Goal: Task Accomplishment & Management: Use online tool/utility

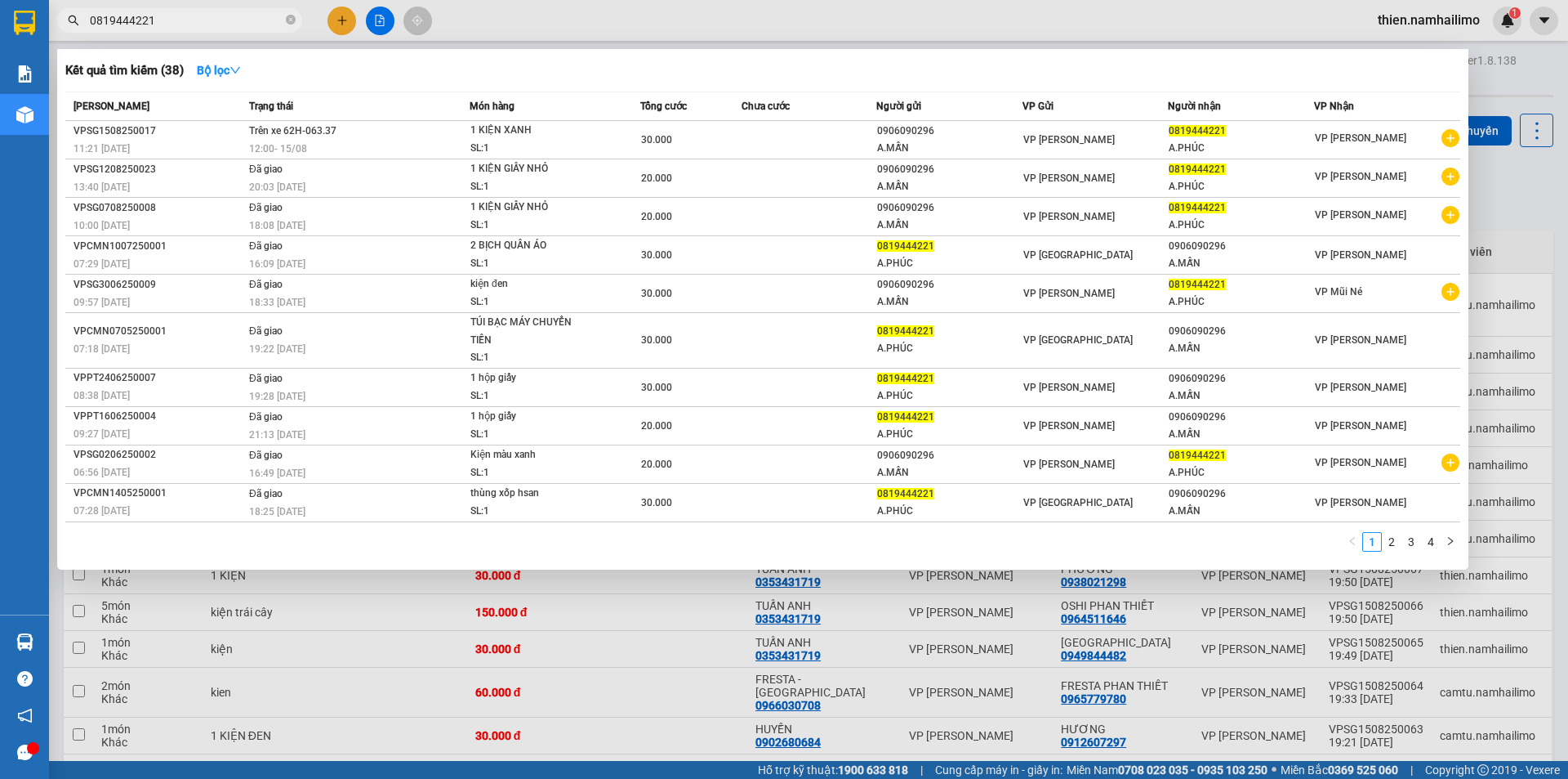
click at [183, 24] on input "0819444221" at bounding box center [186, 20] width 192 height 18
click at [185, 24] on input "0819444221" at bounding box center [186, 20] width 192 height 18
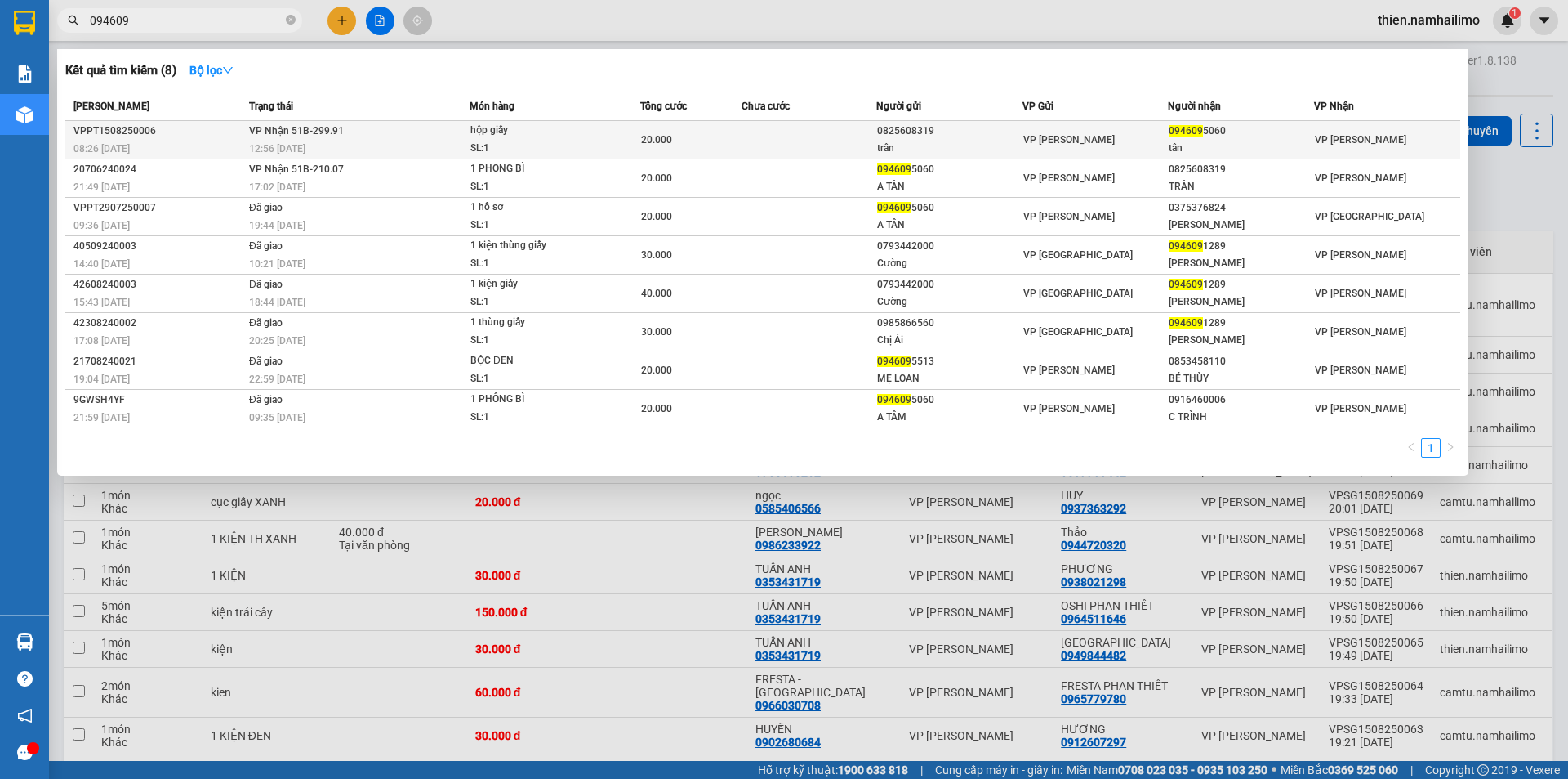
type input "094609"
click at [603, 138] on span "hộp giấy SL: 1" at bounding box center [554, 139] width 169 height 35
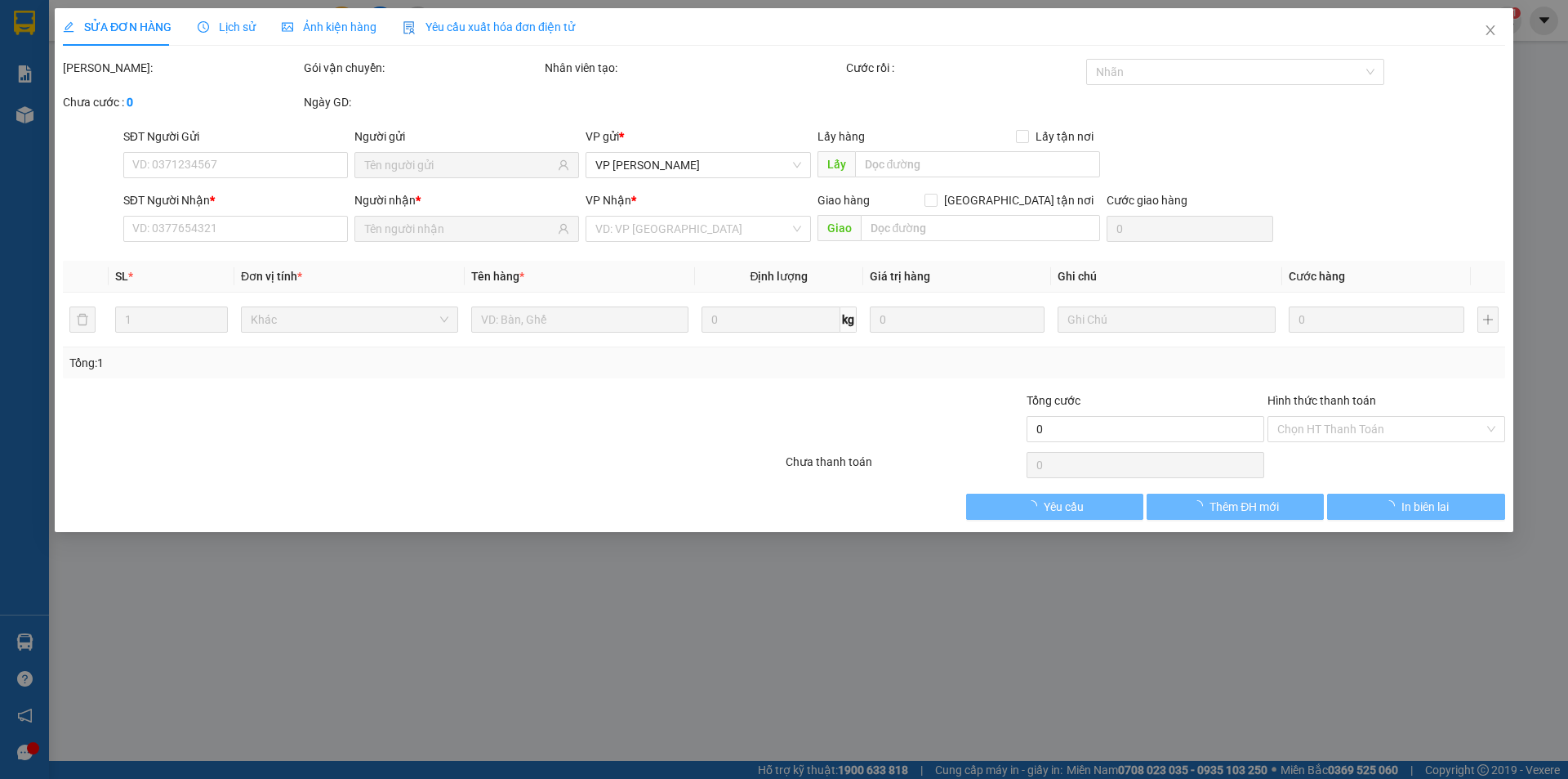
type input "0825608319"
type input "trân"
type input "0946095060"
type input "tân"
type input "20.000"
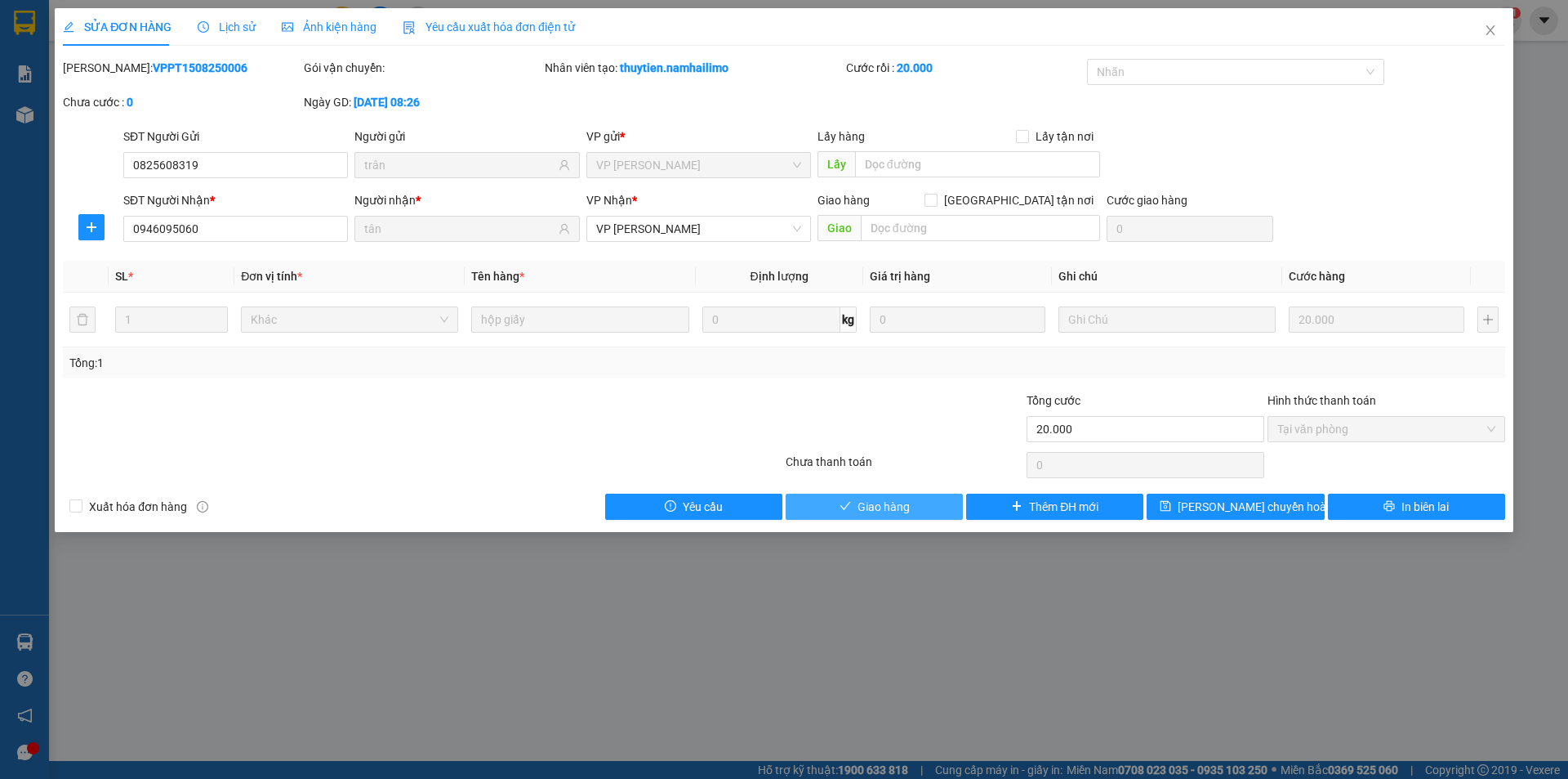
click at [927, 519] on button "Giao hàng" at bounding box center [874, 506] width 177 height 26
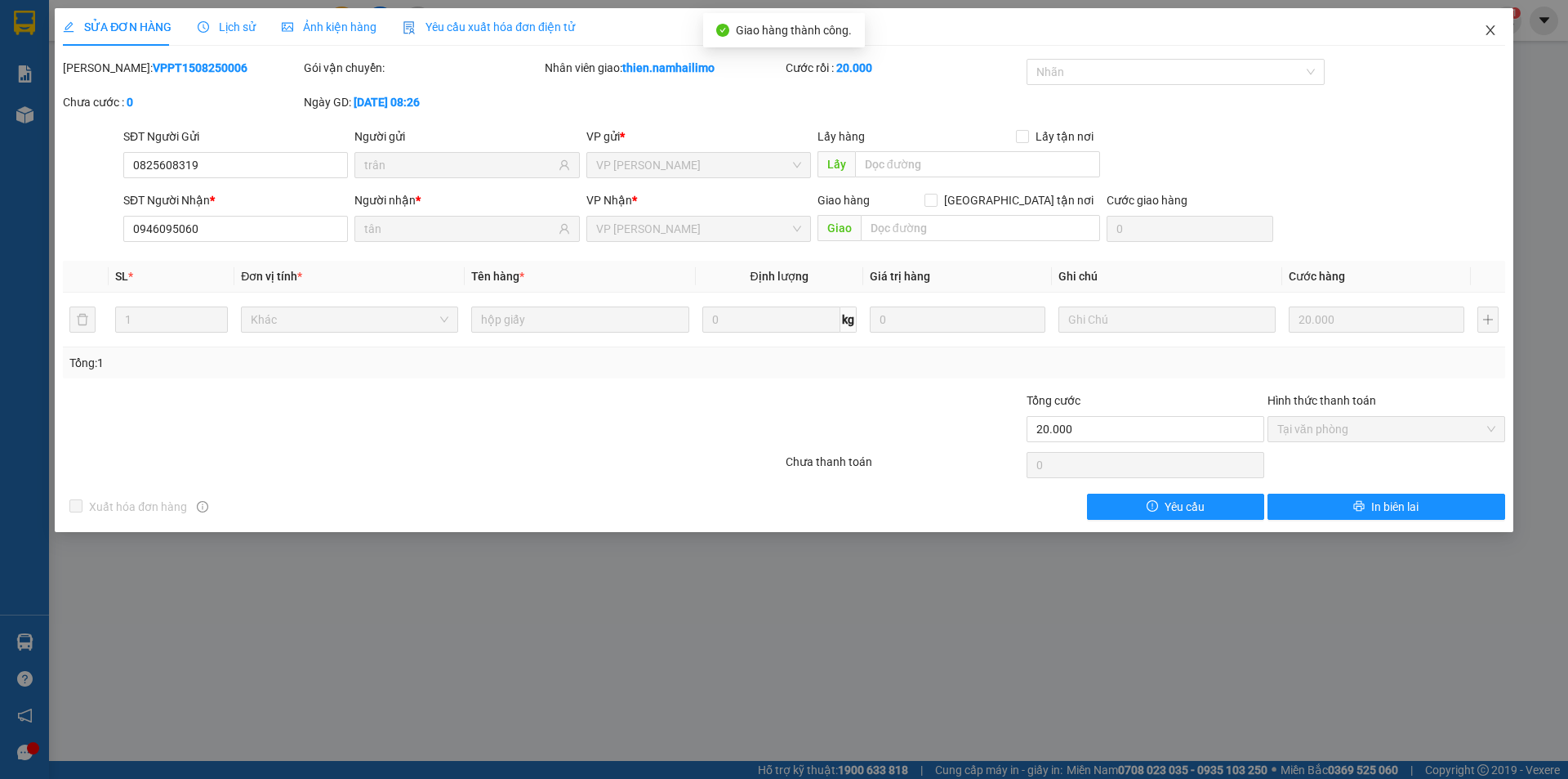
click at [1492, 24] on span "Close" at bounding box center [1491, 31] width 46 height 46
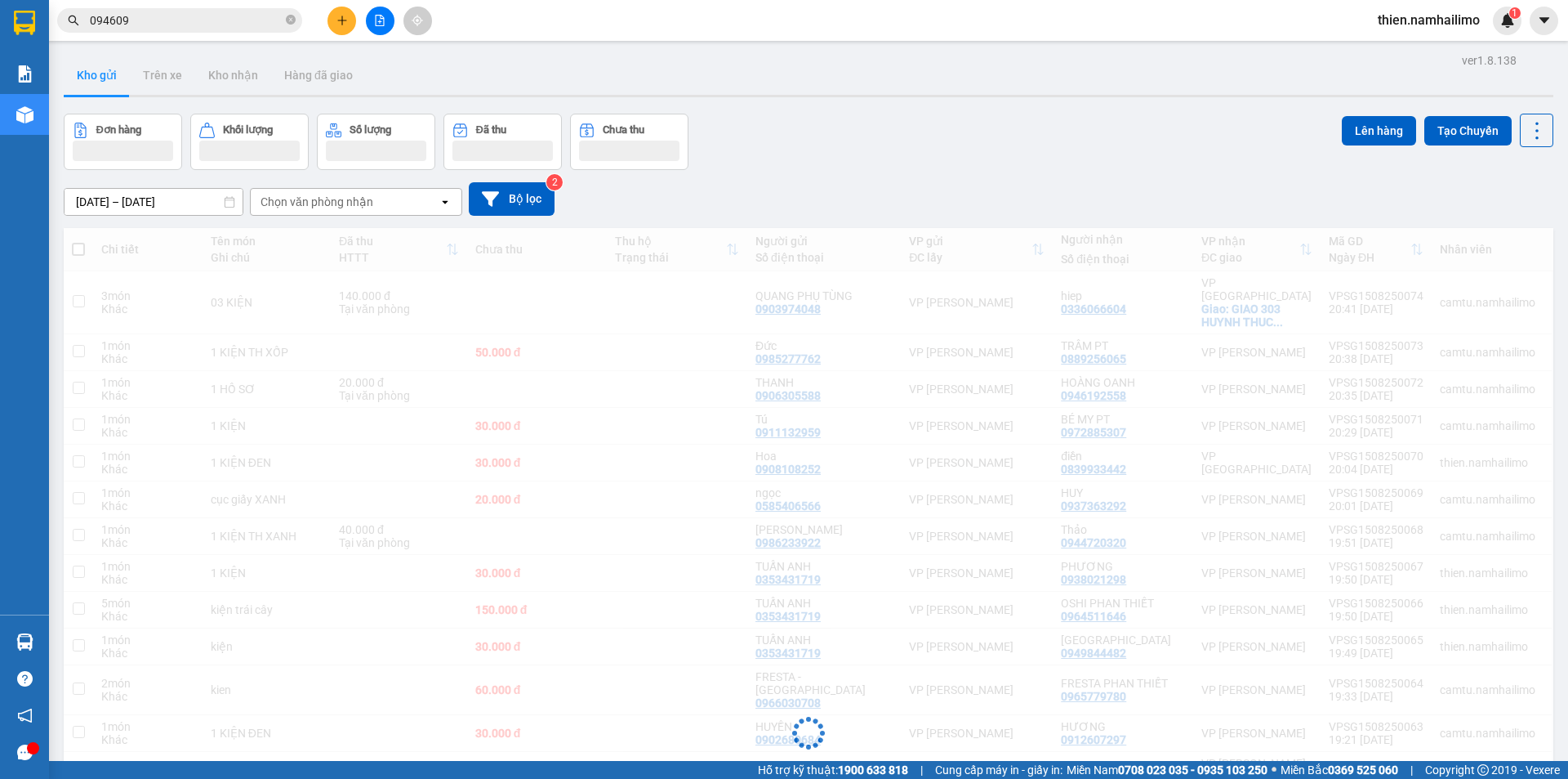
click at [858, 171] on div "13/08/2025 – 15/08/2025 Press the down arrow key to interact with the calendar …" at bounding box center [809, 199] width 1490 height 58
click at [149, 33] on div "Kết quả tìm kiếm ( 8 ) Bộ lọc Mã ĐH Trạng thái Món hàng Tổng cước Chưa cước Ngư…" at bounding box center [159, 21] width 319 height 28
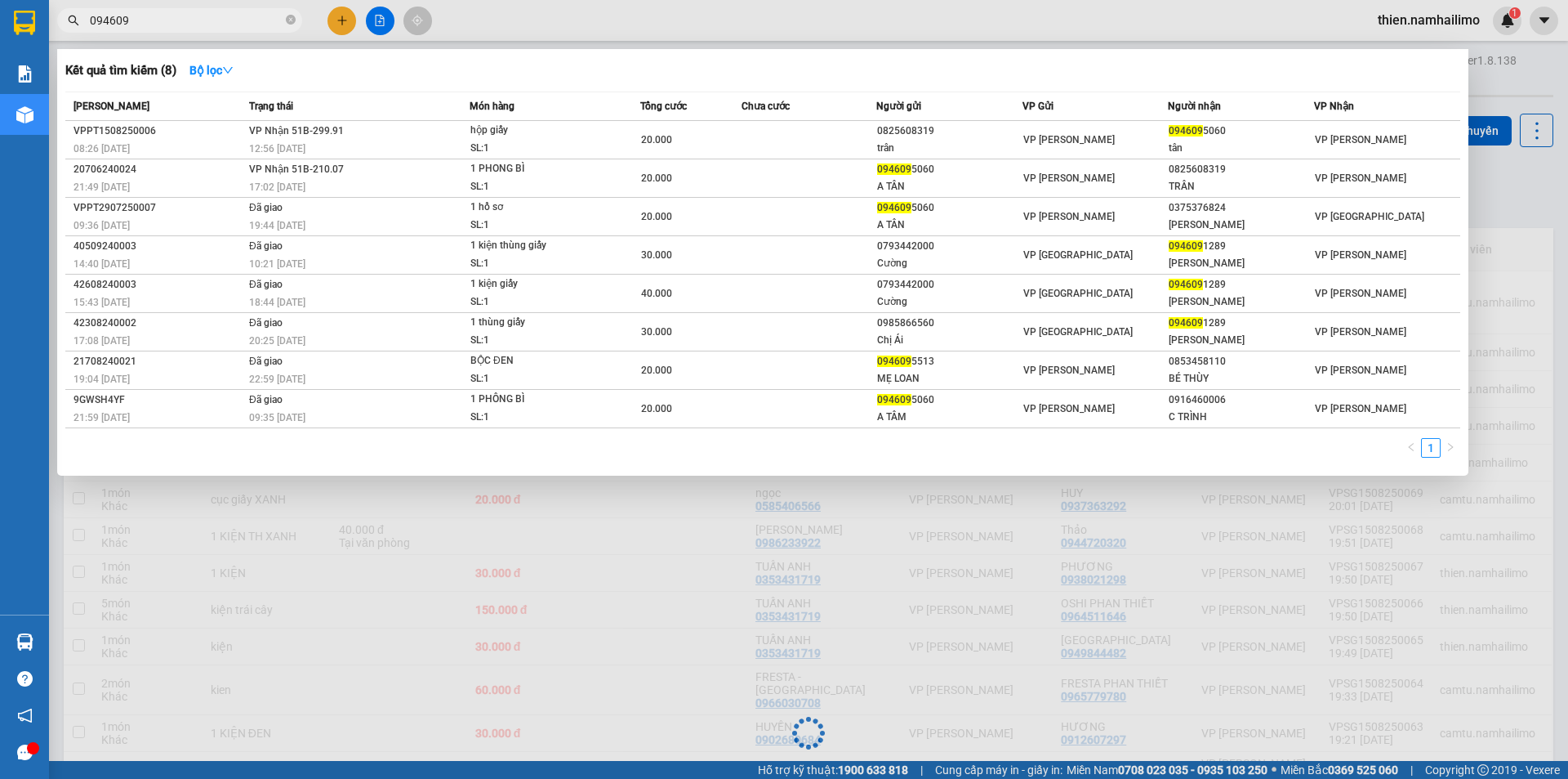
click at [156, 20] on input "094609" at bounding box center [186, 20] width 192 height 18
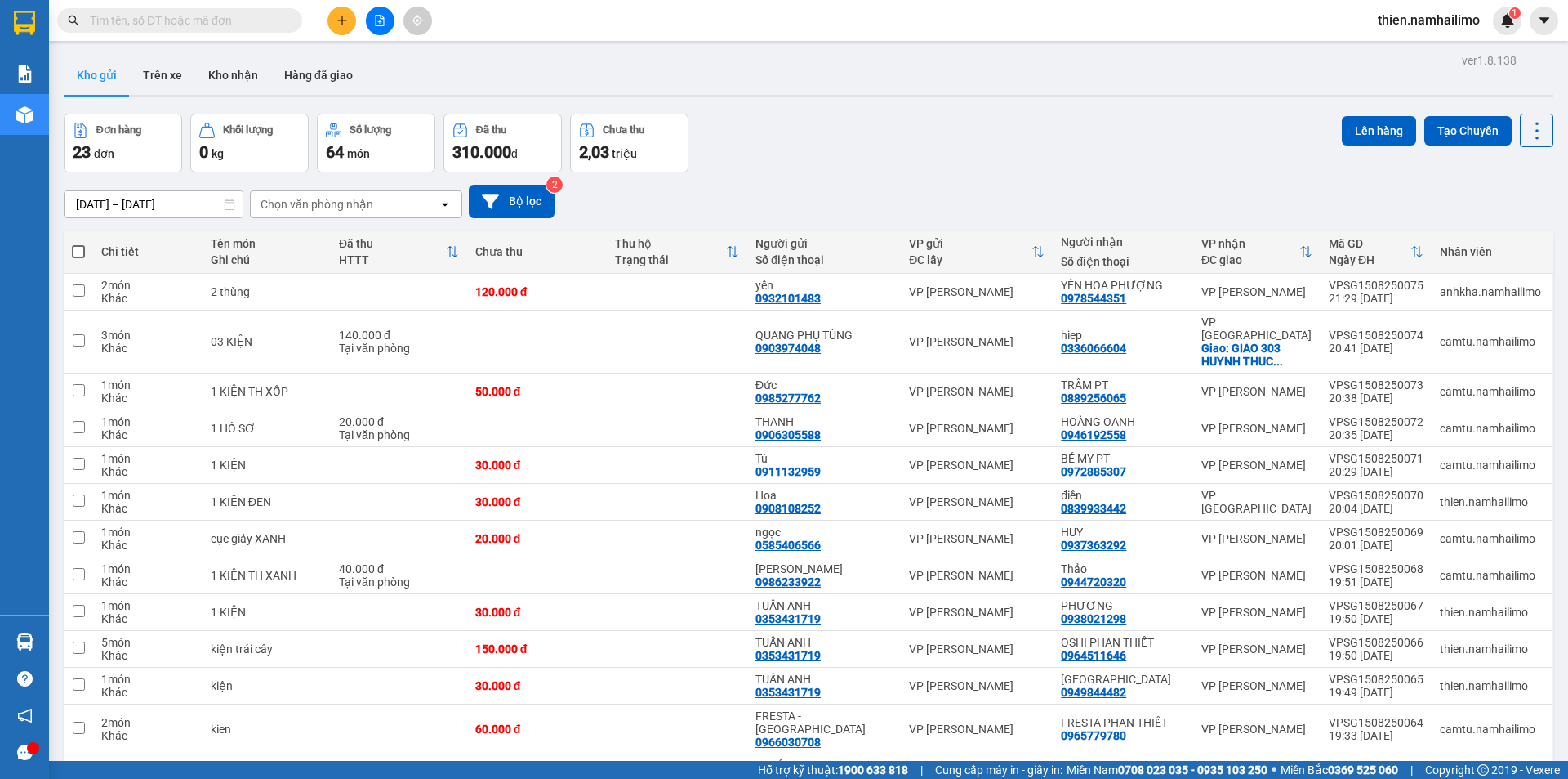
click at [285, 199] on div "Chọn văn phòng nhận" at bounding box center [317, 204] width 113 height 16
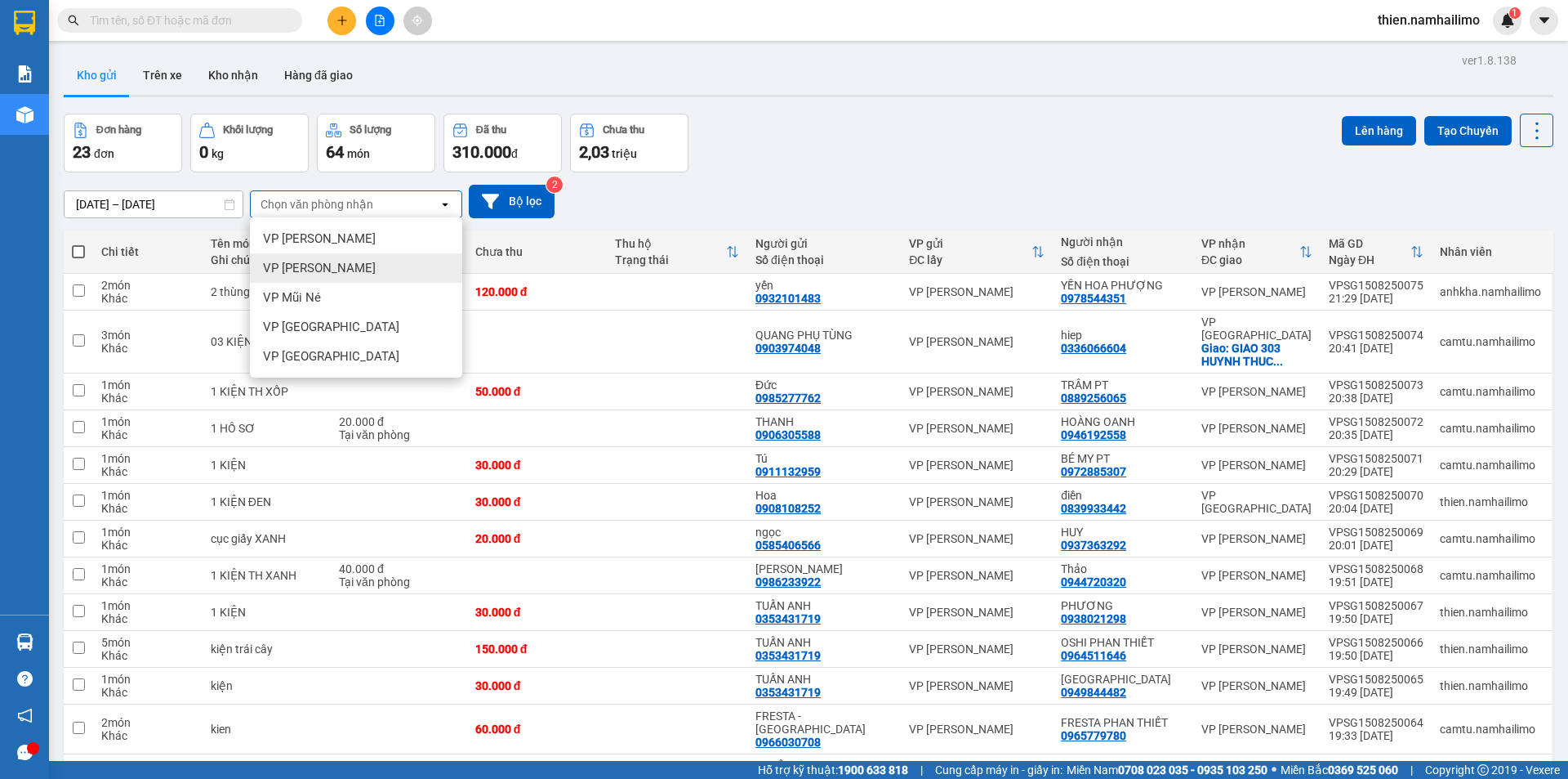
click at [337, 274] on span "VP [PERSON_NAME]" at bounding box center [320, 268] width 113 height 16
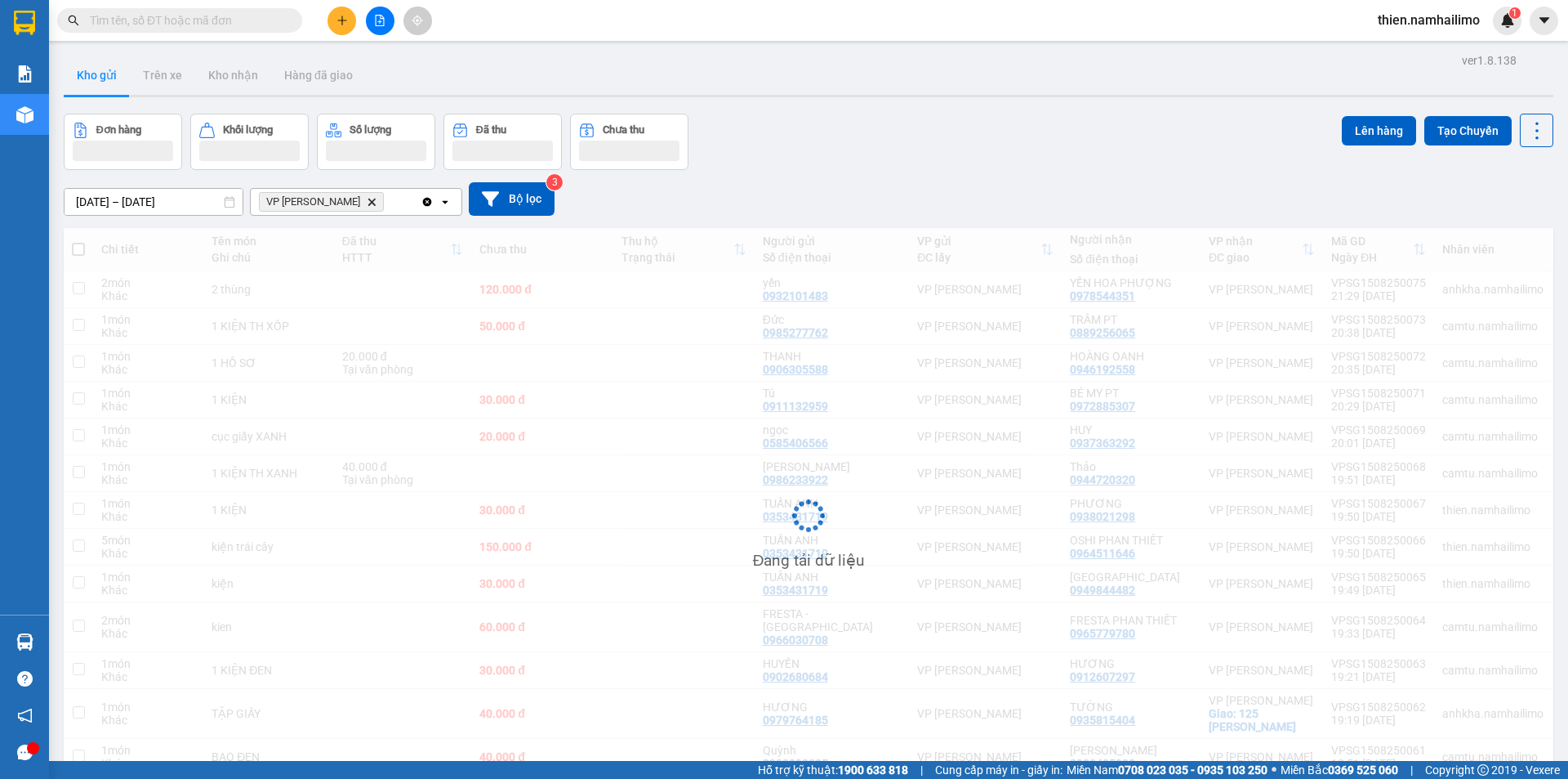
click at [382, 201] on div "VP [PERSON_NAME] Delete" at bounding box center [336, 202] width 170 height 26
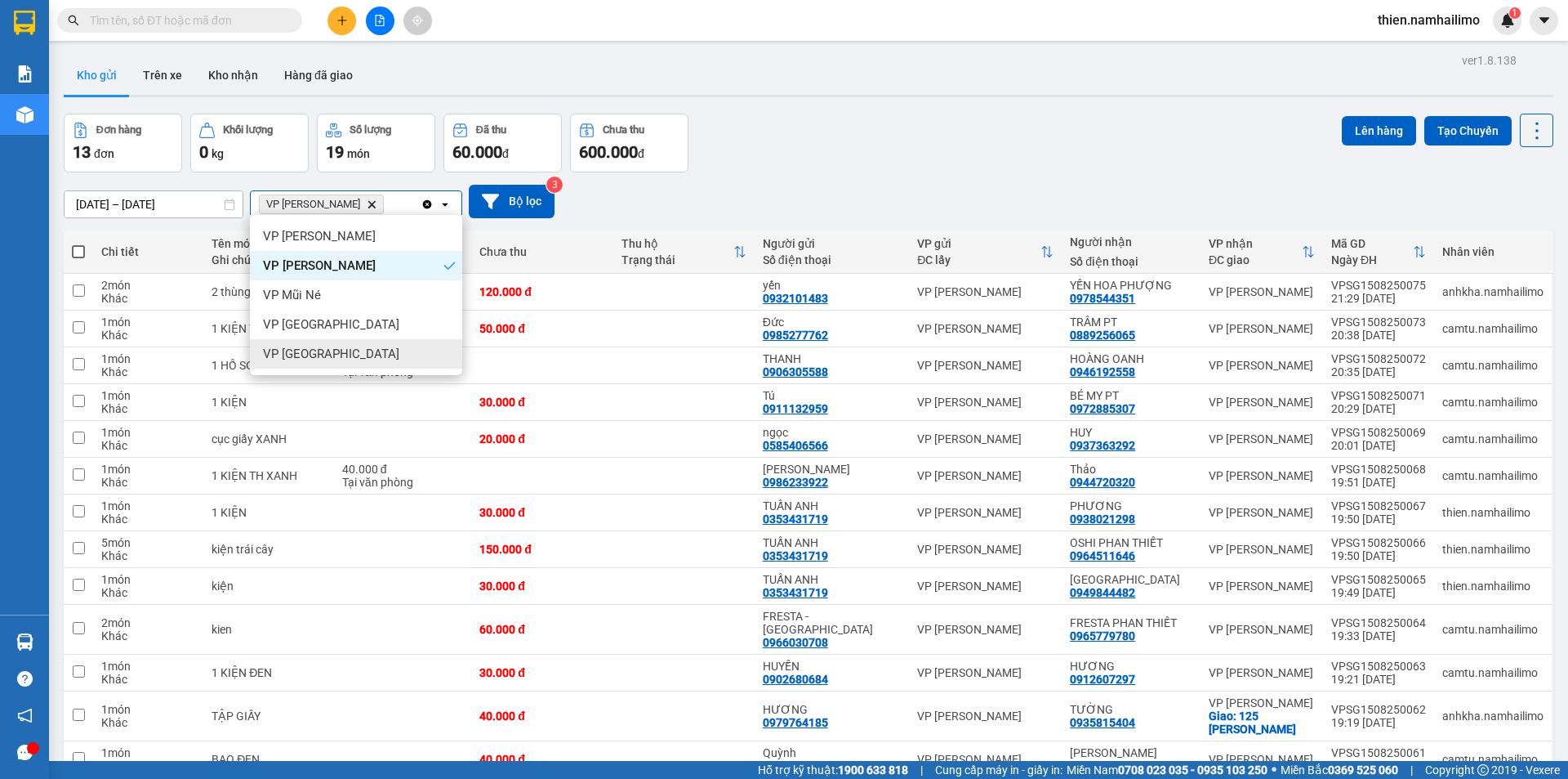
click at [371, 343] on div "VP [GEOGRAPHIC_DATA]" at bounding box center [355, 354] width 212 height 29
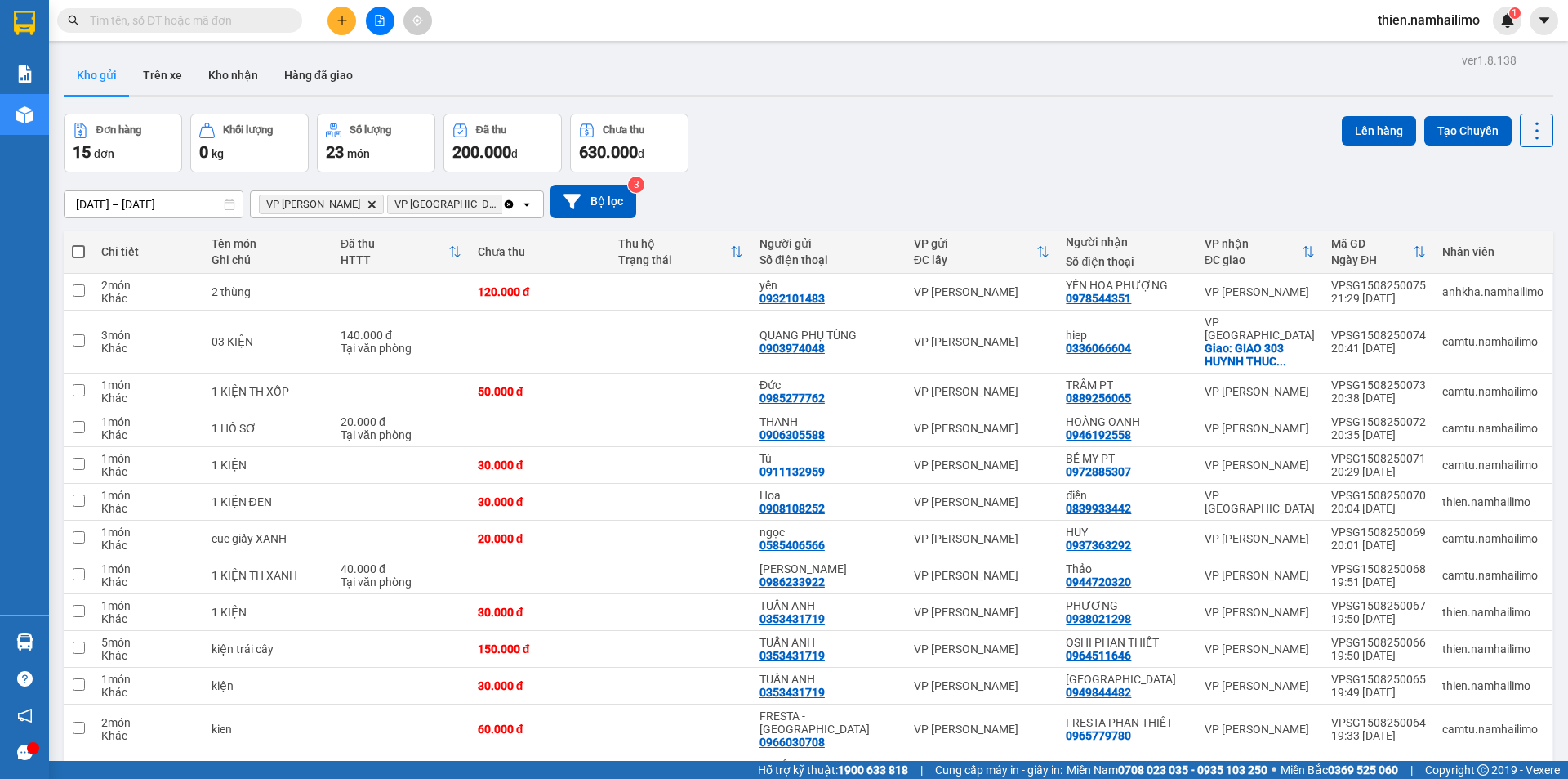
click at [526, 203] on input "Selected VP Phan Thiết, VP chợ Mũi Né." at bounding box center [527, 204] width 2 height 16
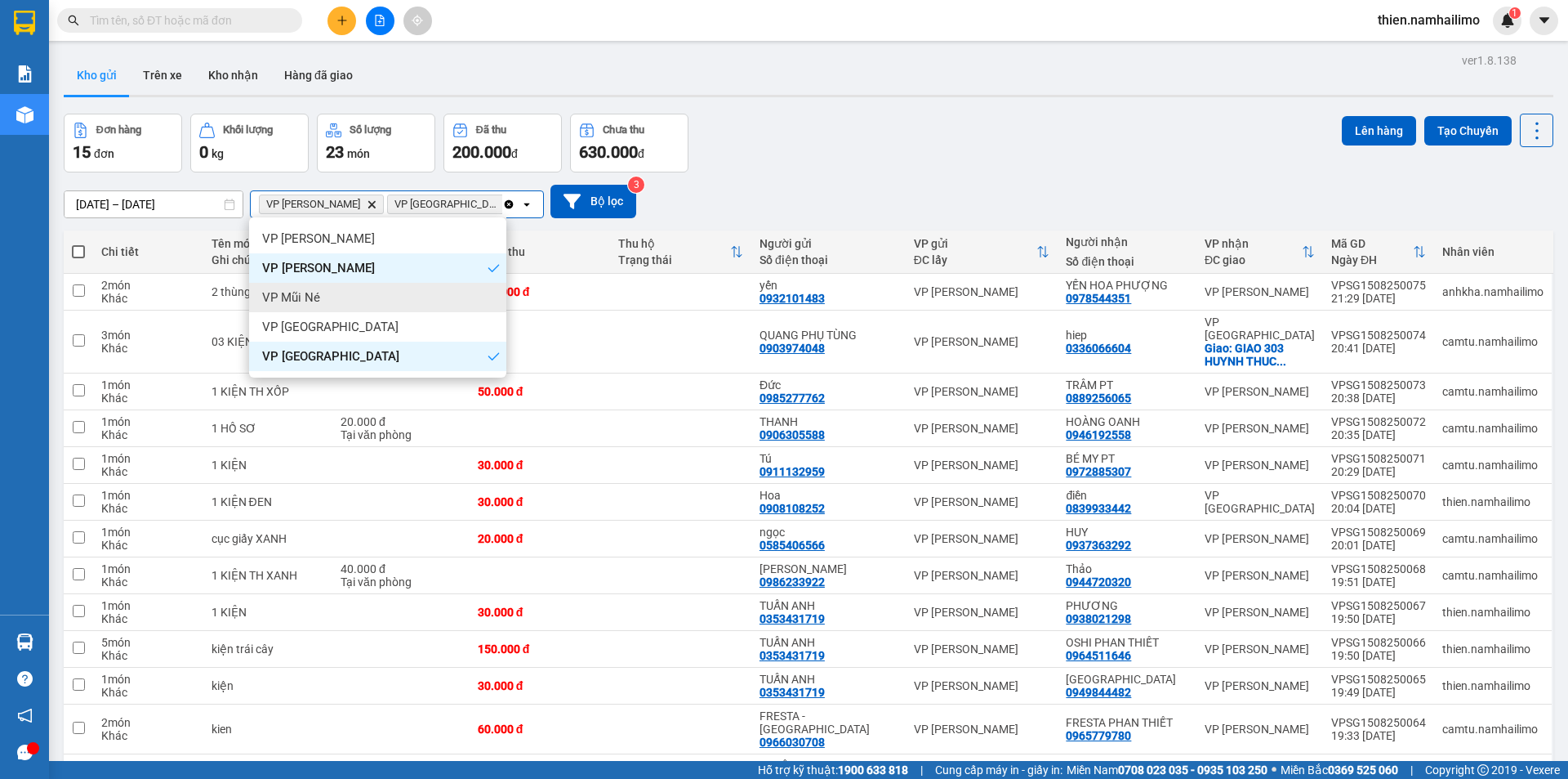
click at [359, 298] on div "VP Mũi Né" at bounding box center [377, 297] width 257 height 29
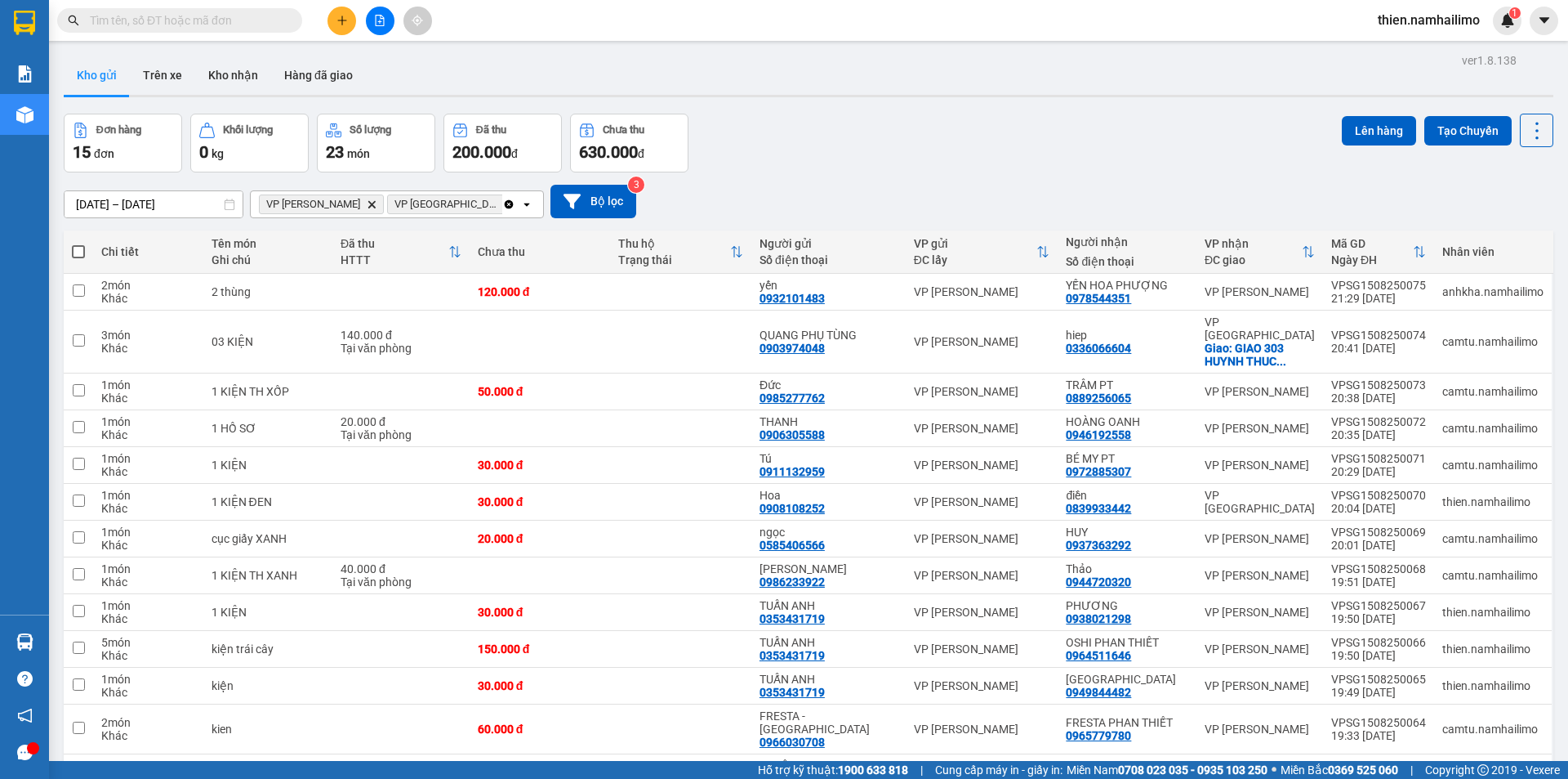
click at [369, 204] on icon "VP Phan Thiết, close by backspace" at bounding box center [372, 204] width 8 height 8
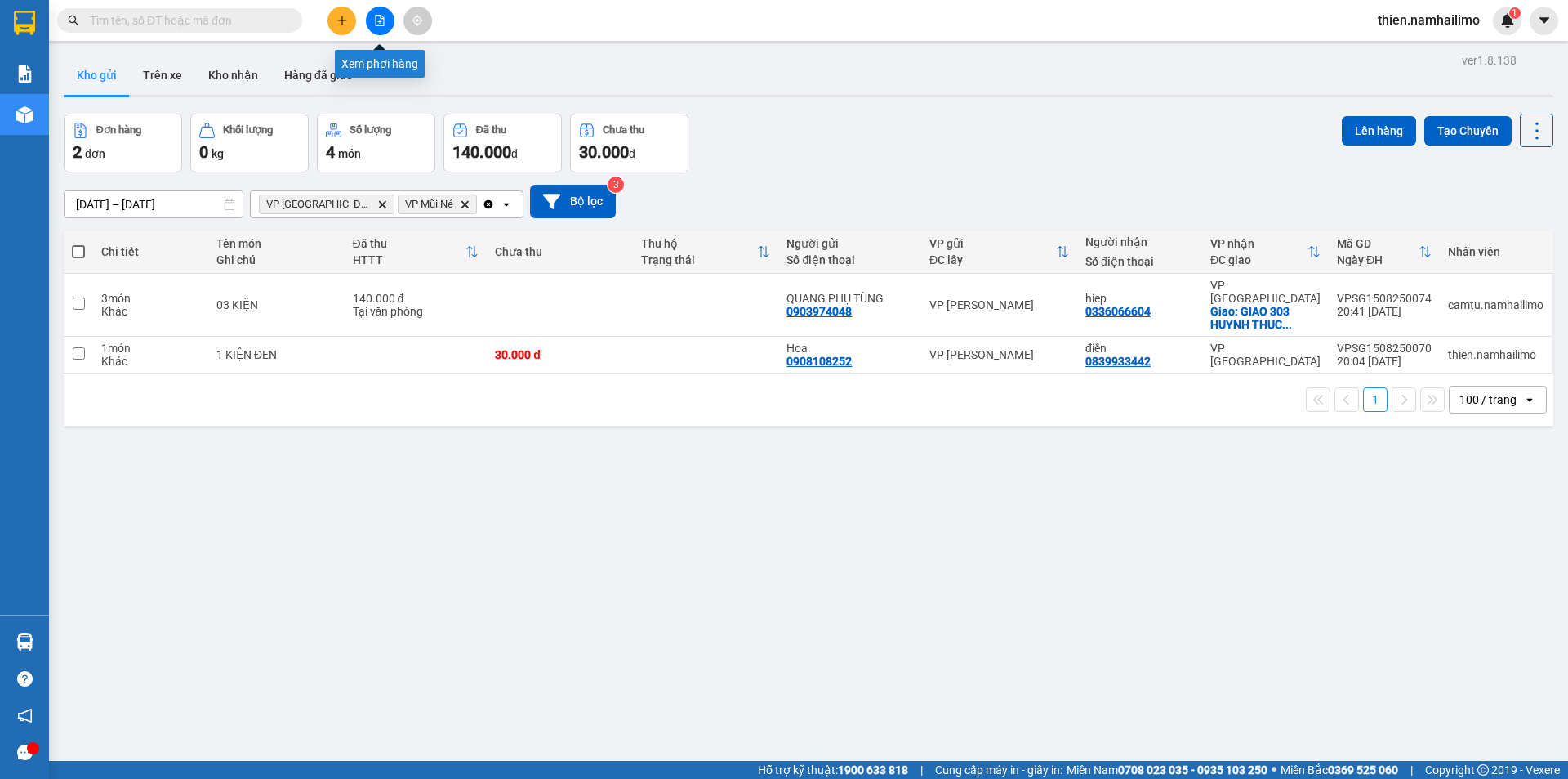
click at [376, 21] on icon "file-add" at bounding box center [380, 21] width 11 height 11
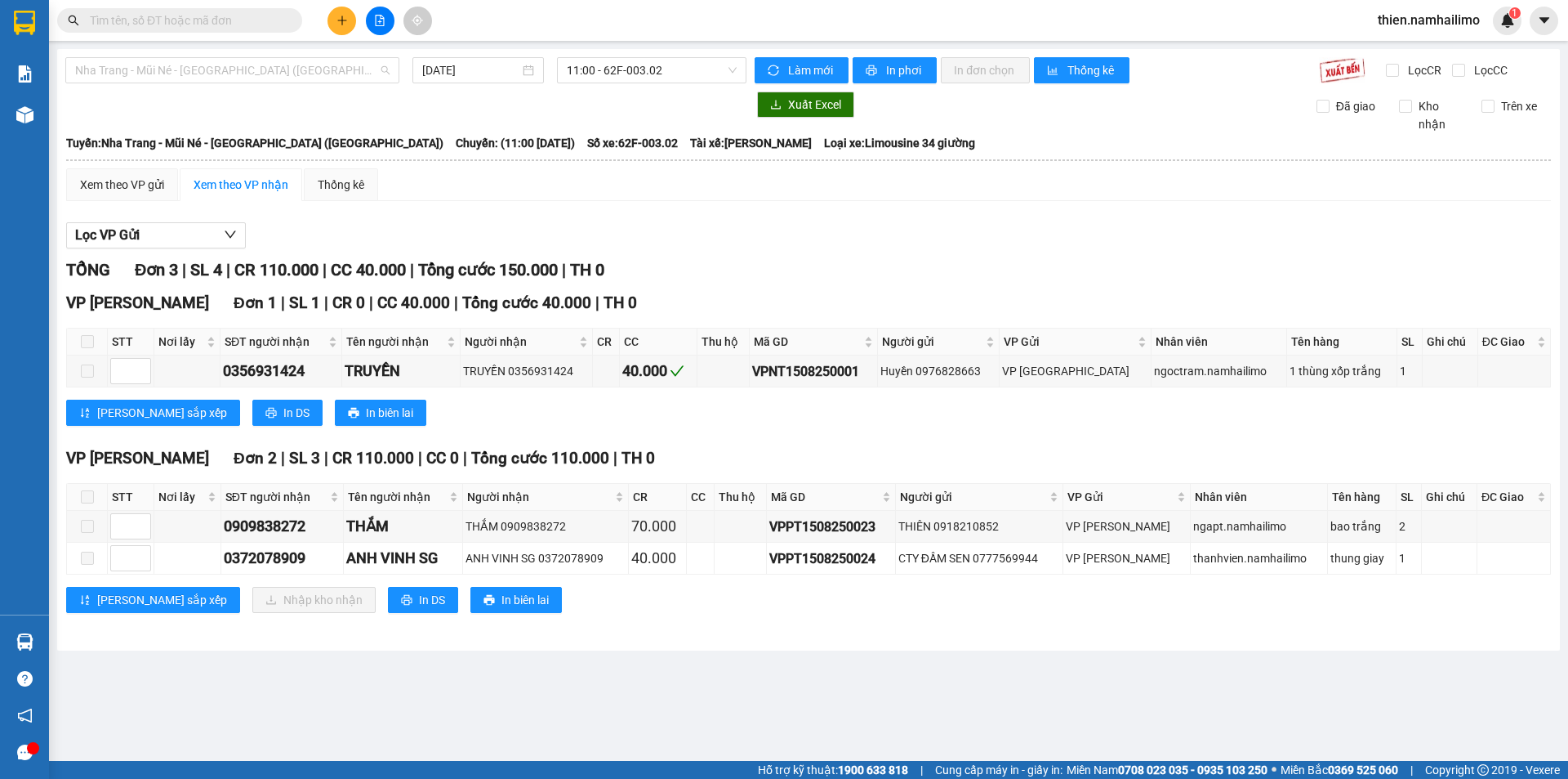
drag, startPoint x: 338, startPoint y: 73, endPoint x: 289, endPoint y: 158, distance: 98.1
click at [335, 73] on span "Nha Trang - Mũi Né - [GEOGRAPHIC_DATA] ([GEOGRAPHIC_DATA])" at bounding box center [233, 71] width 315 height 25
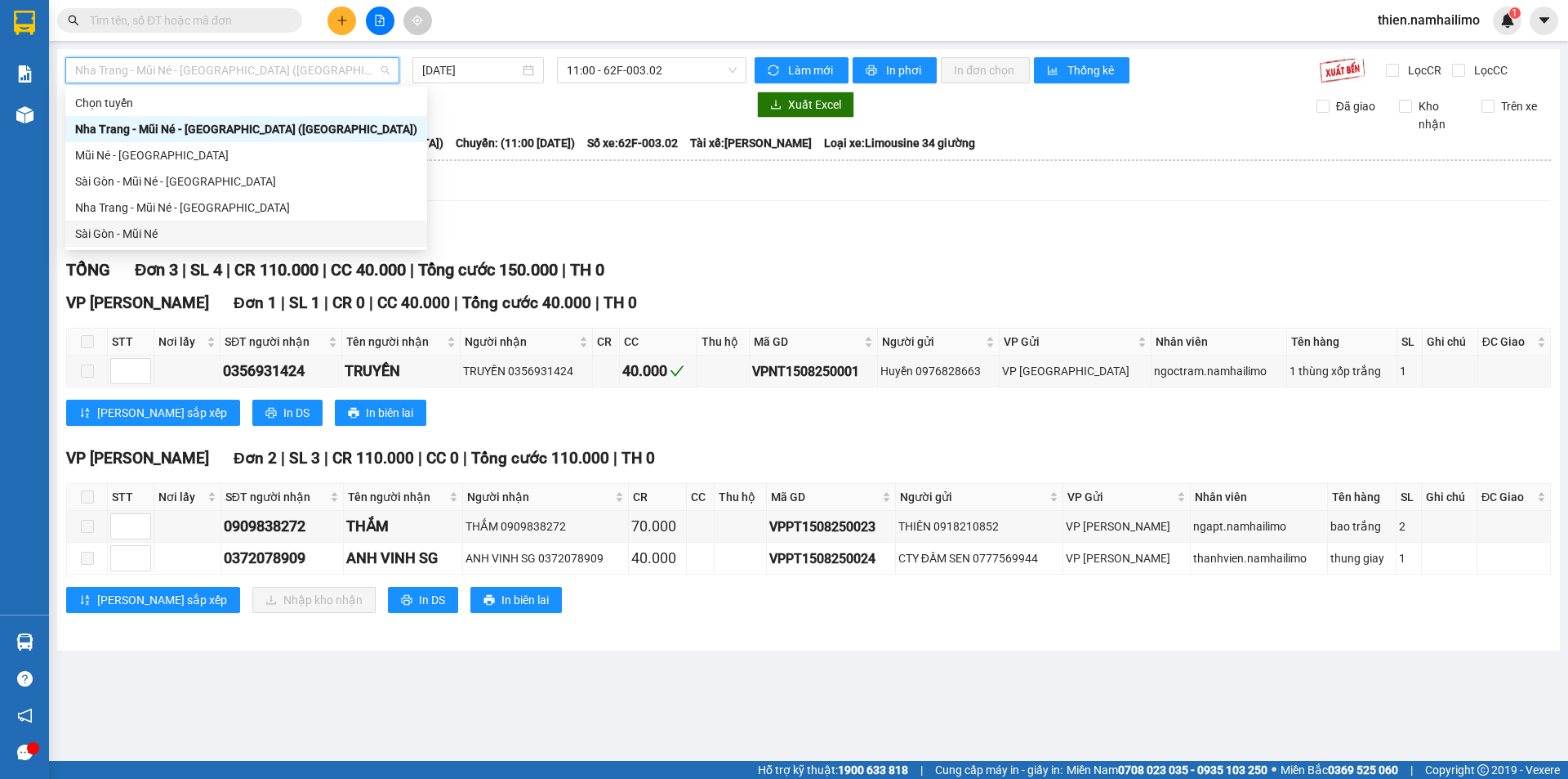
click at [184, 229] on div "Sài Gòn - Mũi Né" at bounding box center [246, 233] width 342 height 18
type input "[DATE]"
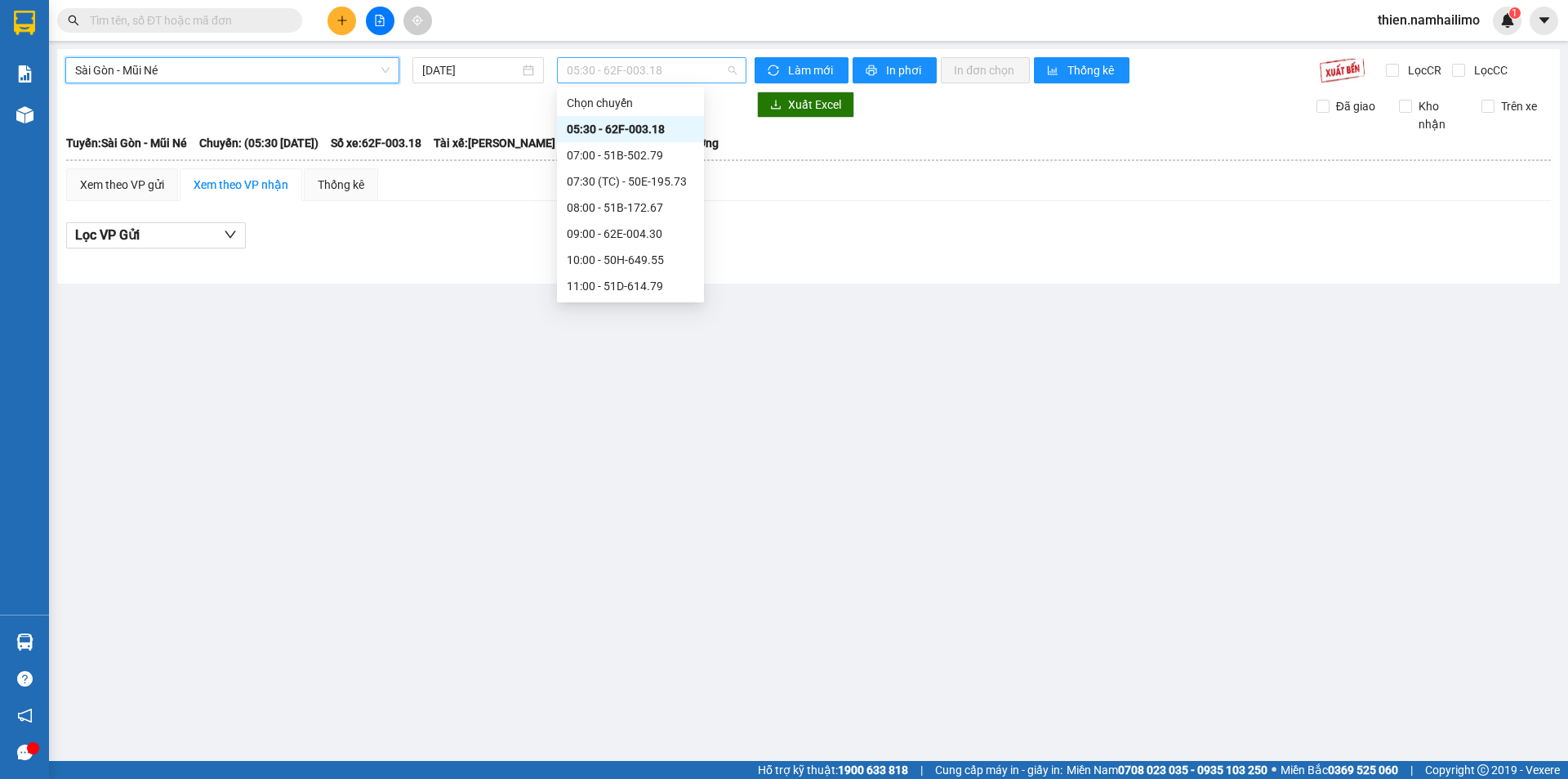
click at [592, 78] on span "05:30 - 62F-003.18" at bounding box center [652, 71] width 170 height 25
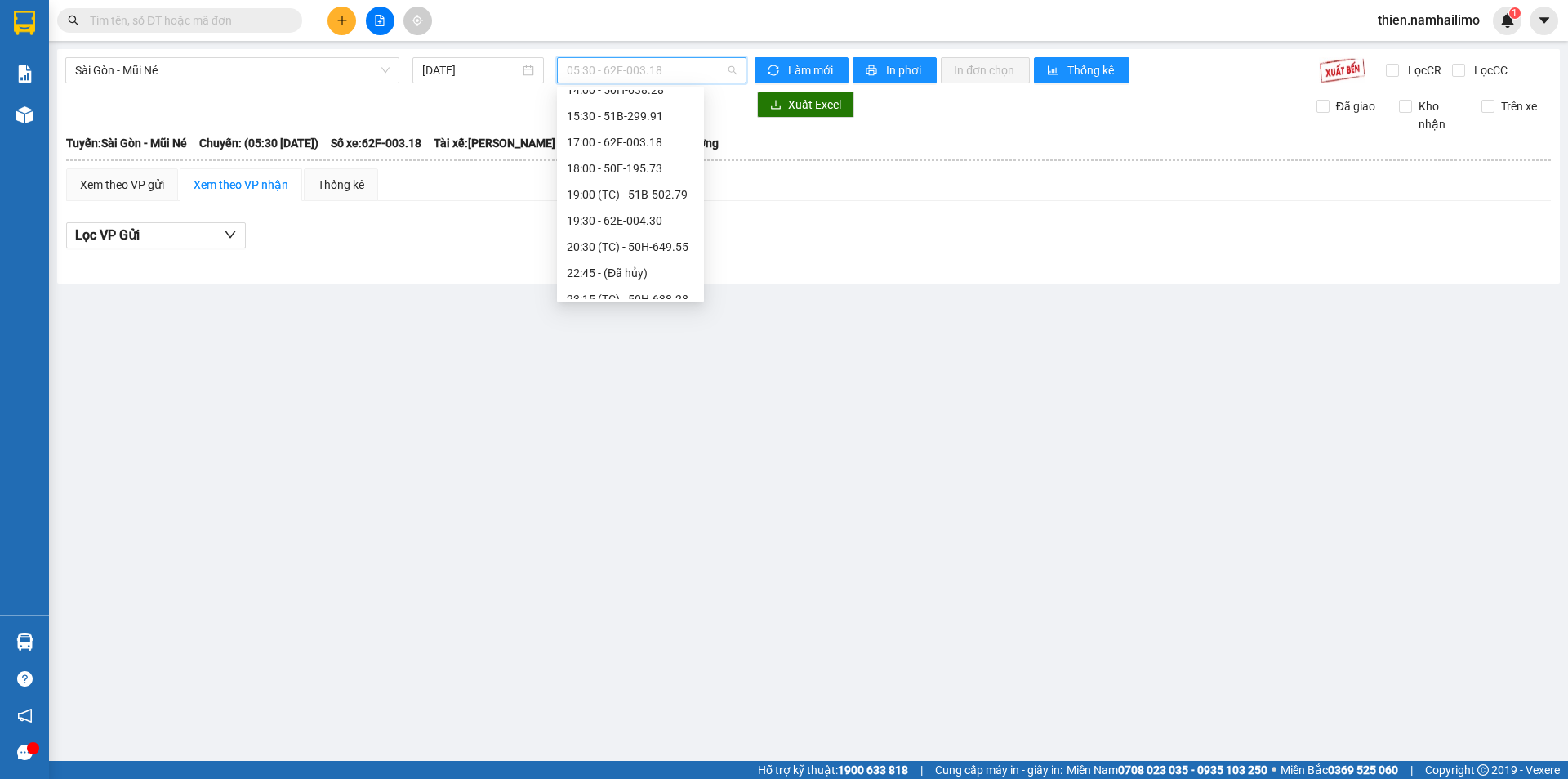
scroll to position [261, 0]
click at [680, 231] on div "20:30 (TC) - 50H-649.55" at bounding box center [630, 233] width 127 height 18
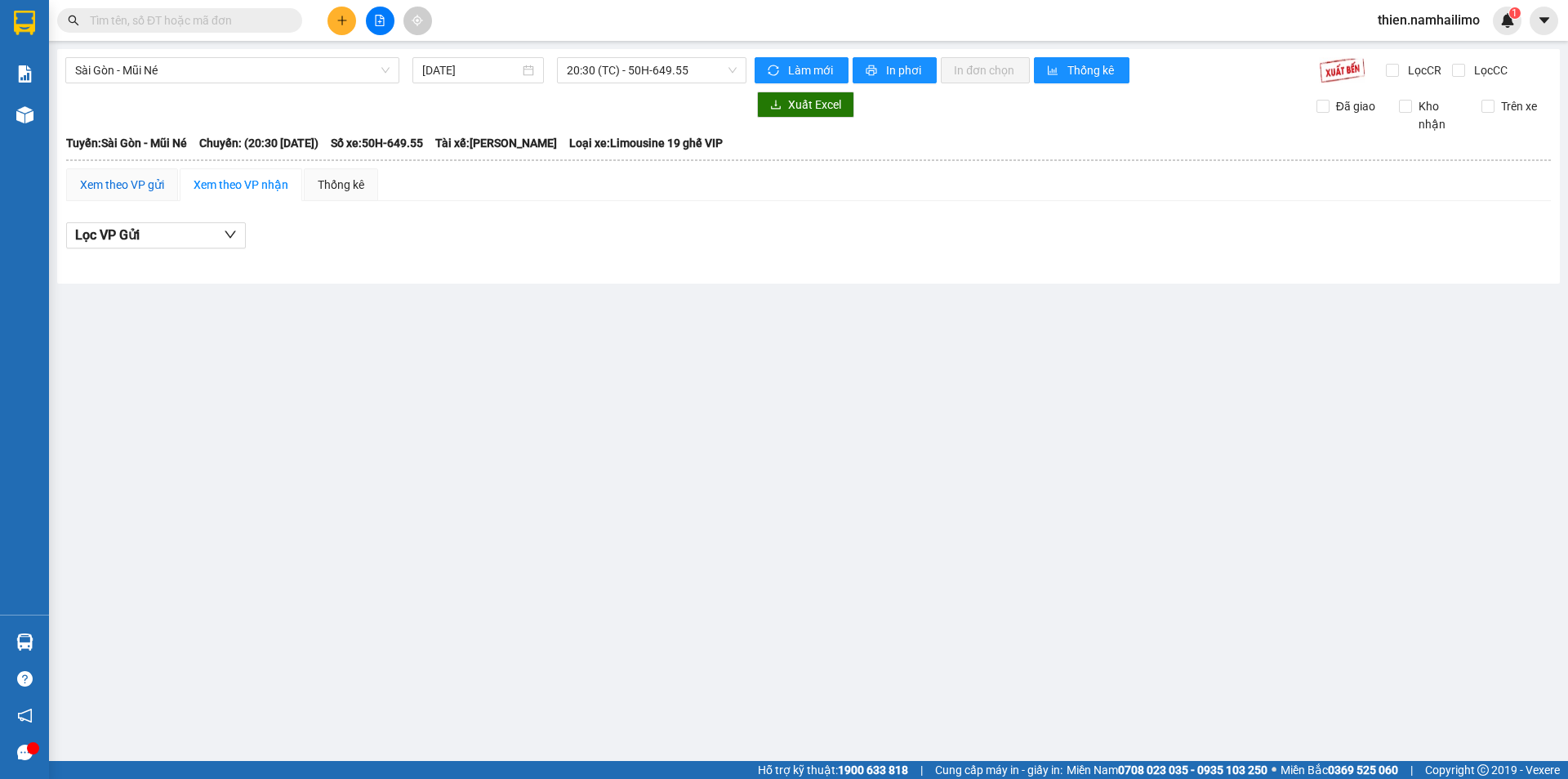
click at [110, 189] on div "Xem theo VP gửi" at bounding box center [122, 184] width 84 height 18
click at [641, 70] on span "20:30 (TC) - 50H-649.55" at bounding box center [652, 71] width 170 height 25
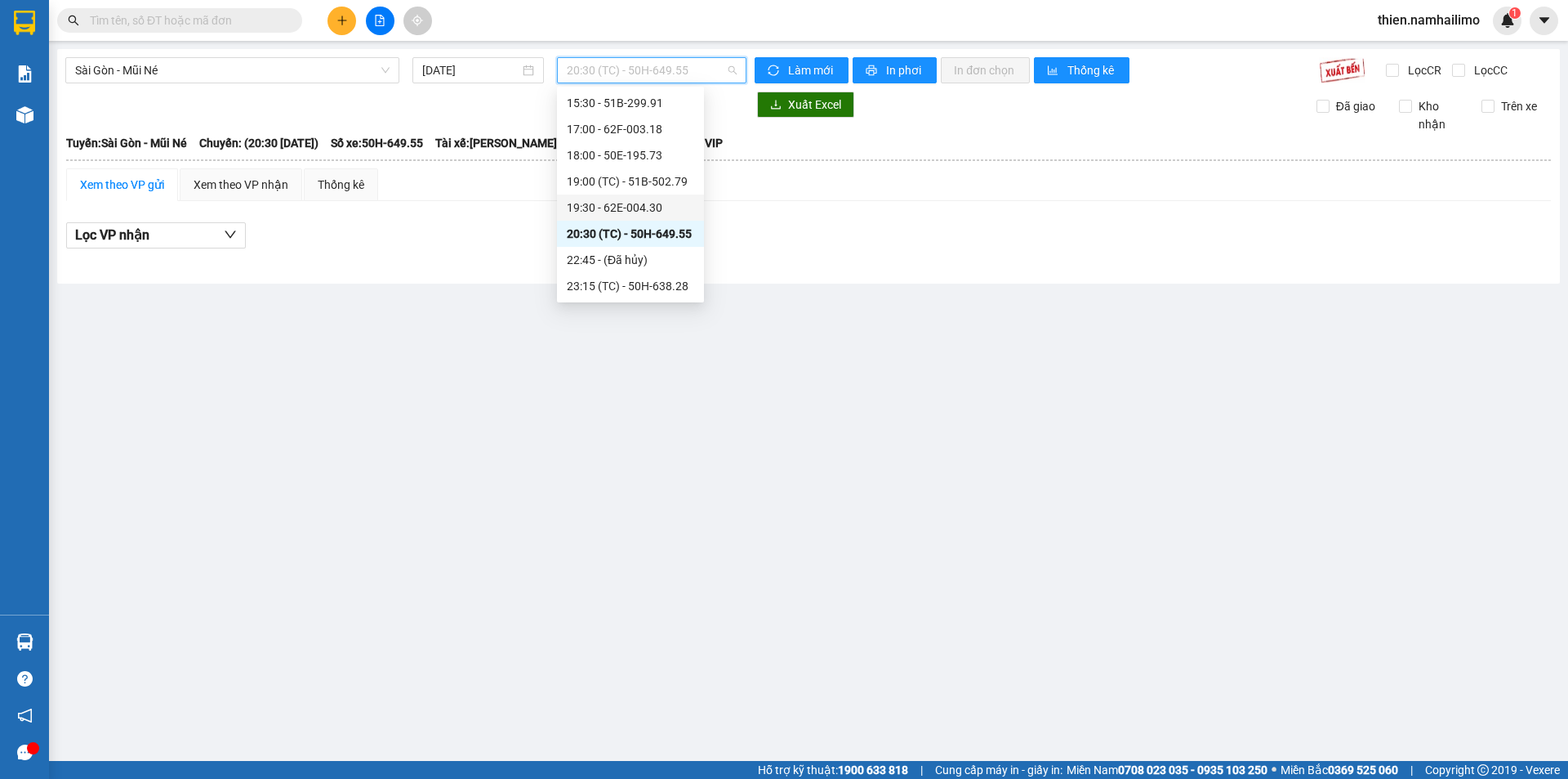
click at [652, 207] on div "19:30 - 62E-004.30" at bounding box center [630, 207] width 127 height 18
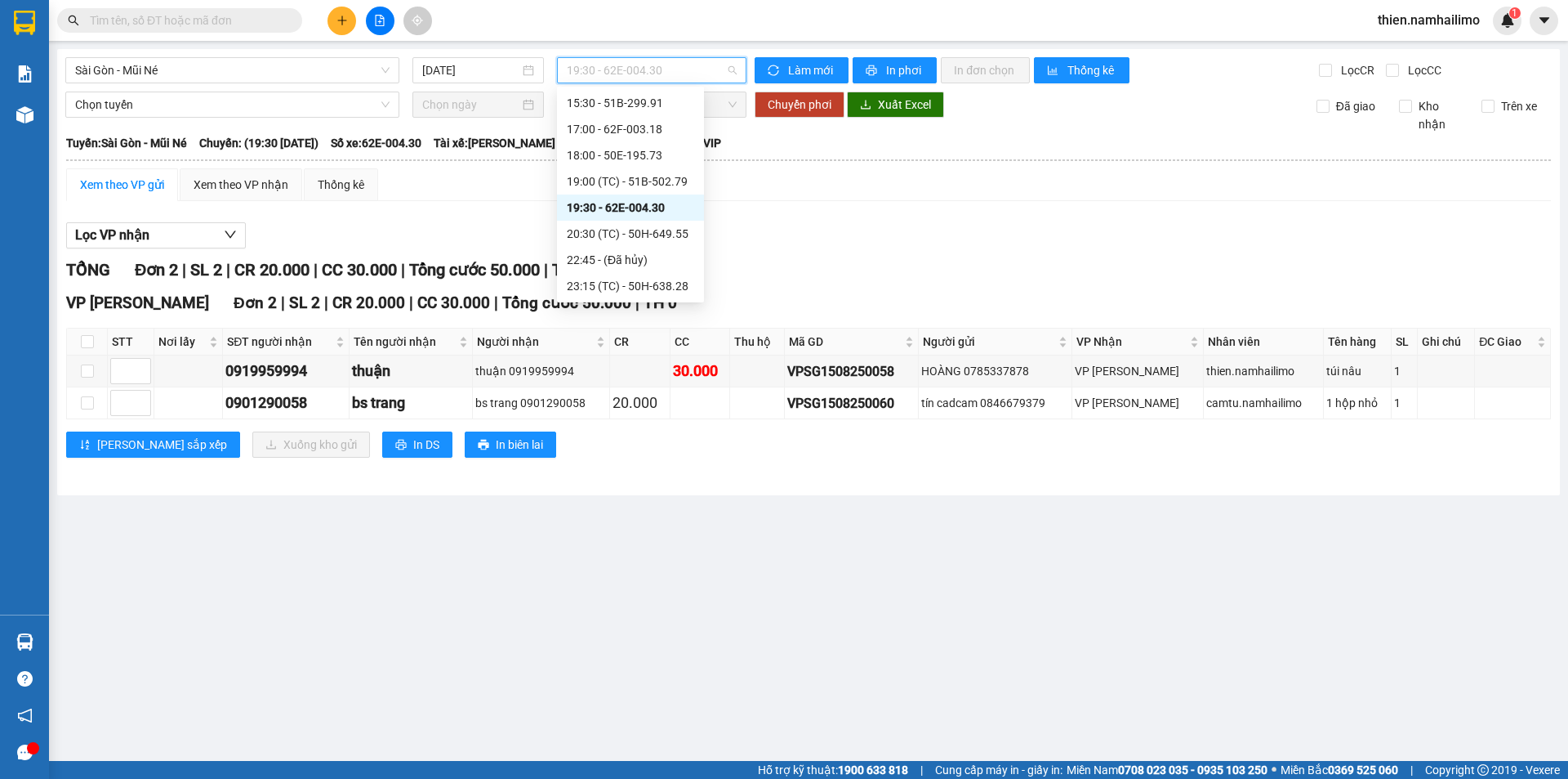
drag, startPoint x: 657, startPoint y: 80, endPoint x: 652, endPoint y: 100, distance: 20.6
click at [657, 79] on span "19:30 - 62E-004.30" at bounding box center [652, 71] width 170 height 25
click at [649, 187] on div "19:00 (TC) - 51B-502.79" at bounding box center [630, 181] width 127 height 18
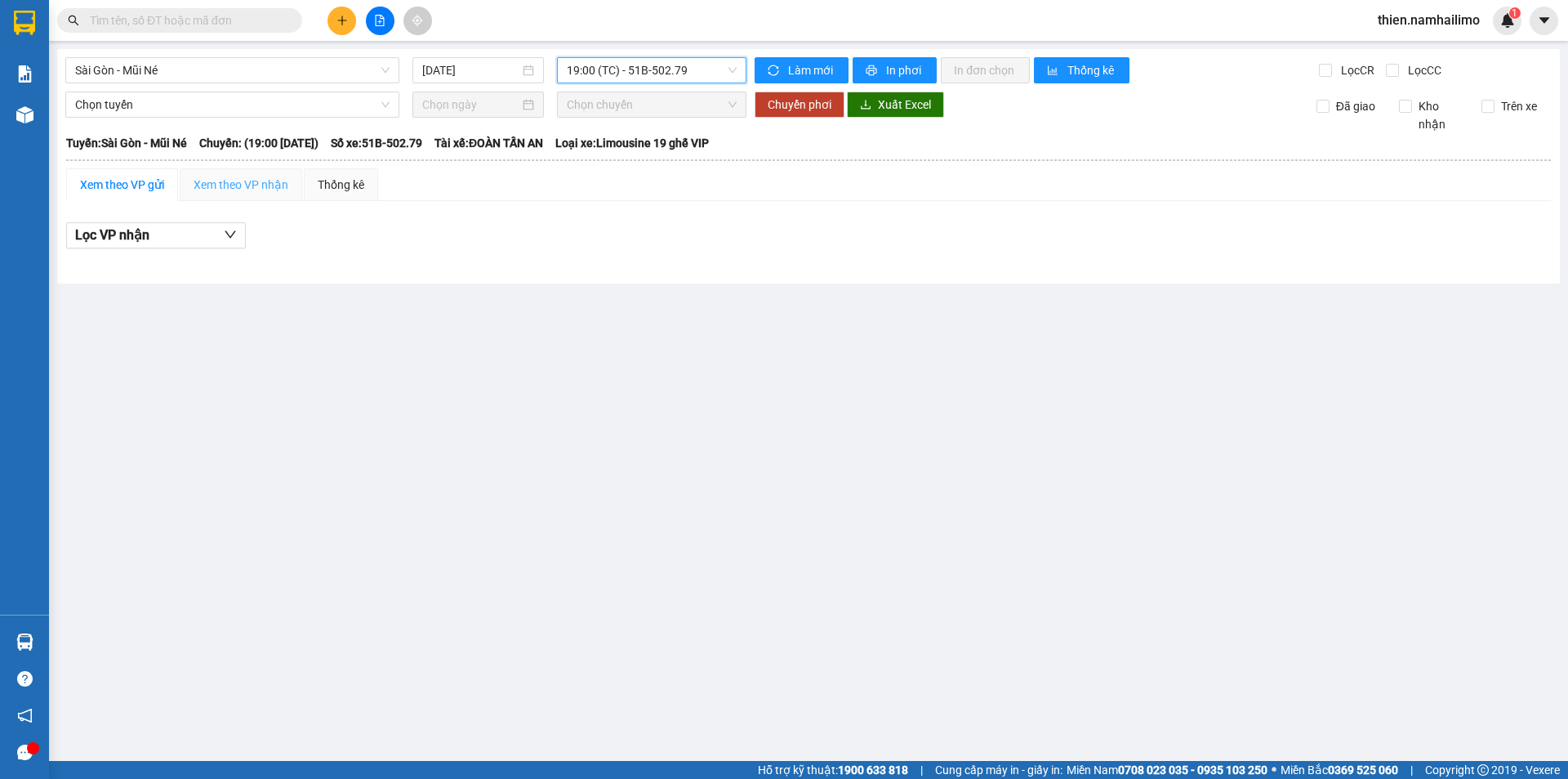
click at [253, 194] on div "Xem theo VP nhận" at bounding box center [241, 184] width 123 height 33
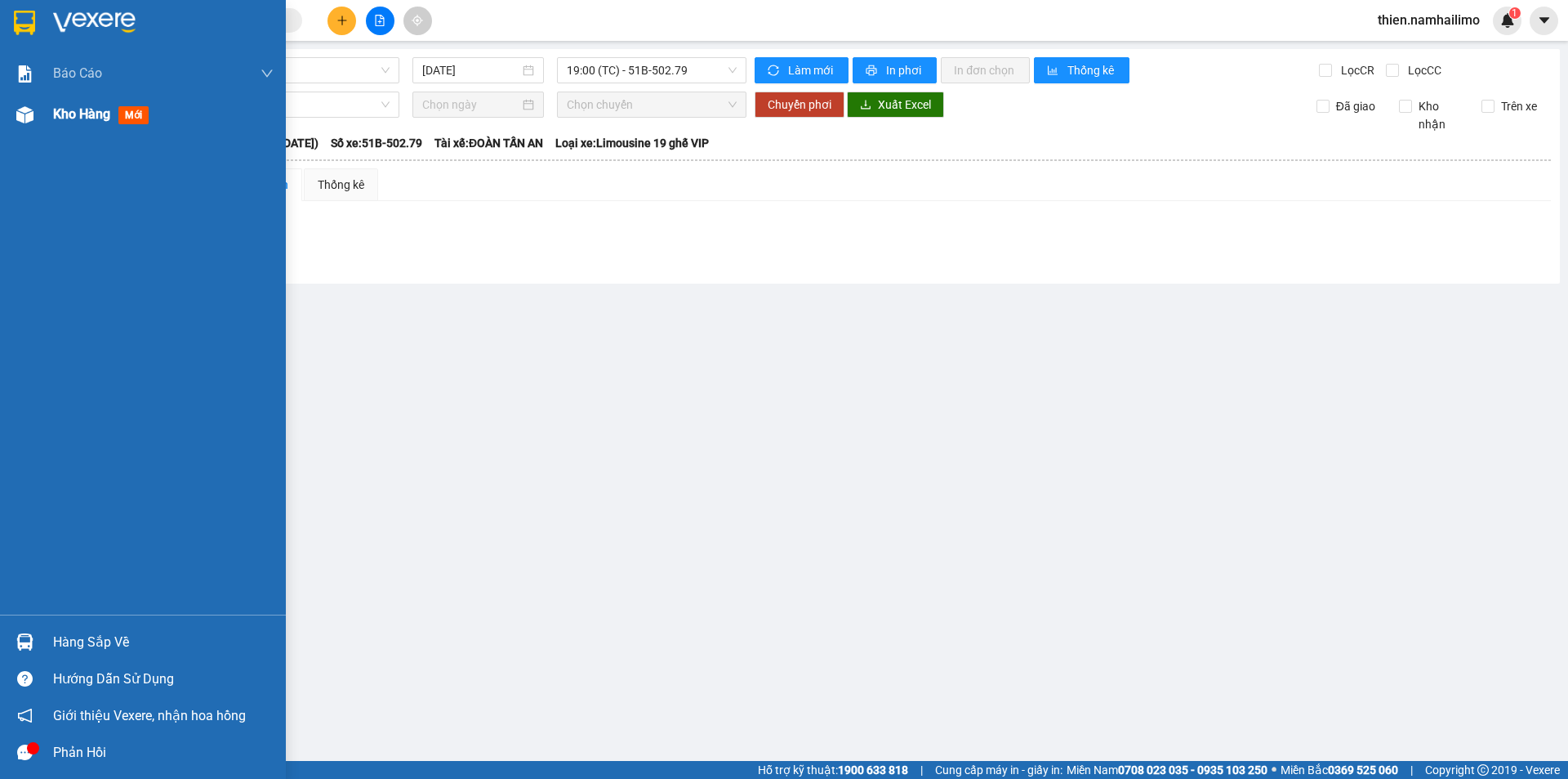
click at [12, 104] on div at bounding box center [25, 115] width 28 height 28
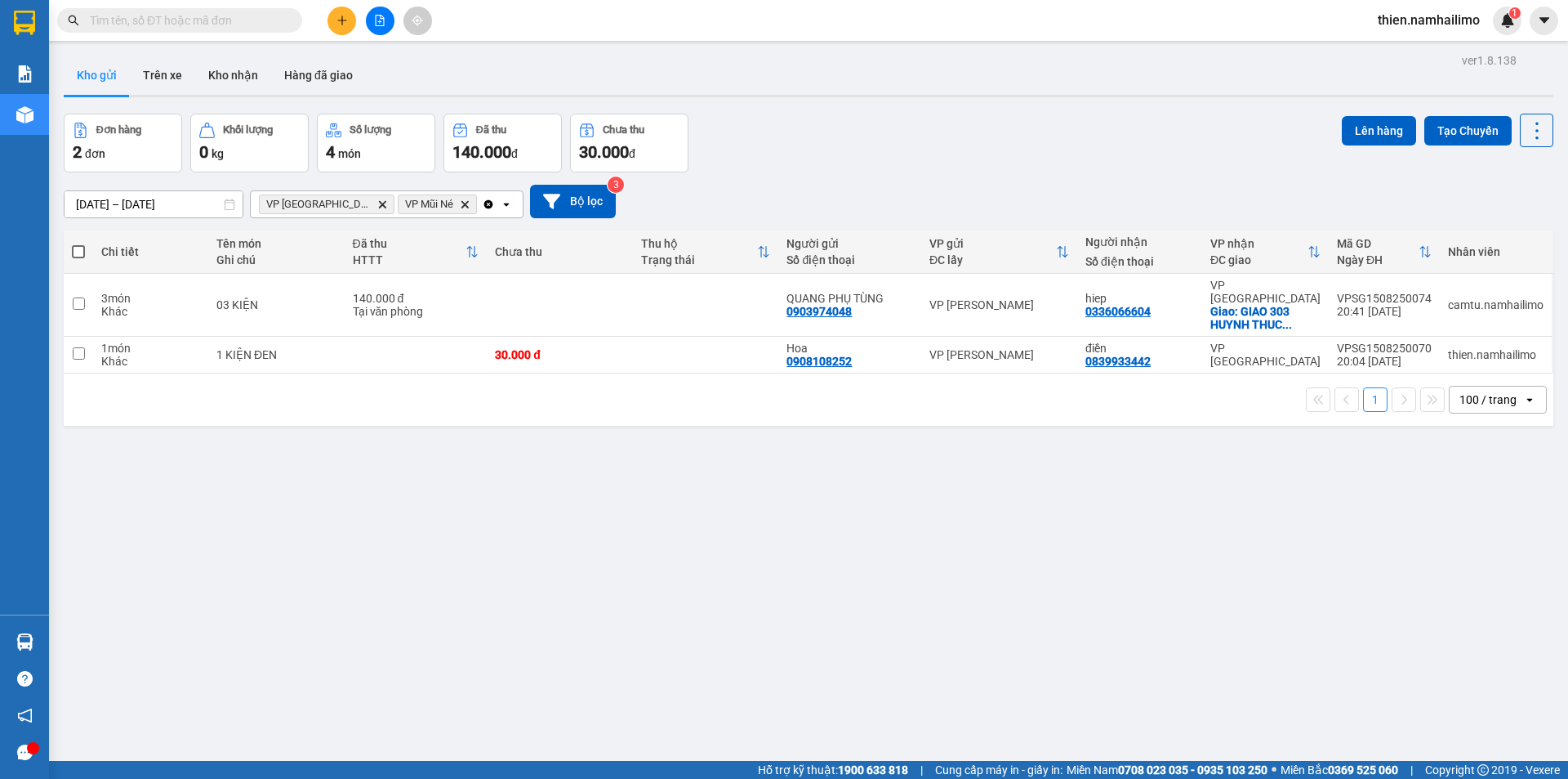
click at [379, 202] on icon "VP chợ Mũi Né, close by backspace" at bounding box center [383, 204] width 8 height 8
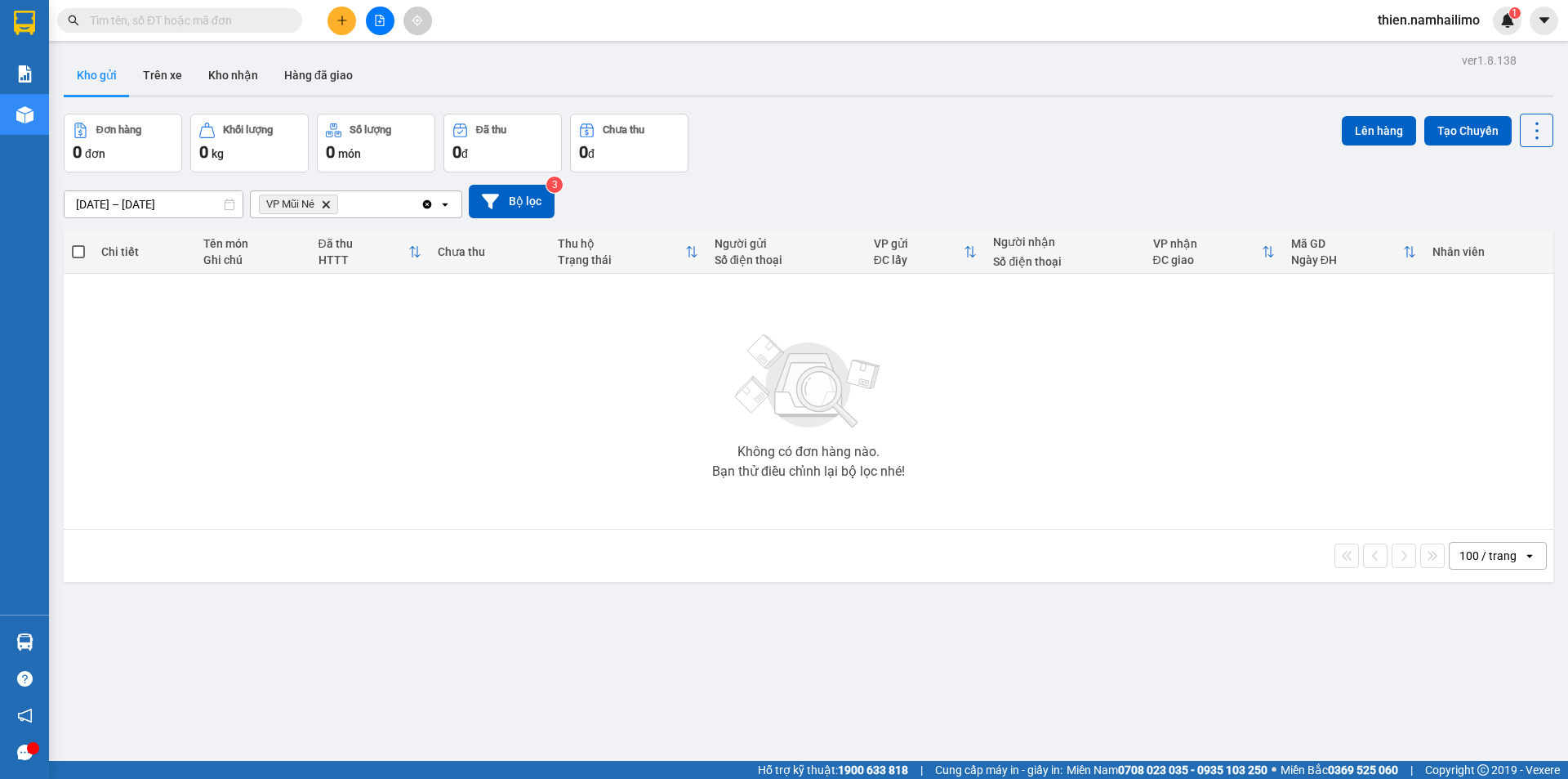
click at [327, 204] on icon "VP Mũi Né, close by backspace" at bounding box center [326, 204] width 8 height 8
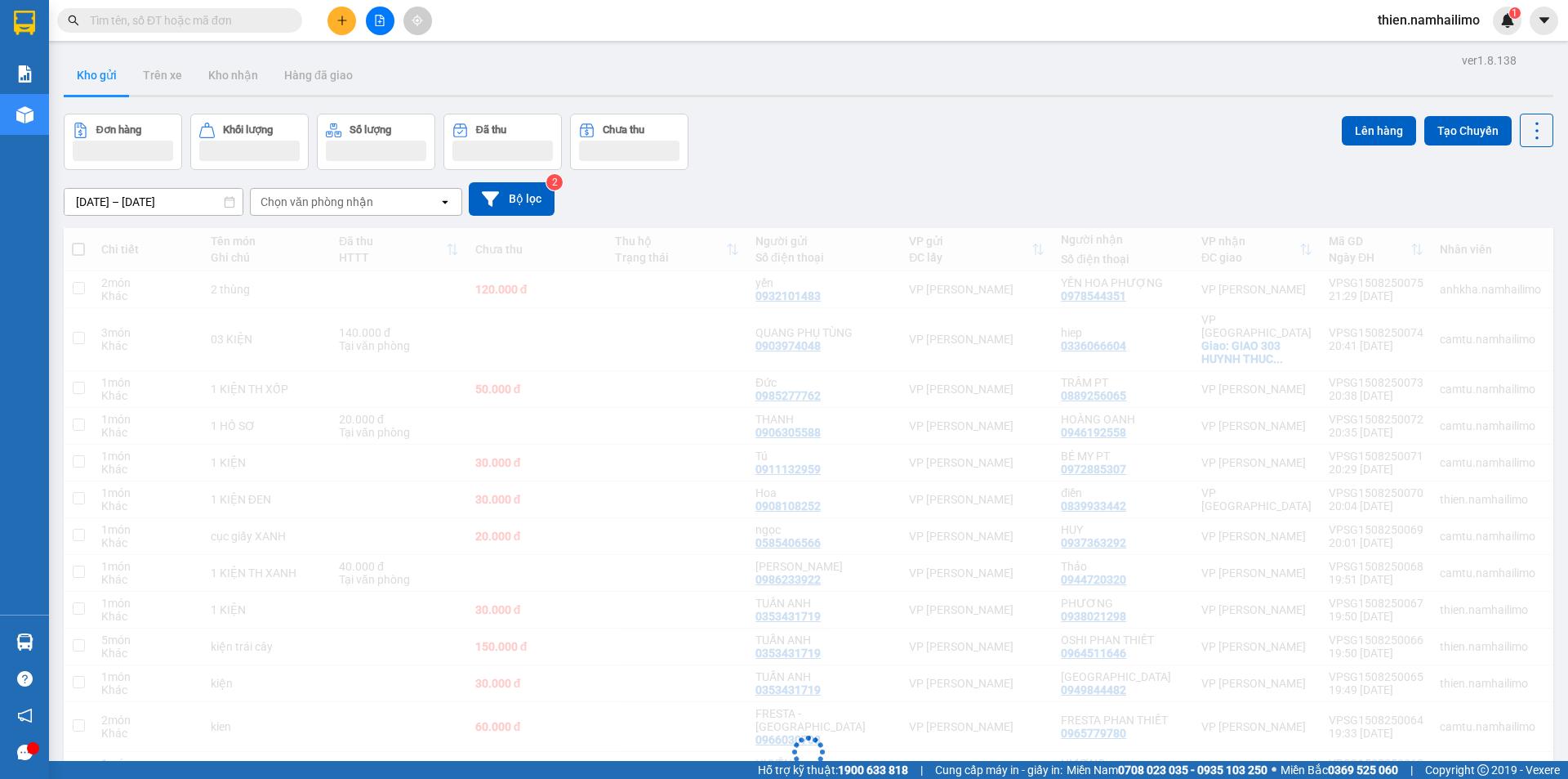
click at [325, 206] on div "Chọn văn phòng nhận" at bounding box center [317, 201] width 113 height 16
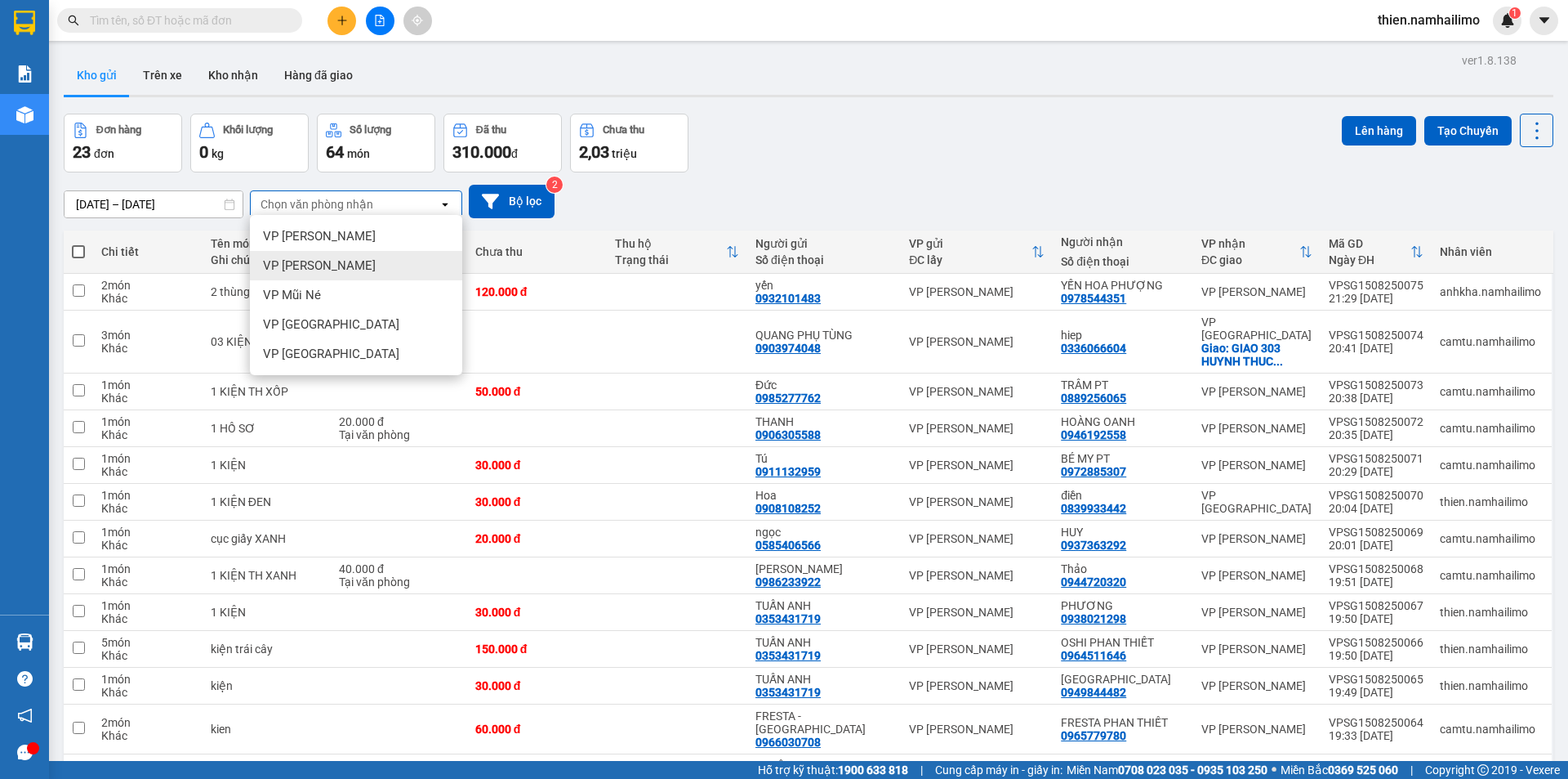
click at [355, 271] on div "VP [PERSON_NAME]" at bounding box center [355, 265] width 212 height 29
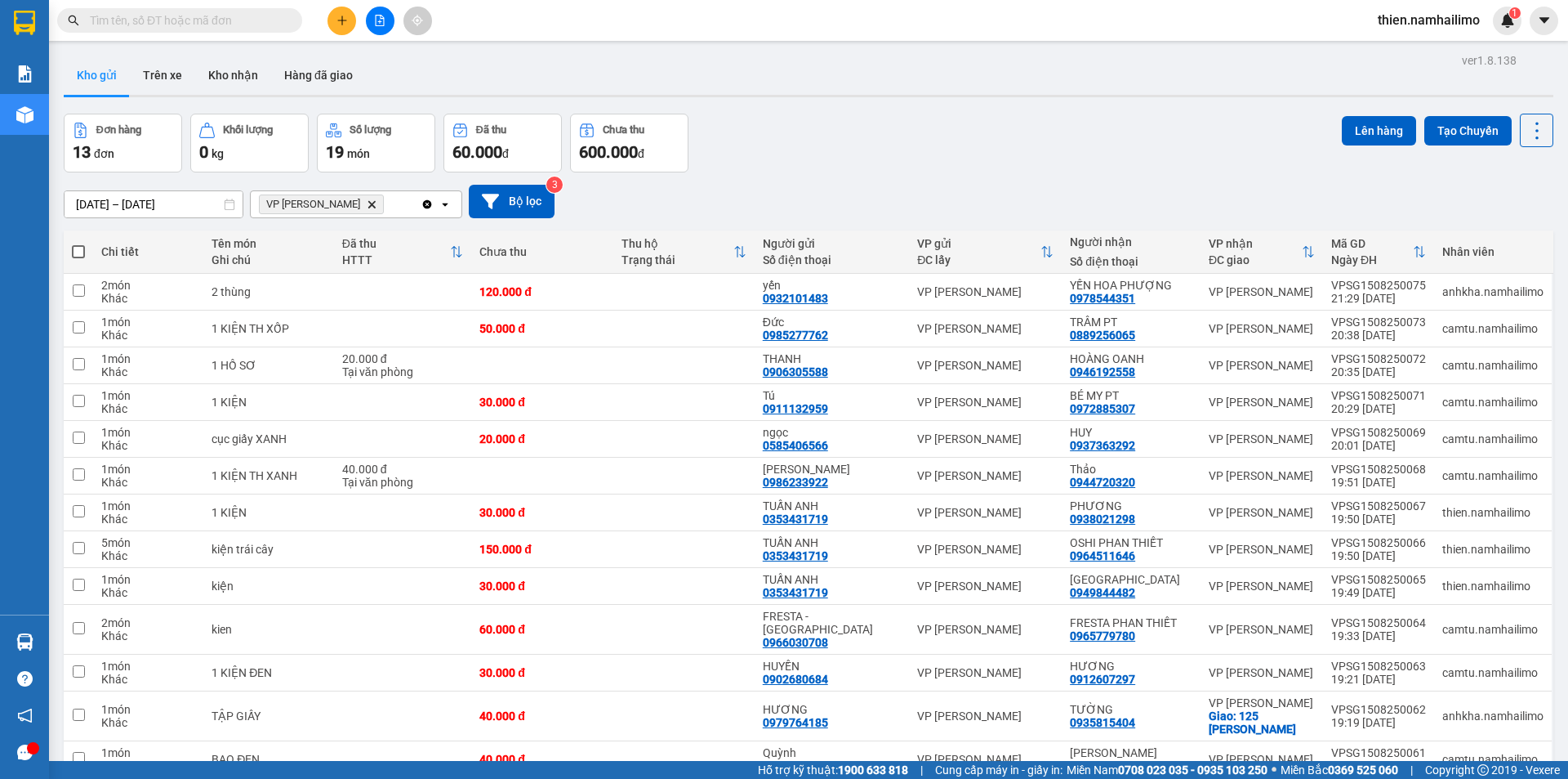
click at [381, 199] on div "VP [PERSON_NAME] Delete" at bounding box center [336, 205] width 170 height 26
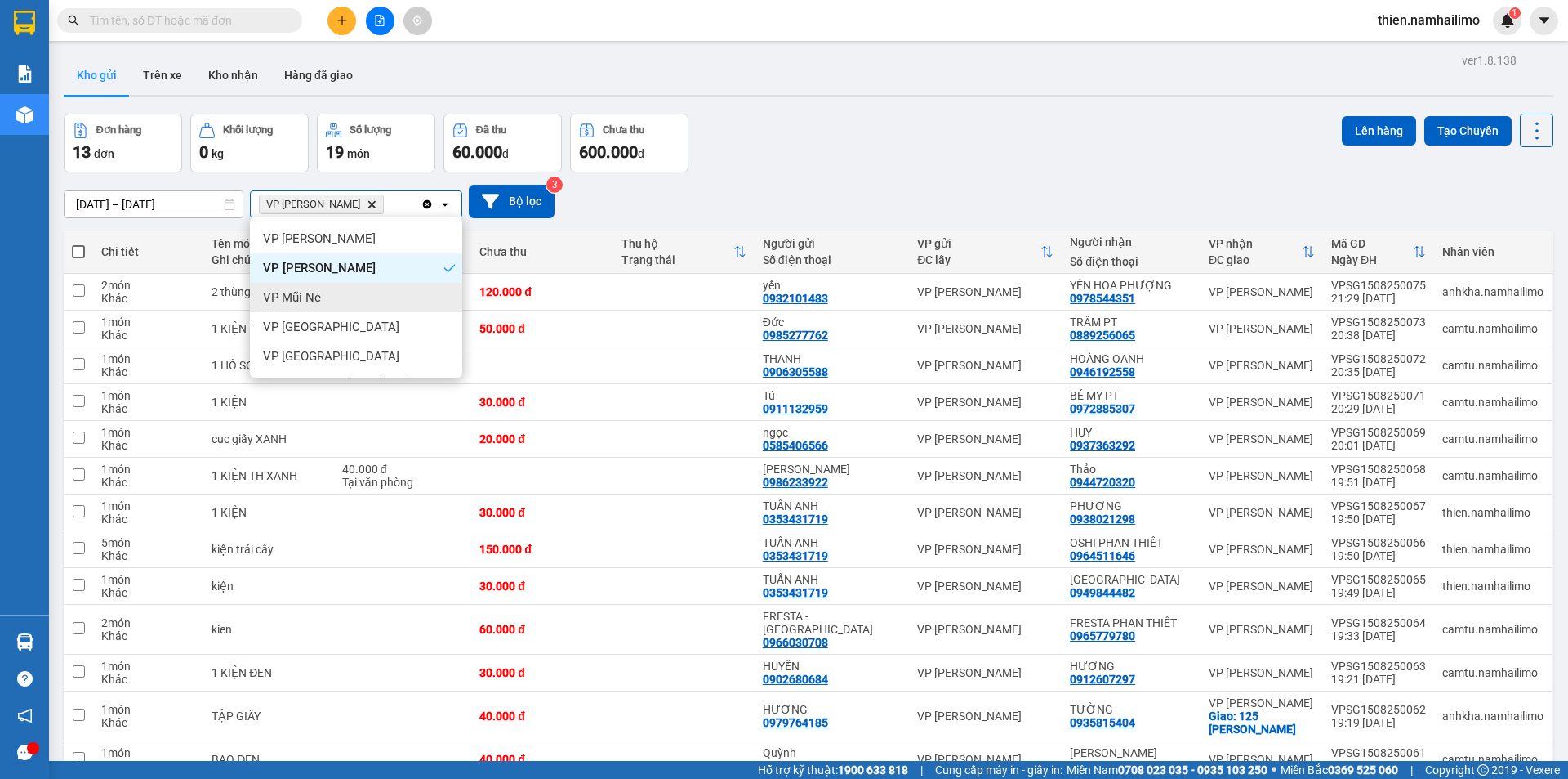
click at [379, 290] on div "VP Mũi Né" at bounding box center [355, 297] width 212 height 29
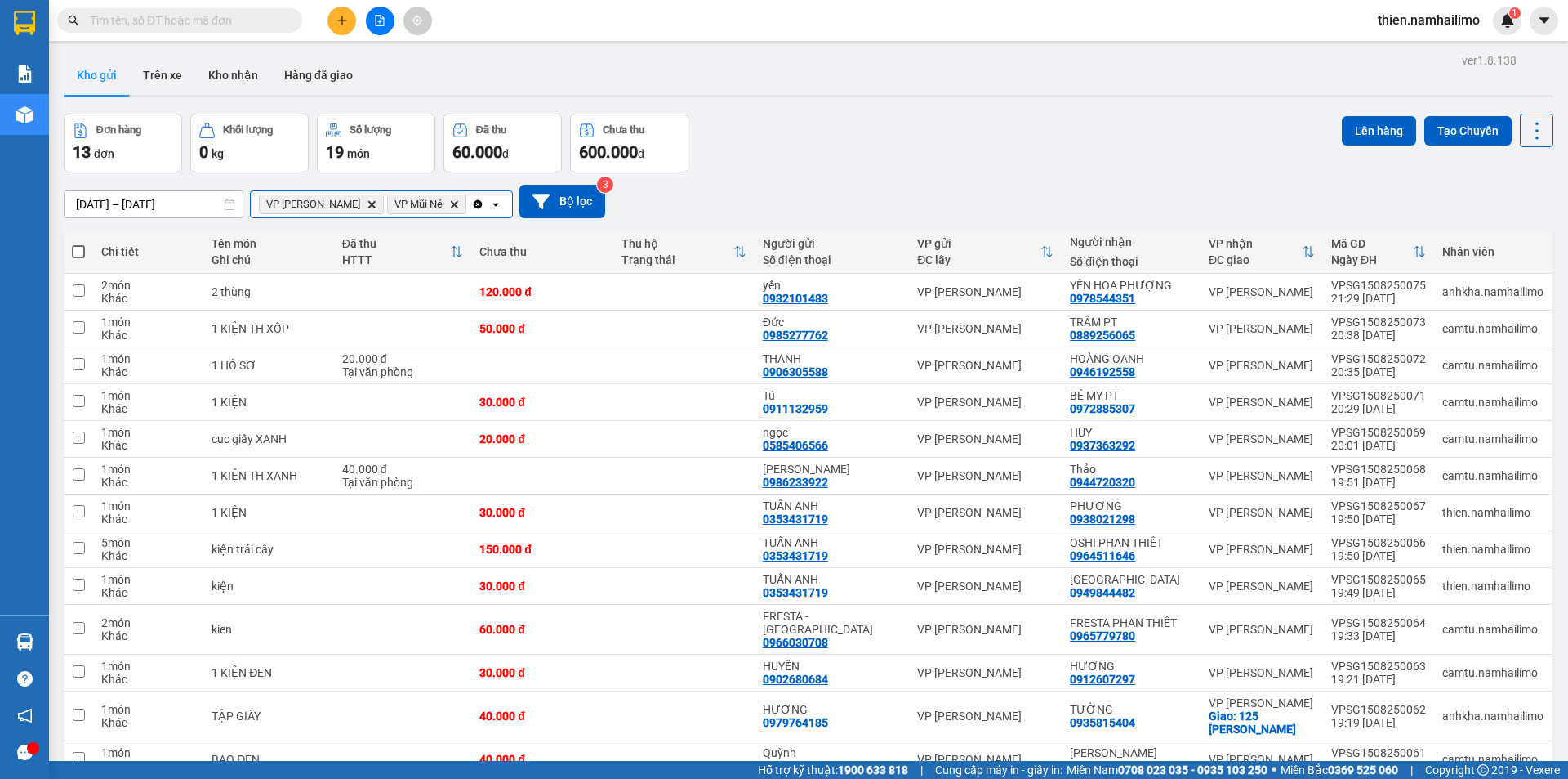
click at [470, 200] on input "Selected VP Phan Thiết, VP Mũi Né." at bounding box center [470, 204] width 2 height 16
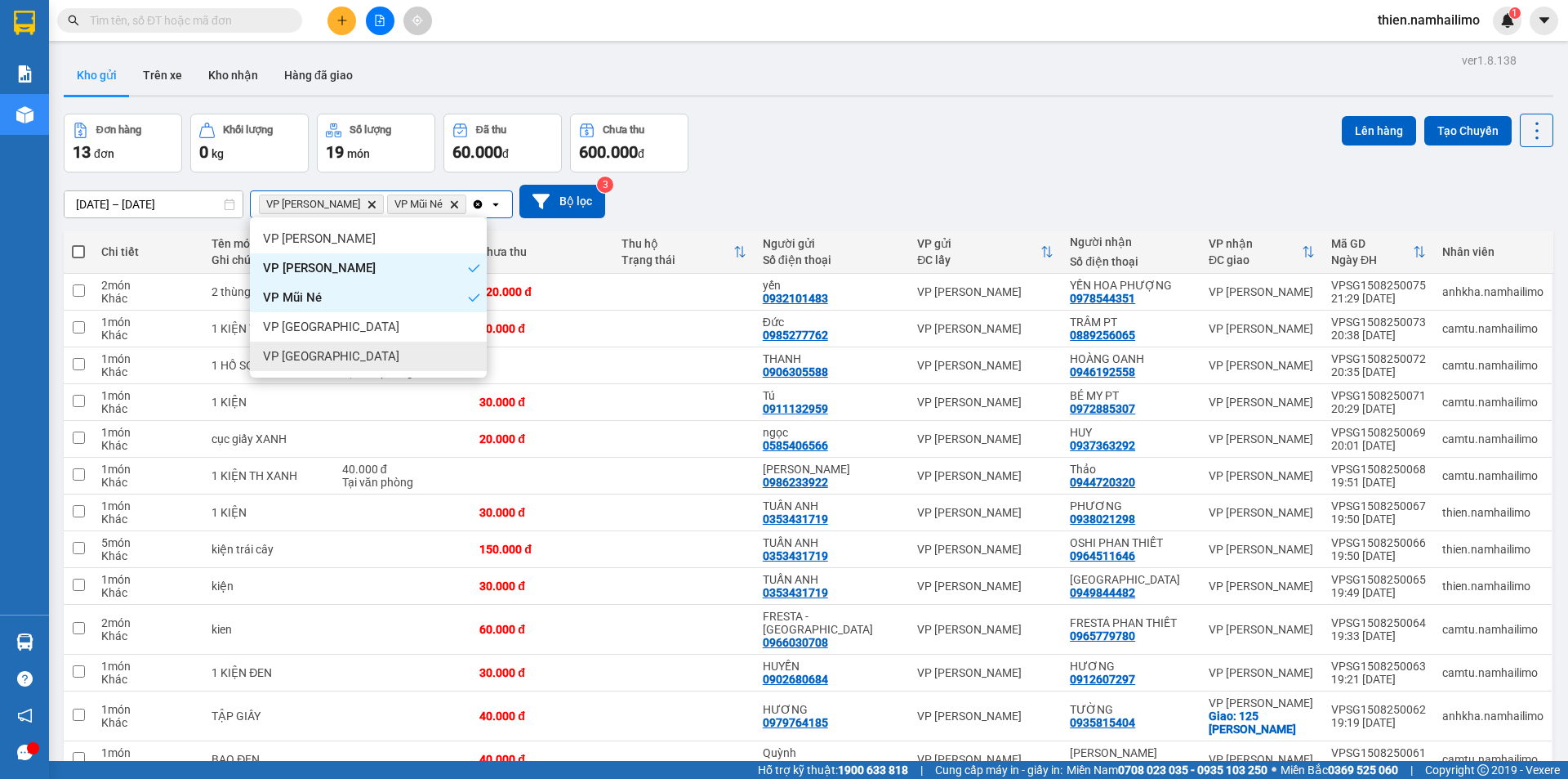
click at [391, 349] on div "VP [GEOGRAPHIC_DATA]" at bounding box center [368, 356] width 237 height 29
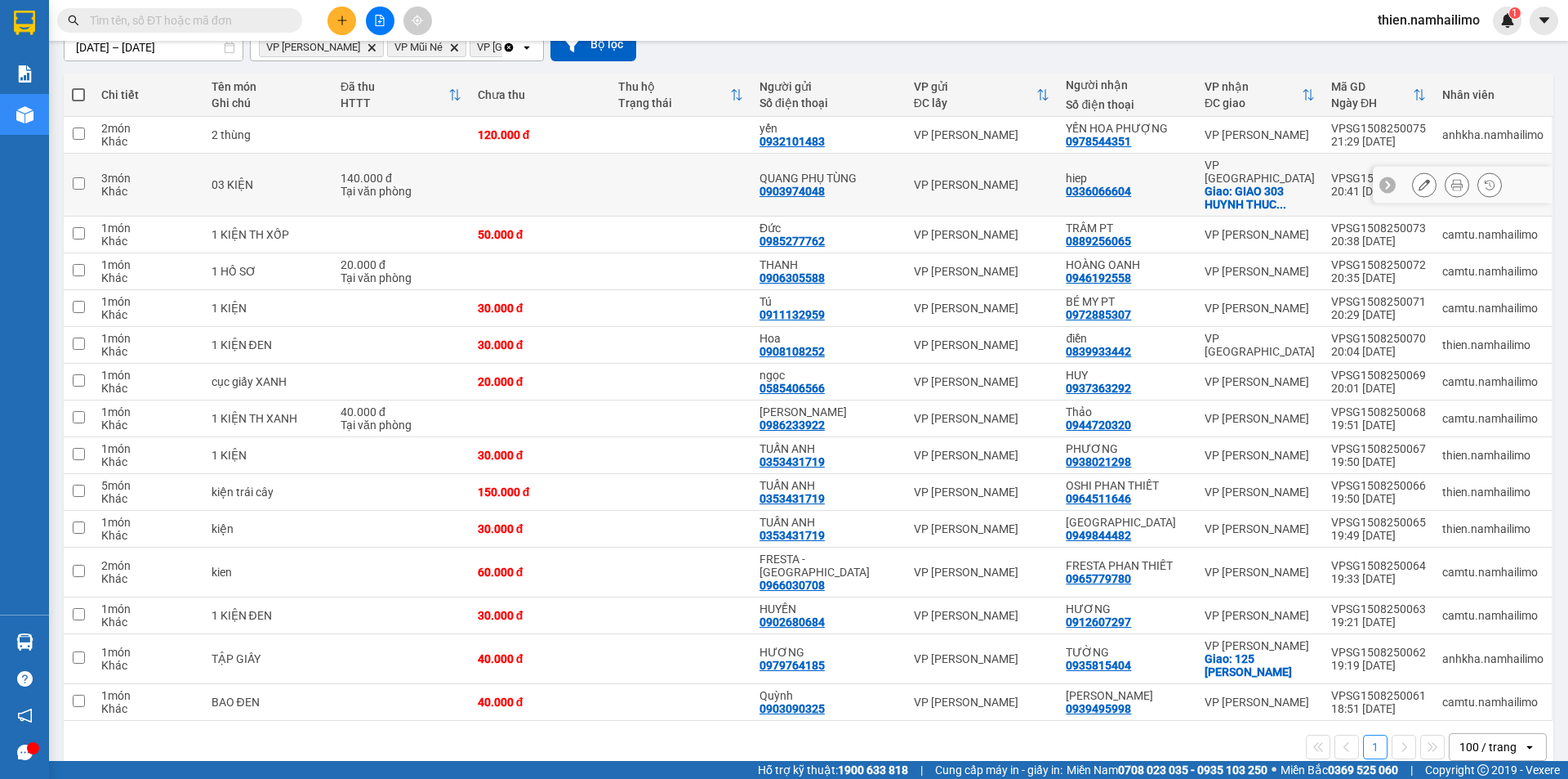
scroll to position [157, 0]
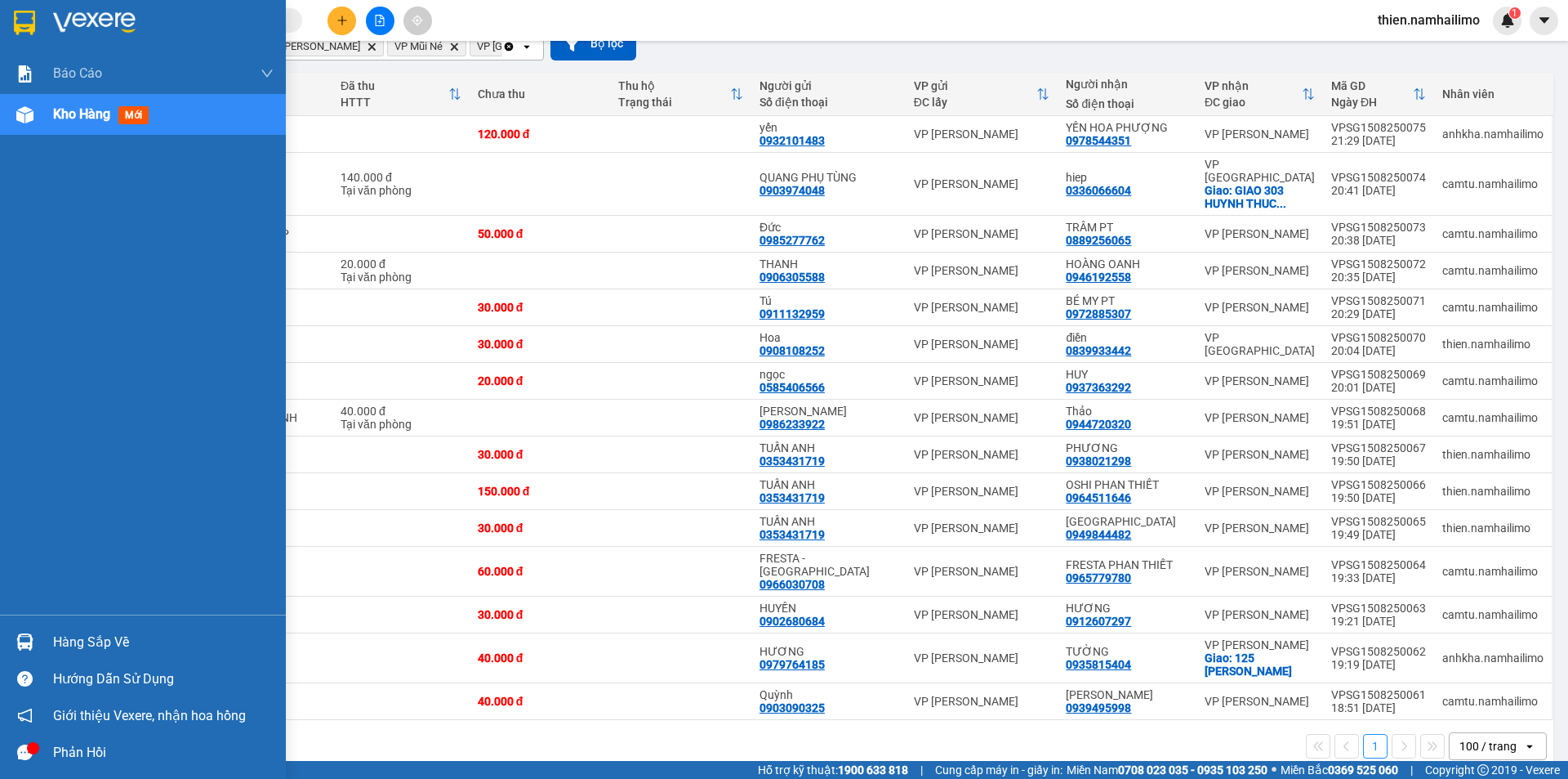
click at [28, 112] on img at bounding box center [25, 115] width 17 height 17
click at [98, 649] on div "Hàng sắp về" at bounding box center [163, 642] width 221 height 25
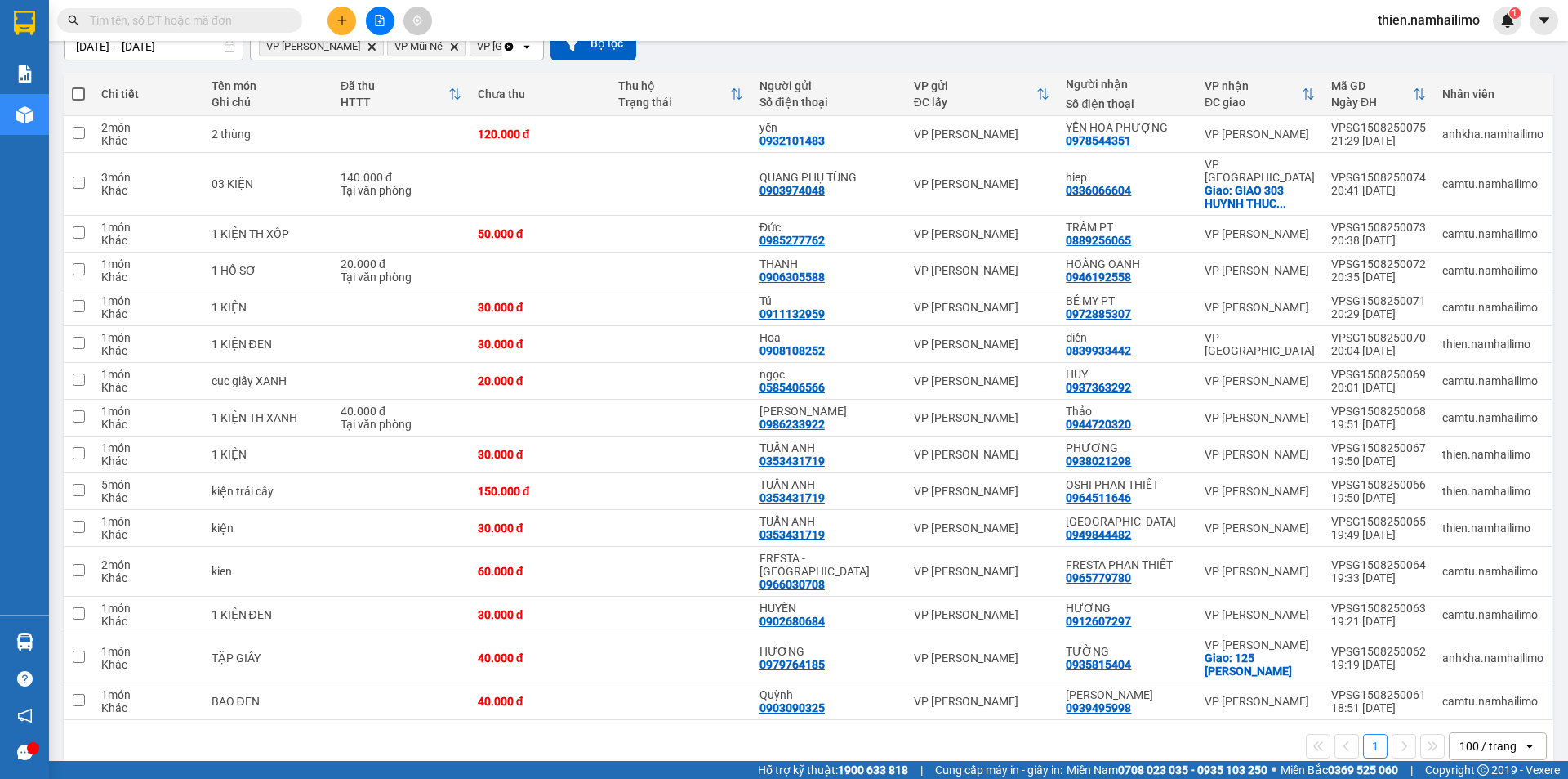
click at [784, 40] on section "Kết quả tìm kiếm ( 0 ) Bộ lọc No Data thien.namhailimo 1 Báo cáo Báo cáo dòng t…" at bounding box center [784, 390] width 1568 height 779
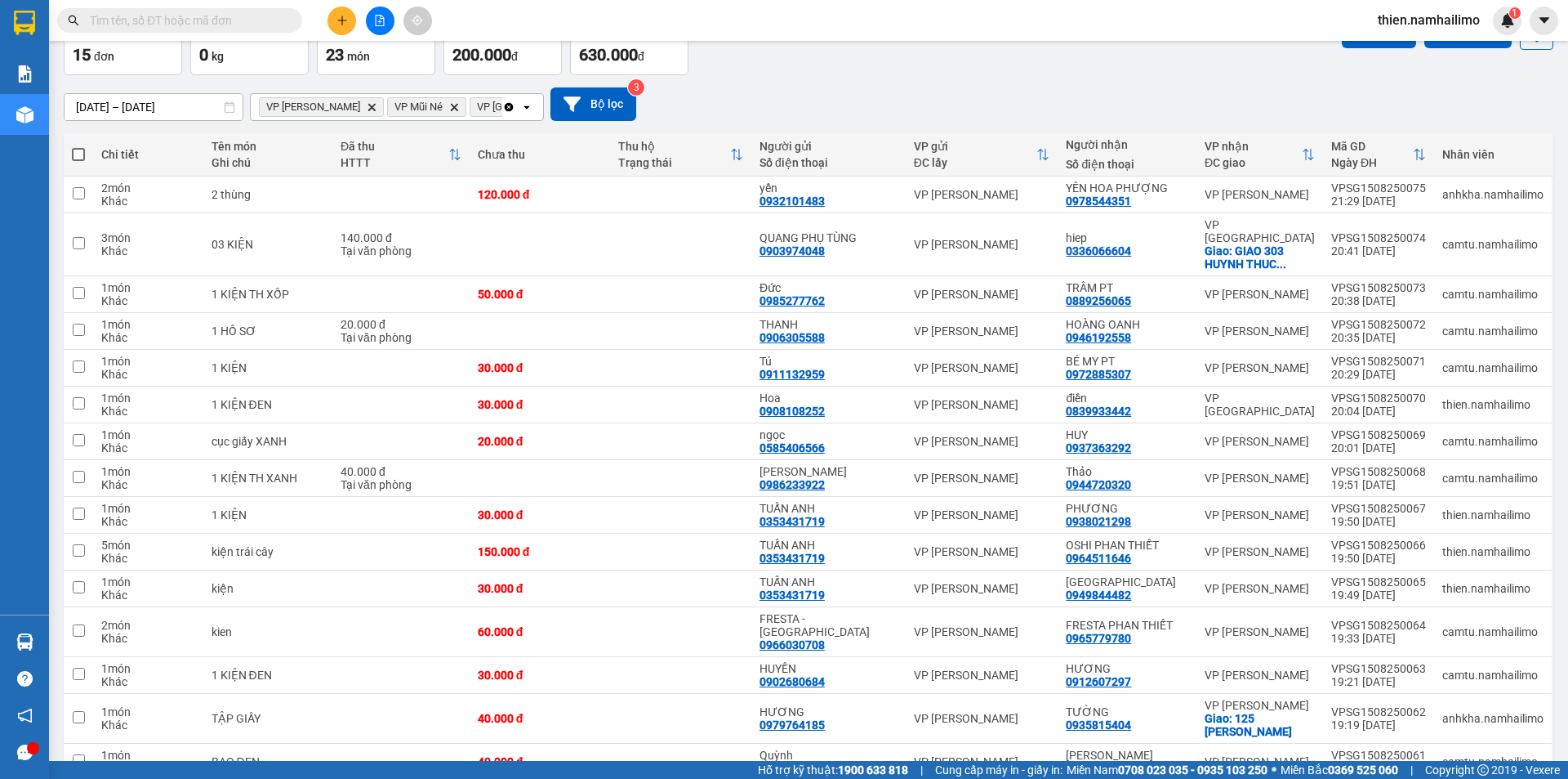
scroll to position [0, 0]
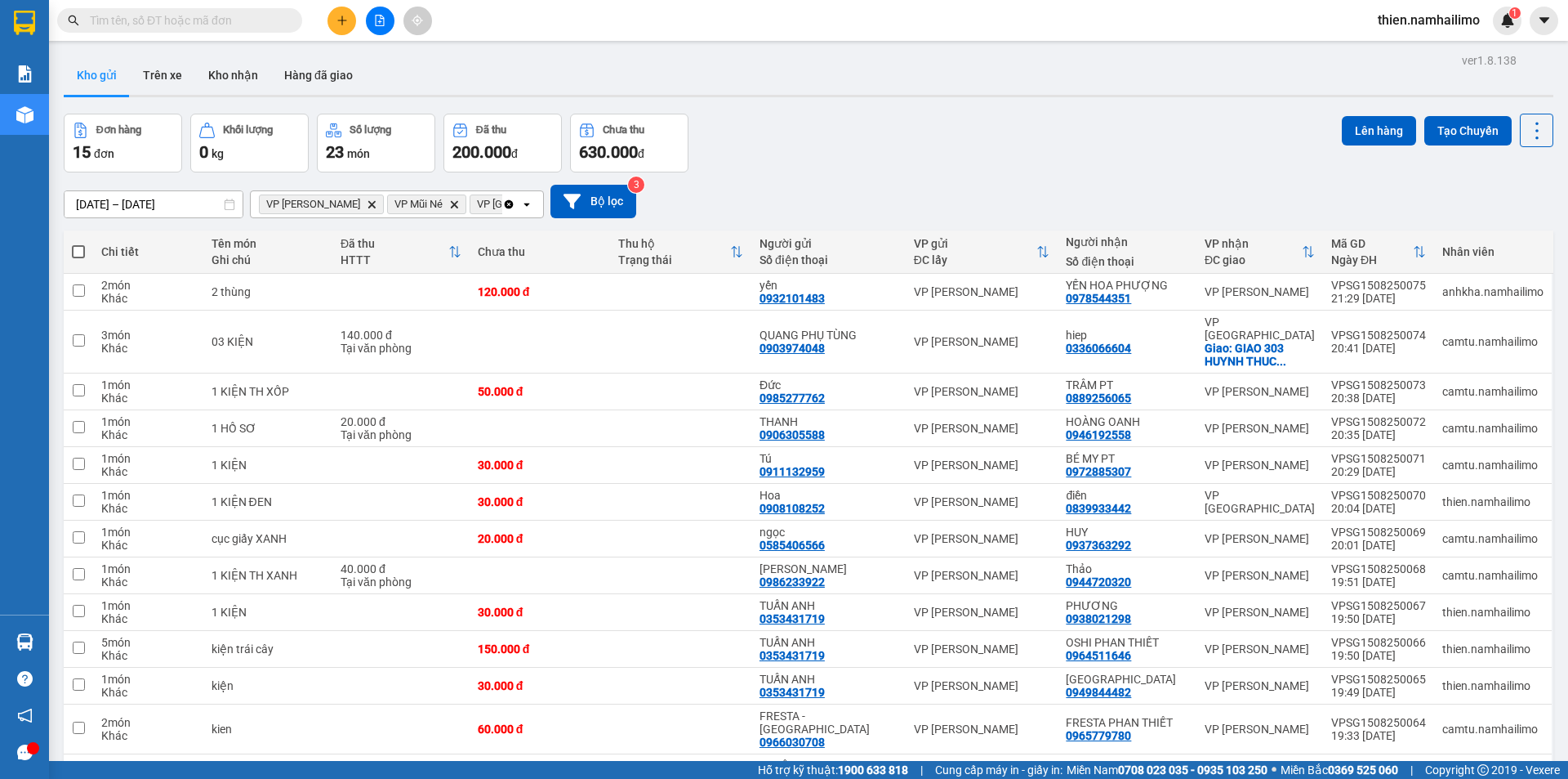
click at [369, 205] on icon "VP Phan Thiết, close by backspace" at bounding box center [372, 204] width 8 height 8
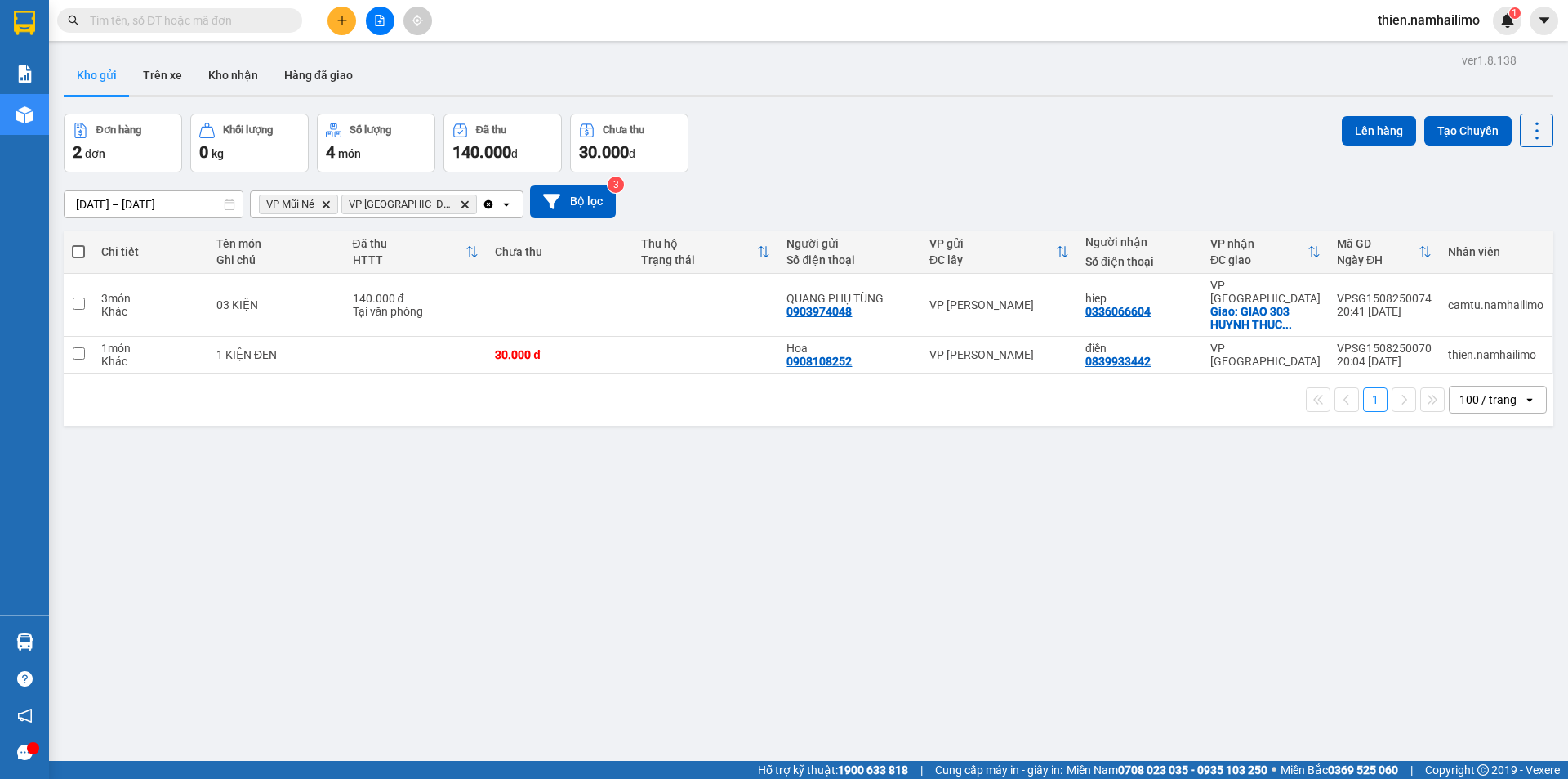
click at [330, 206] on icon "VP Mũi Né, close by backspace" at bounding box center [326, 204] width 8 height 8
click at [379, 203] on icon "VP chợ Mũi Né, close by backspace" at bounding box center [383, 204] width 8 height 8
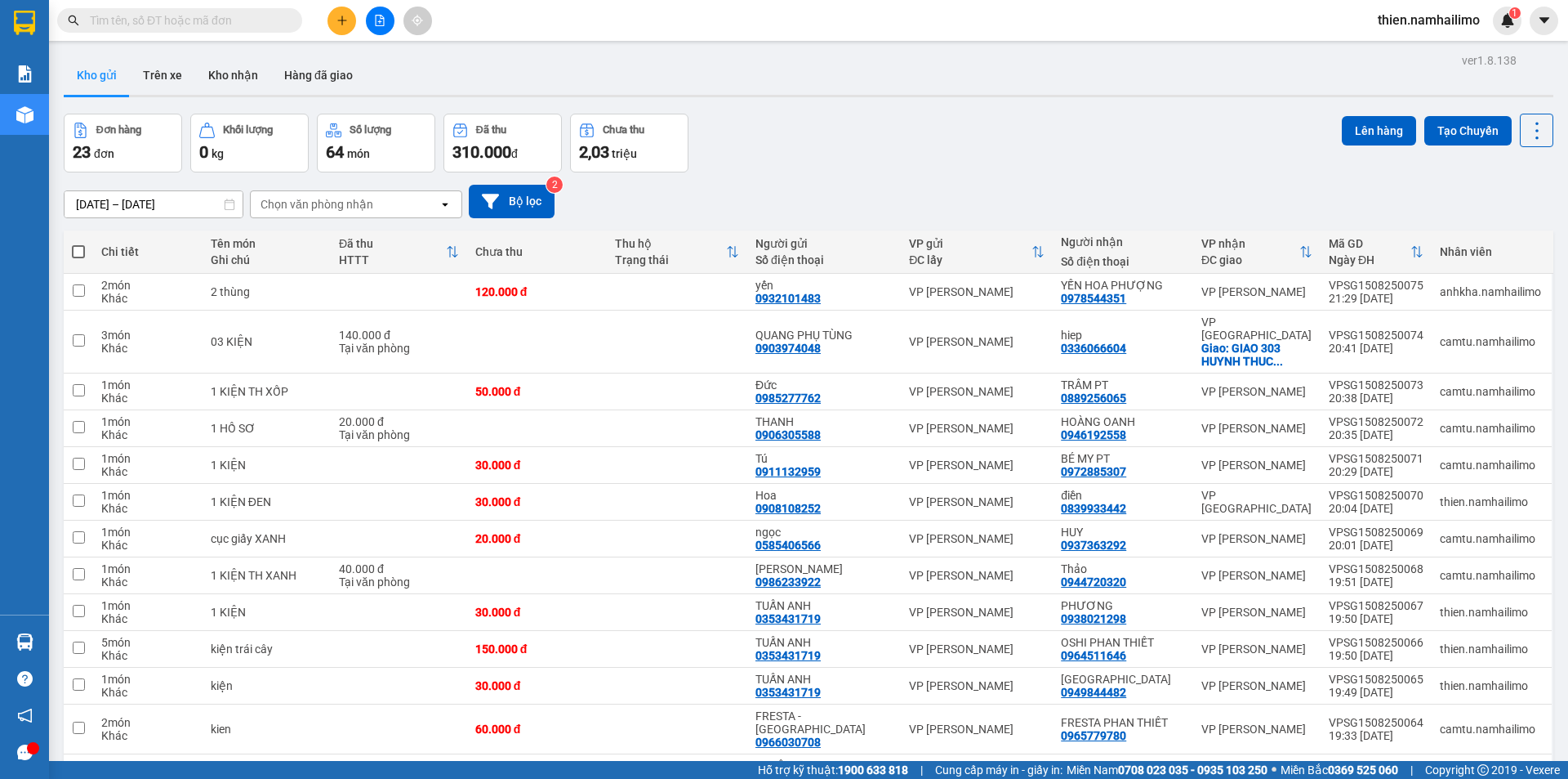
click at [374, 30] on button at bounding box center [380, 21] width 28 height 28
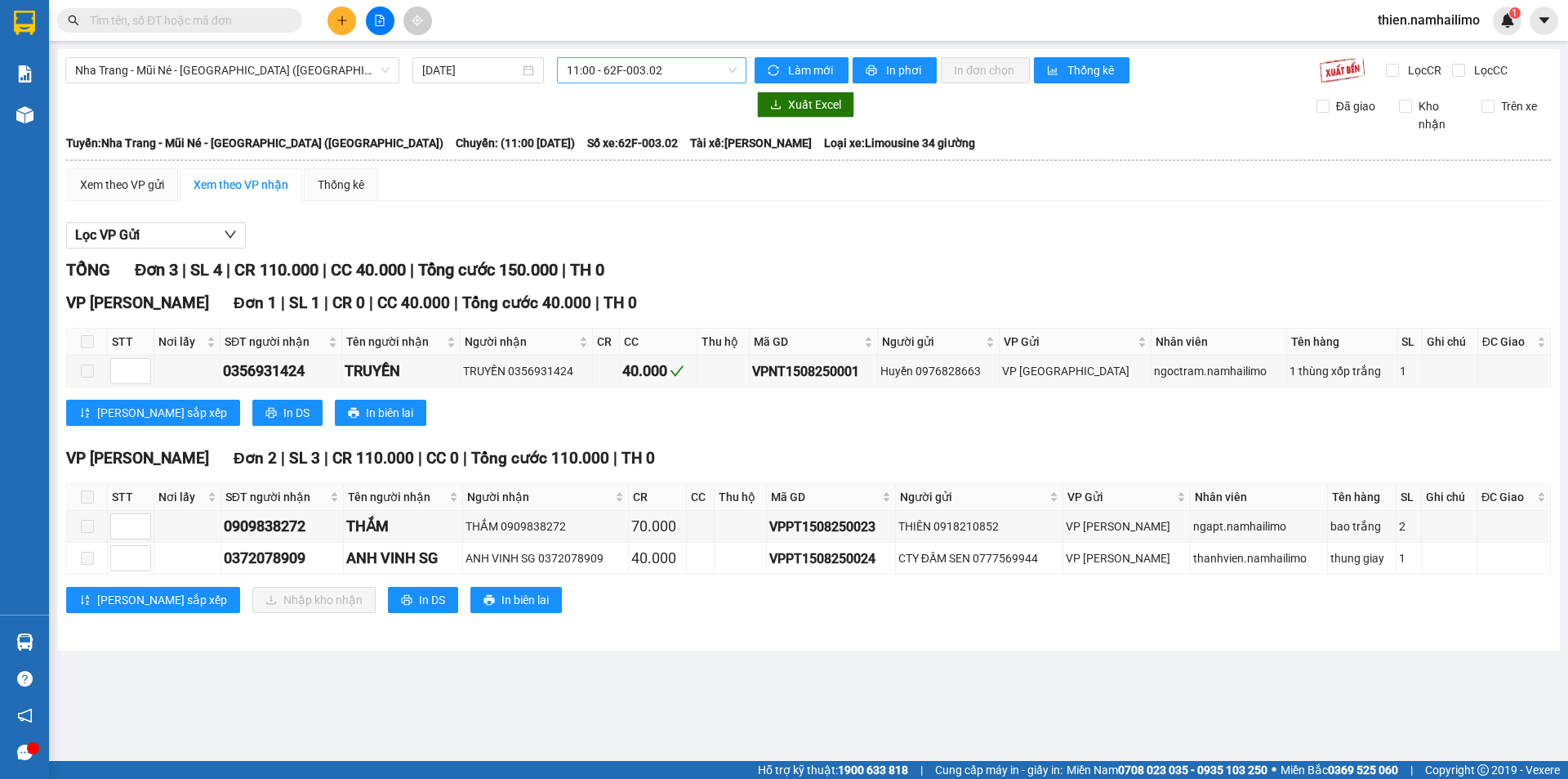
click at [654, 72] on span "11:00 - 62F-003.02" at bounding box center [652, 71] width 170 height 25
click at [238, 75] on span "Nha Trang - Mũi Né - [GEOGRAPHIC_DATA] ([GEOGRAPHIC_DATA])" at bounding box center [233, 71] width 315 height 25
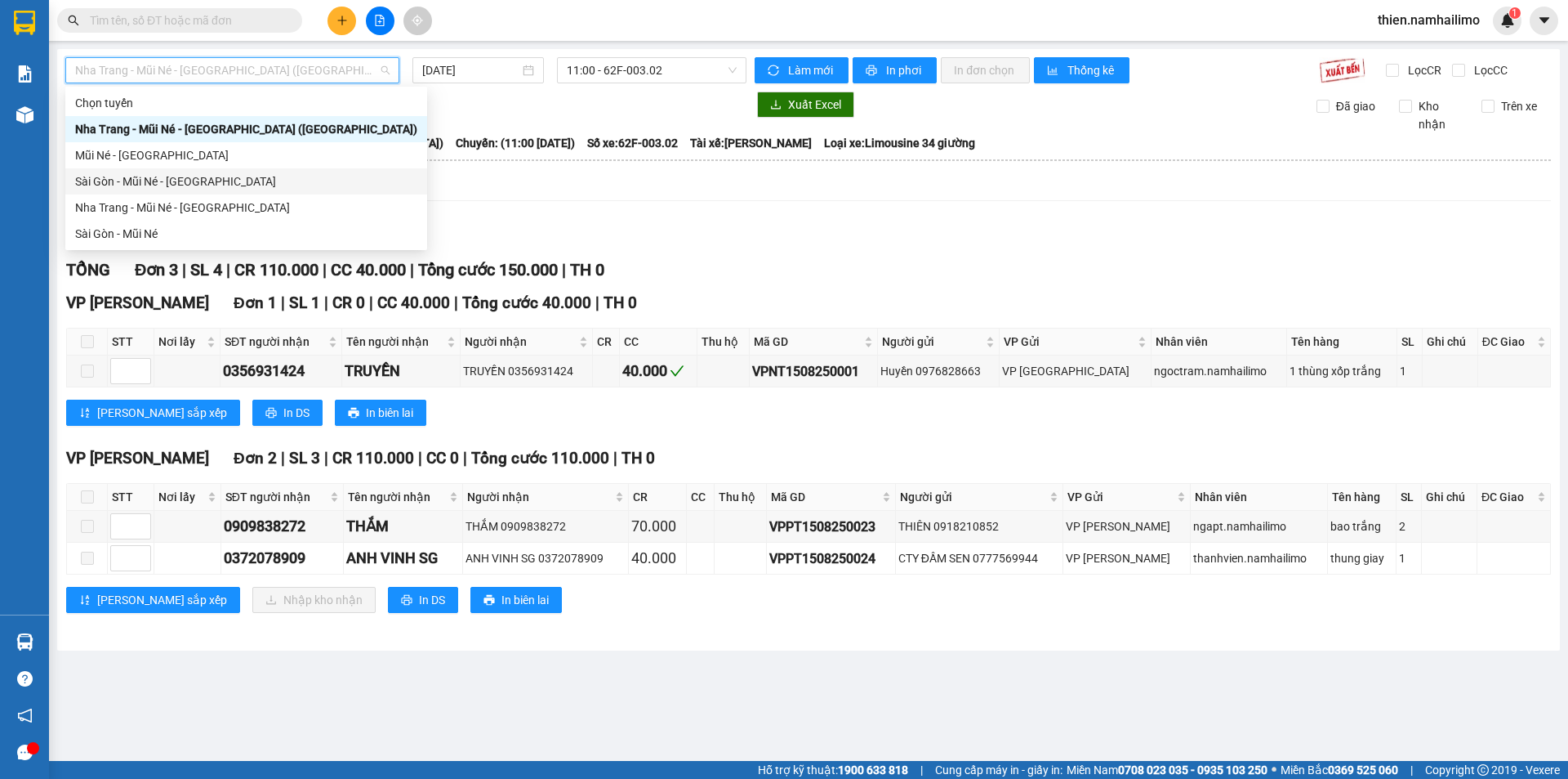
click at [213, 187] on div "Sài Gòn - Mũi Né - [GEOGRAPHIC_DATA]" at bounding box center [246, 181] width 342 height 18
type input "[DATE]"
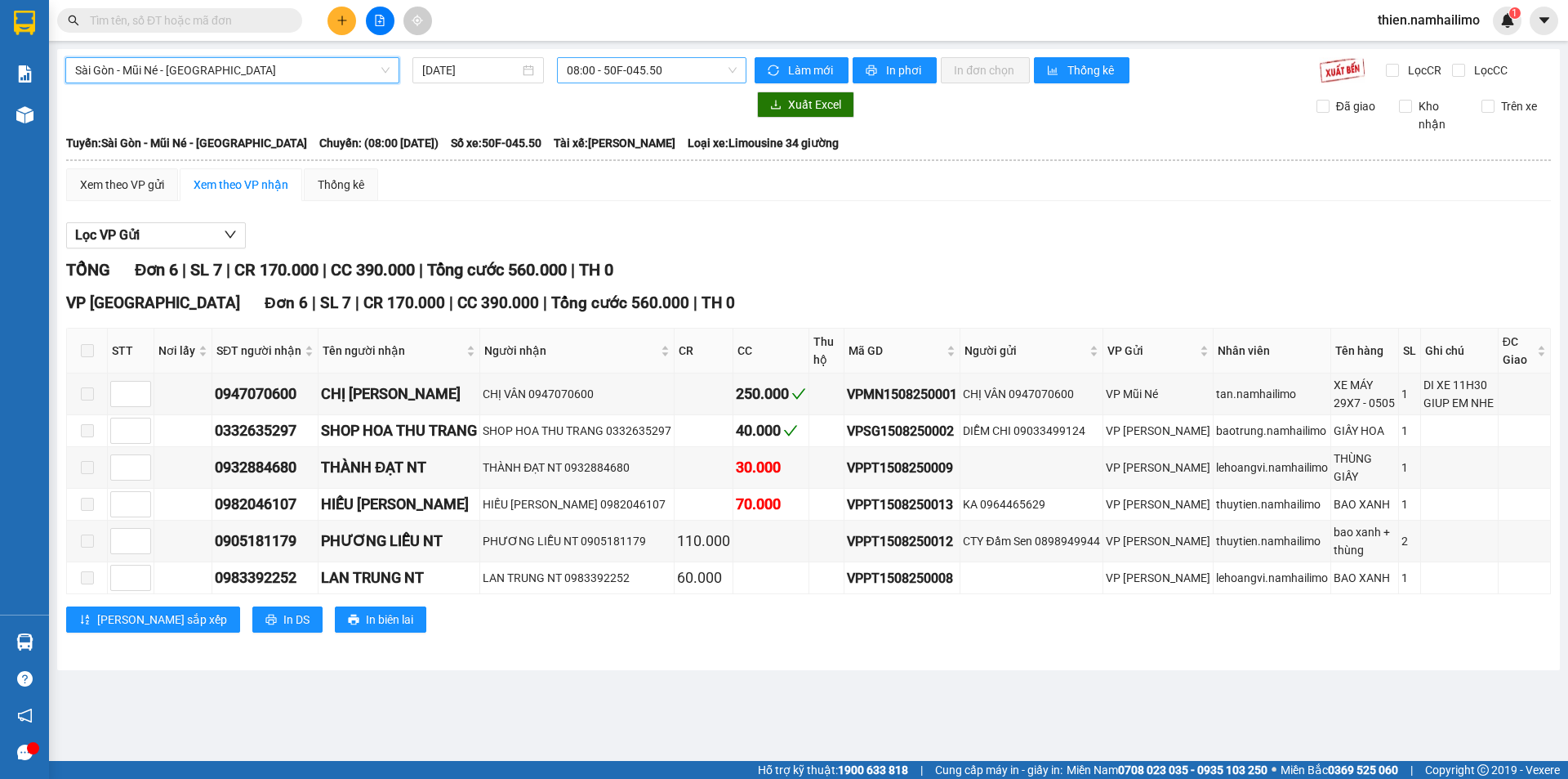
click at [602, 63] on span "08:00 - 50F-045.50" at bounding box center [652, 71] width 170 height 25
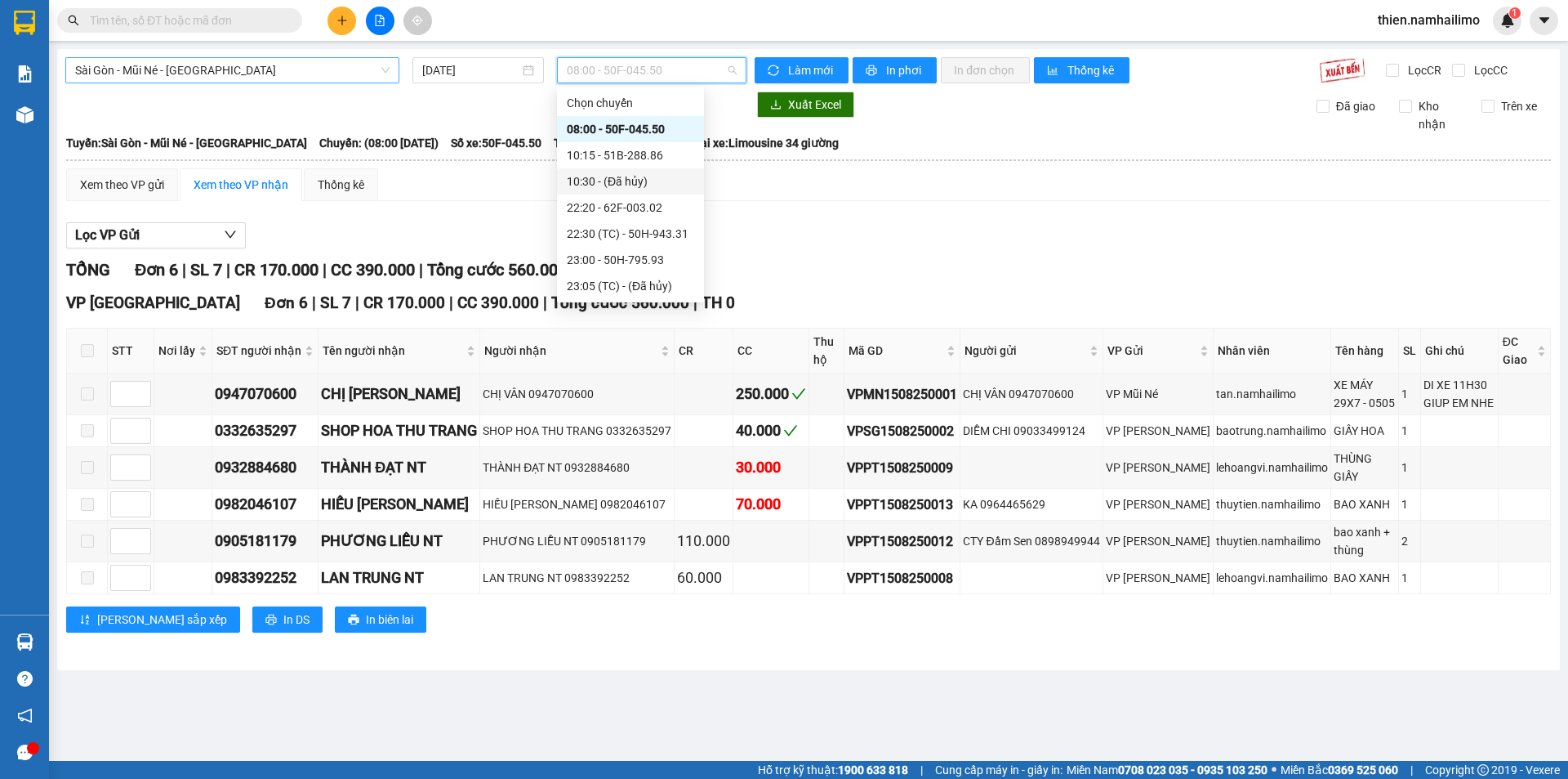
click at [300, 67] on span "Sài Gòn - Mũi Né - [GEOGRAPHIC_DATA]" at bounding box center [233, 71] width 315 height 25
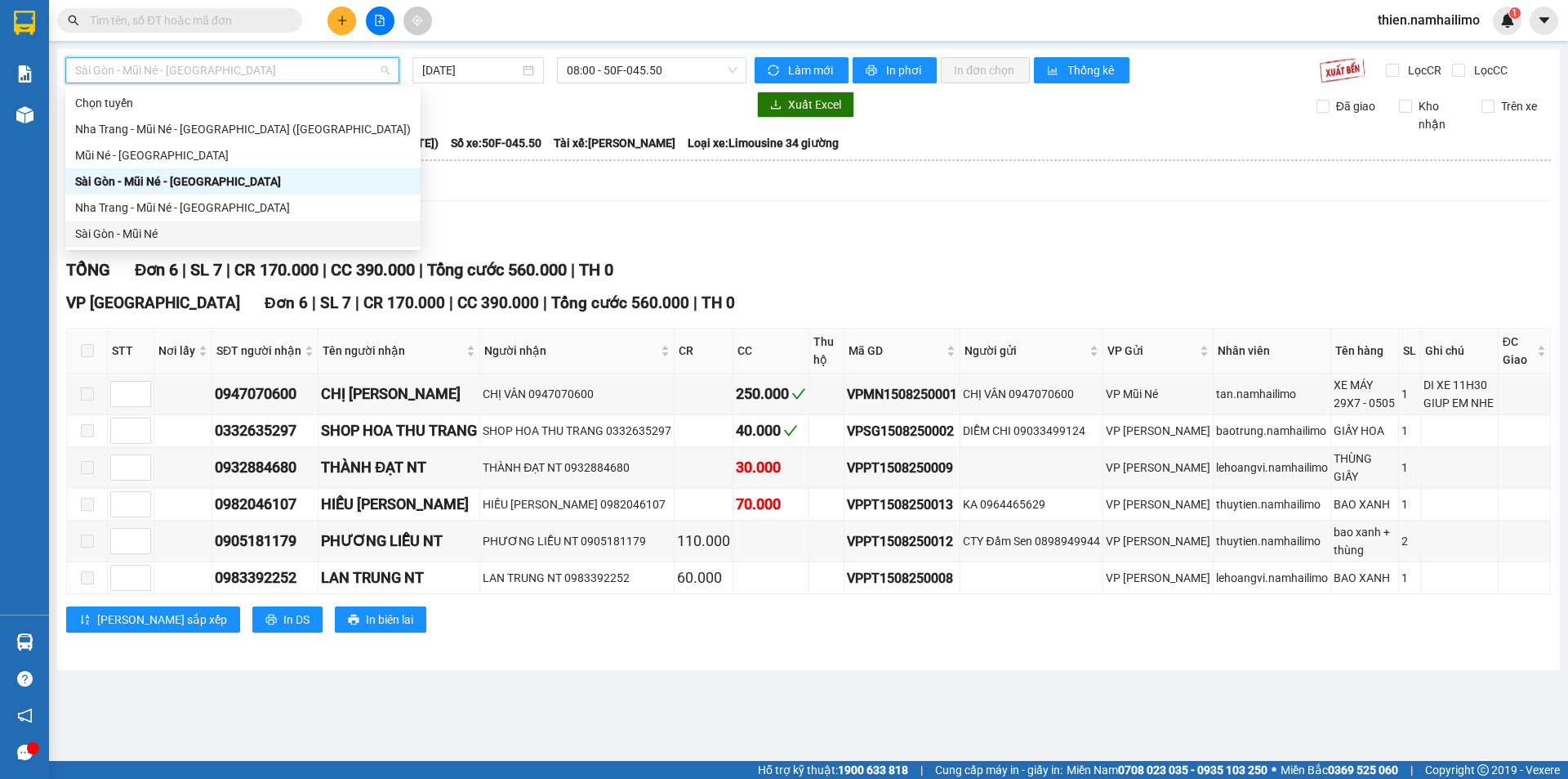
click at [153, 228] on div "Sài Gòn - Mũi Né" at bounding box center [243, 233] width 336 height 18
type input "[DATE]"
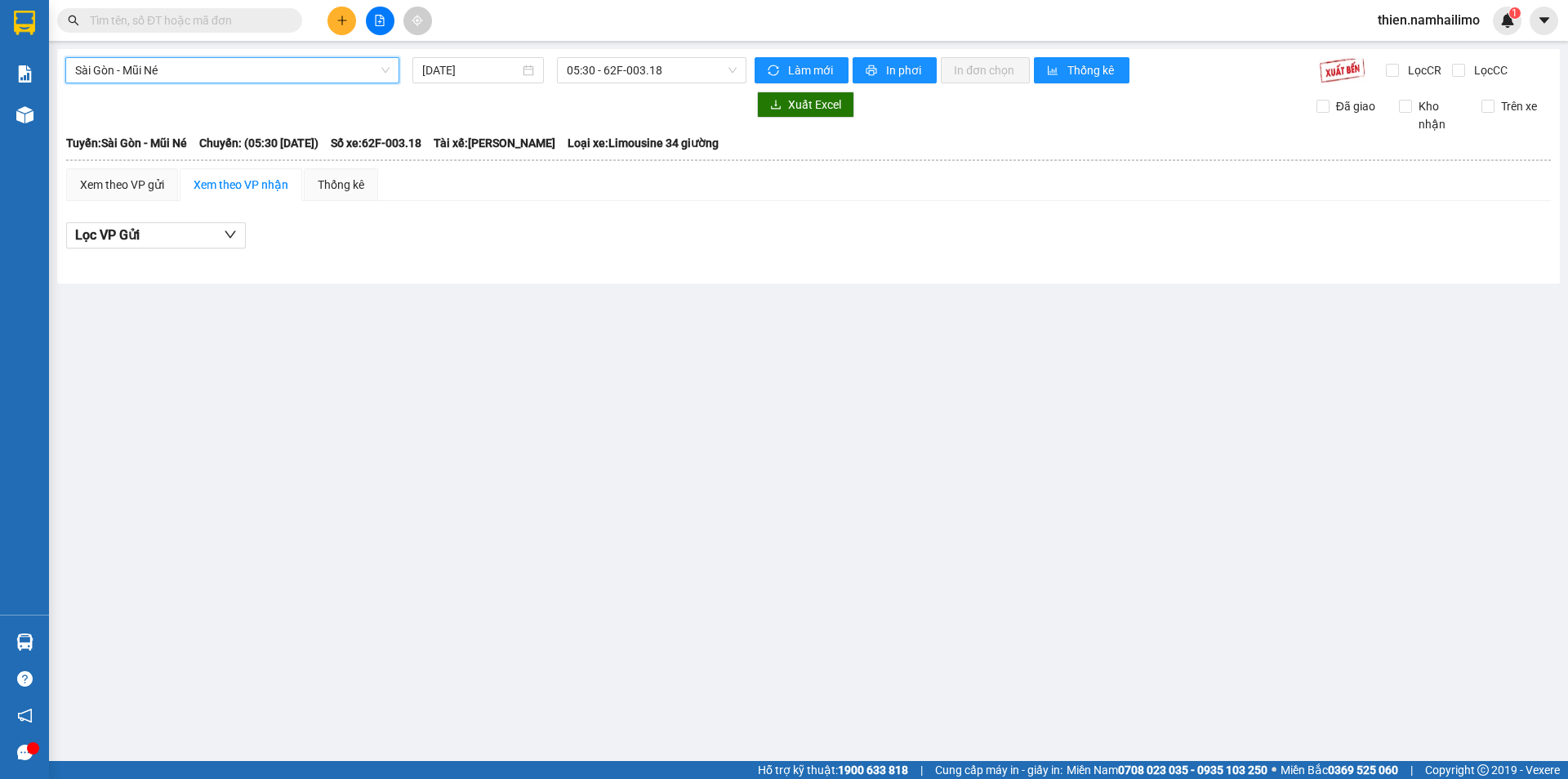
drag, startPoint x: 630, startPoint y: 76, endPoint x: 632, endPoint y: 95, distance: 19.1
click at [630, 77] on span "05:30 - 62F-003.18" at bounding box center [652, 71] width 170 height 25
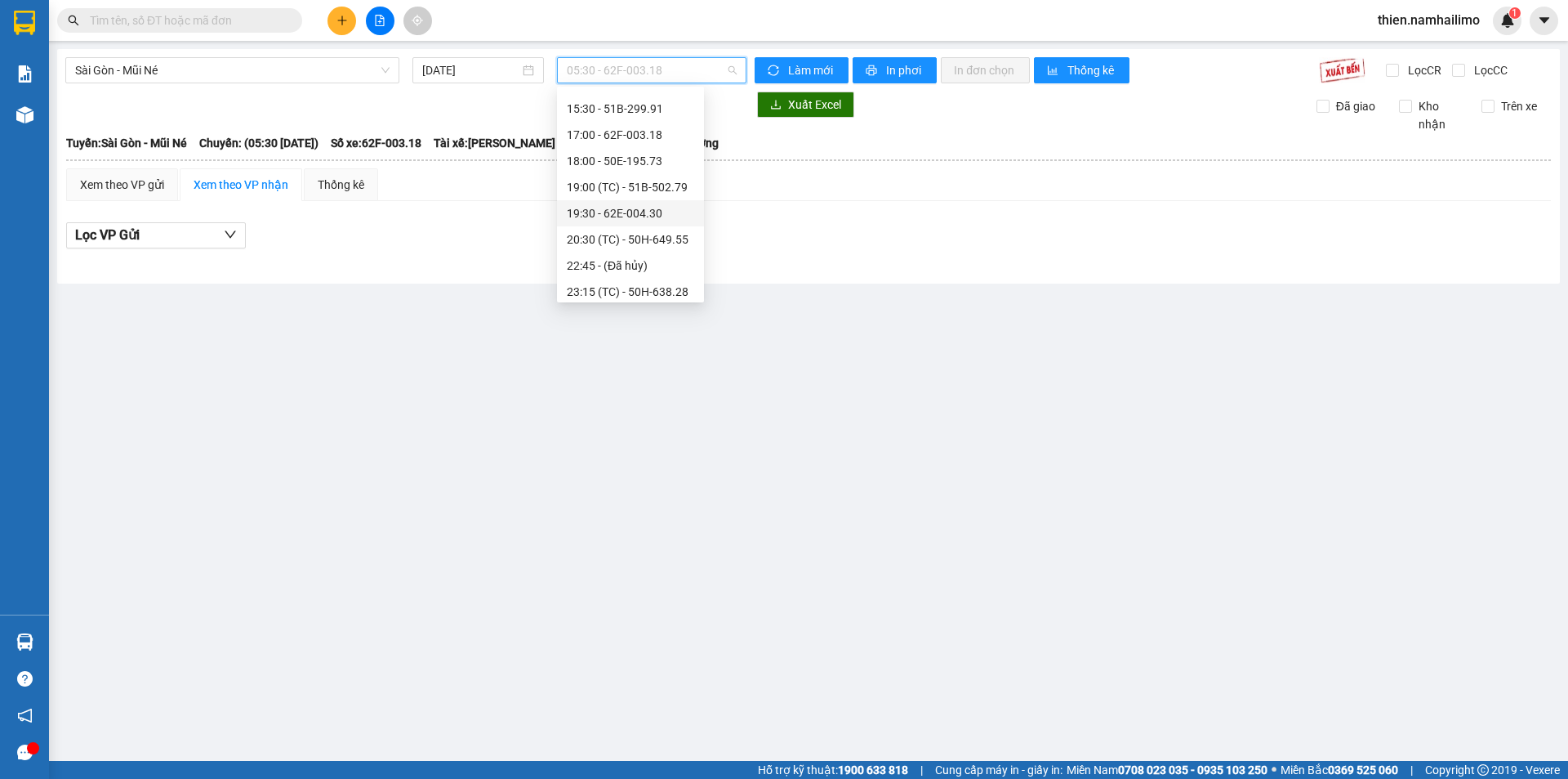
scroll to position [261, 0]
click at [668, 205] on div "19:30 - 62E-004.30" at bounding box center [630, 207] width 127 height 18
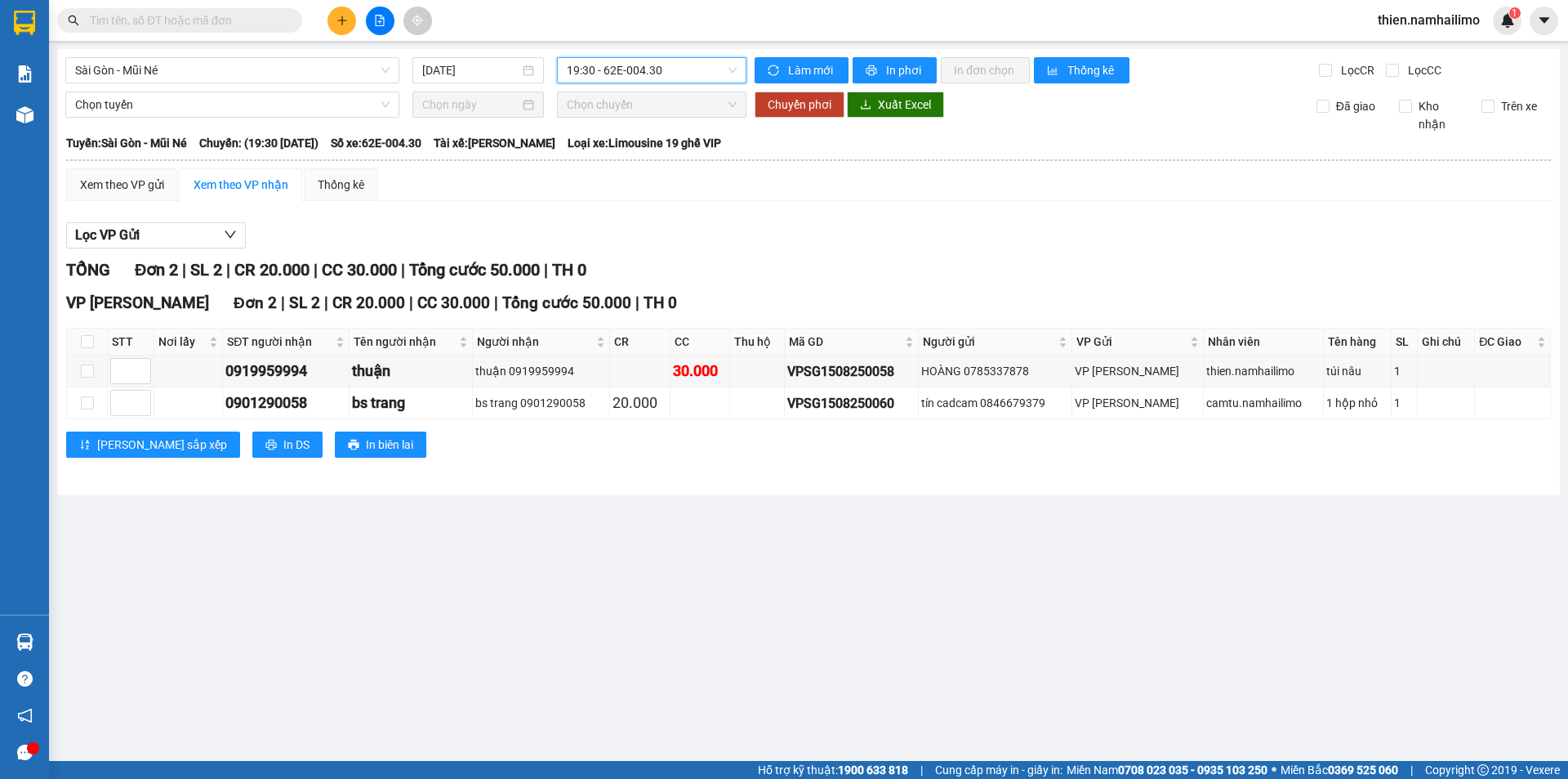
drag, startPoint x: 623, startPoint y: 66, endPoint x: 609, endPoint y: 149, distance: 84.2
click at [623, 67] on span "19:30 - 62E-004.30" at bounding box center [652, 71] width 170 height 25
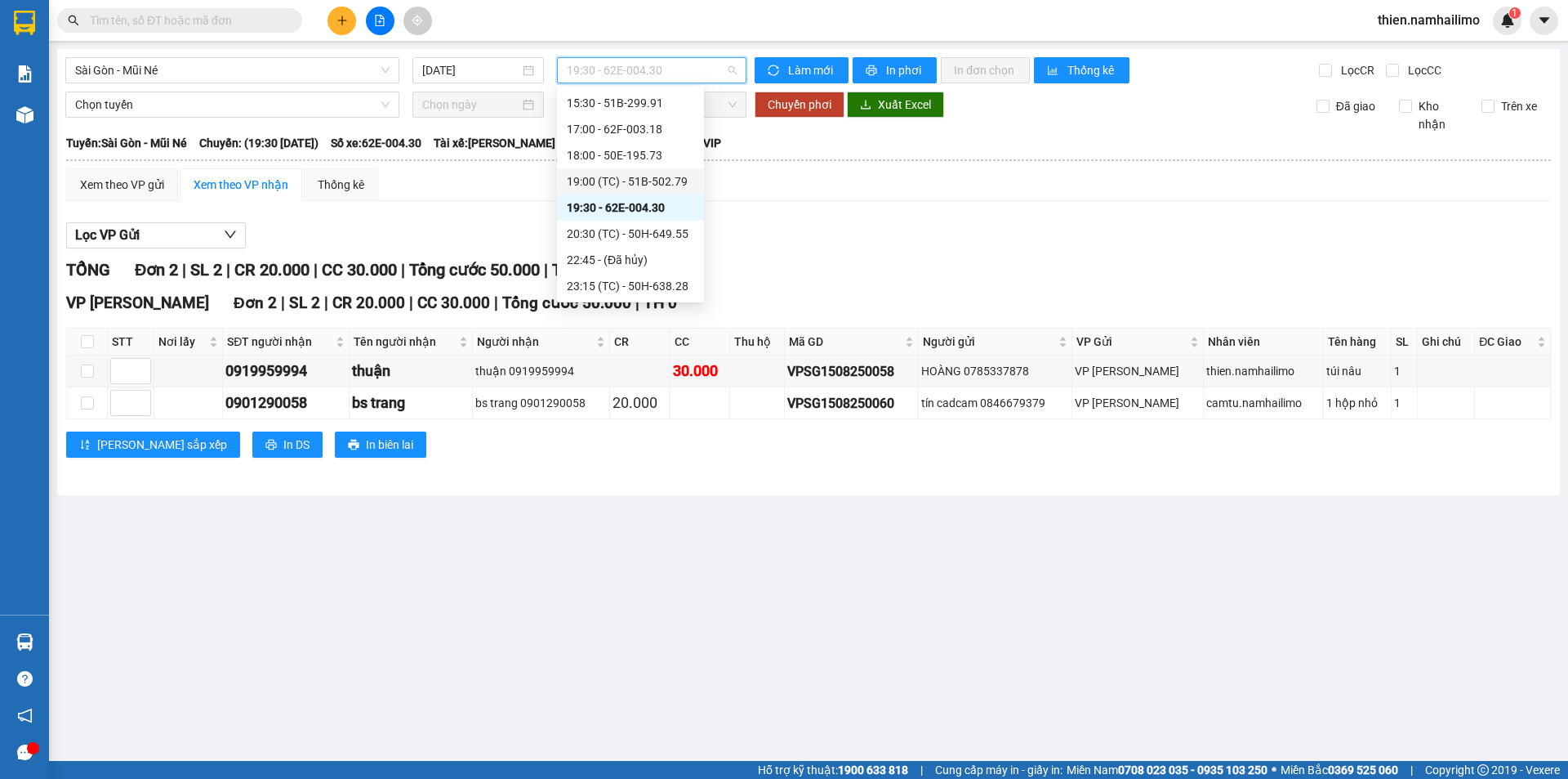
click at [630, 186] on div "19:00 (TC) - 51B-502.79" at bounding box center [630, 181] width 127 height 18
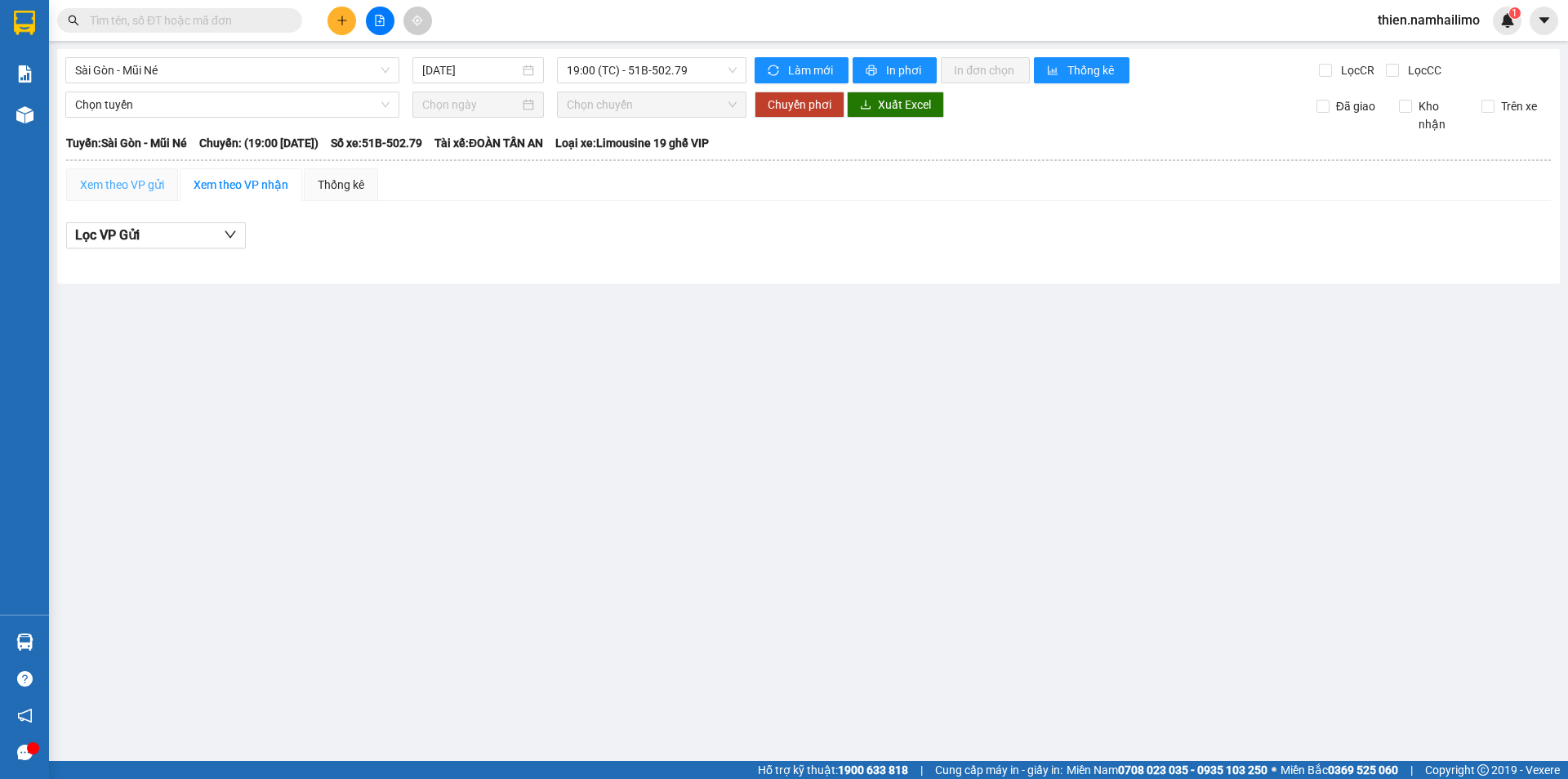
click at [174, 180] on div "Xem theo VP gửi" at bounding box center [122, 184] width 112 height 33
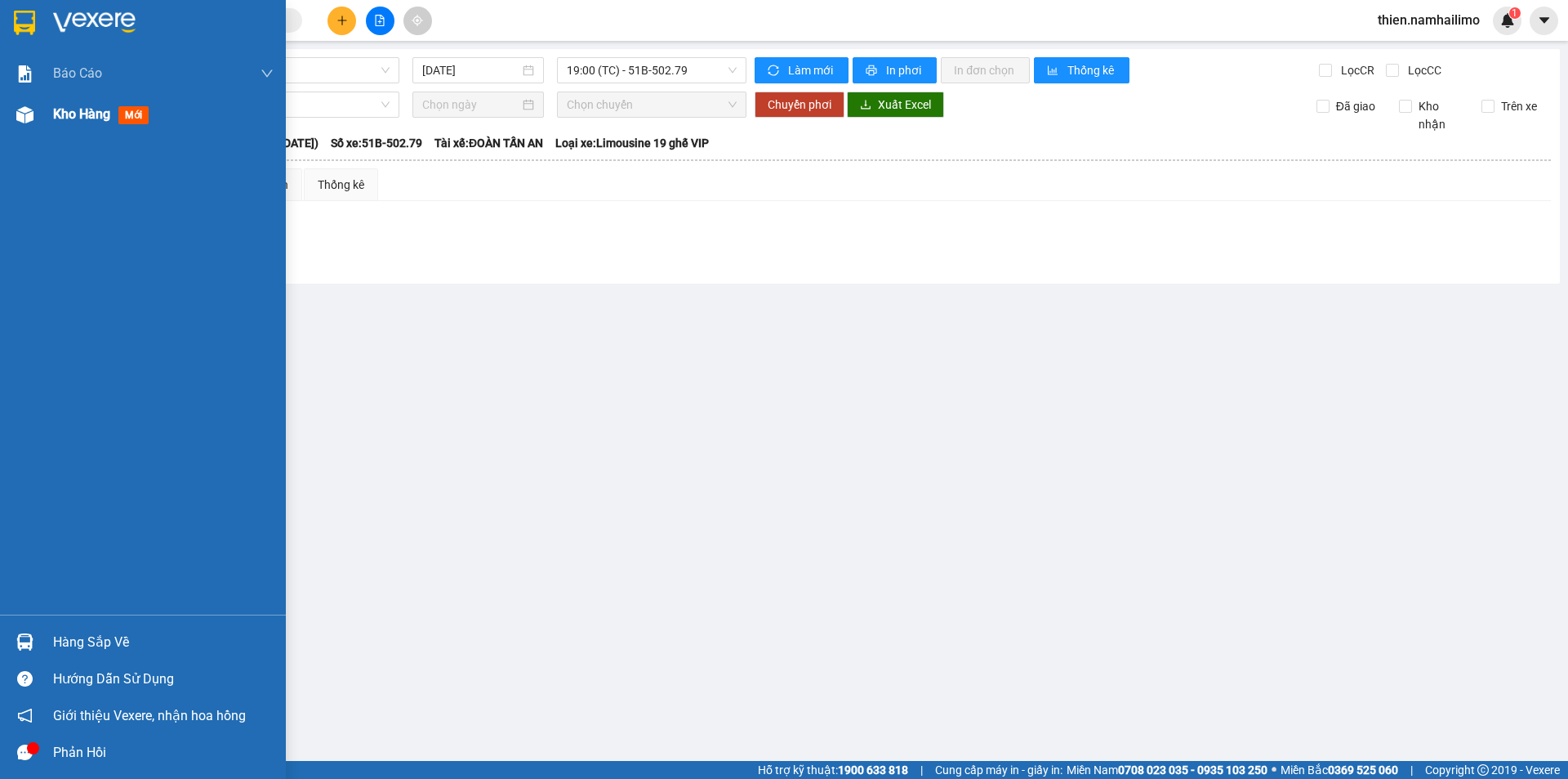
click at [3, 119] on div "Kho hàng mới" at bounding box center [142, 114] width 286 height 41
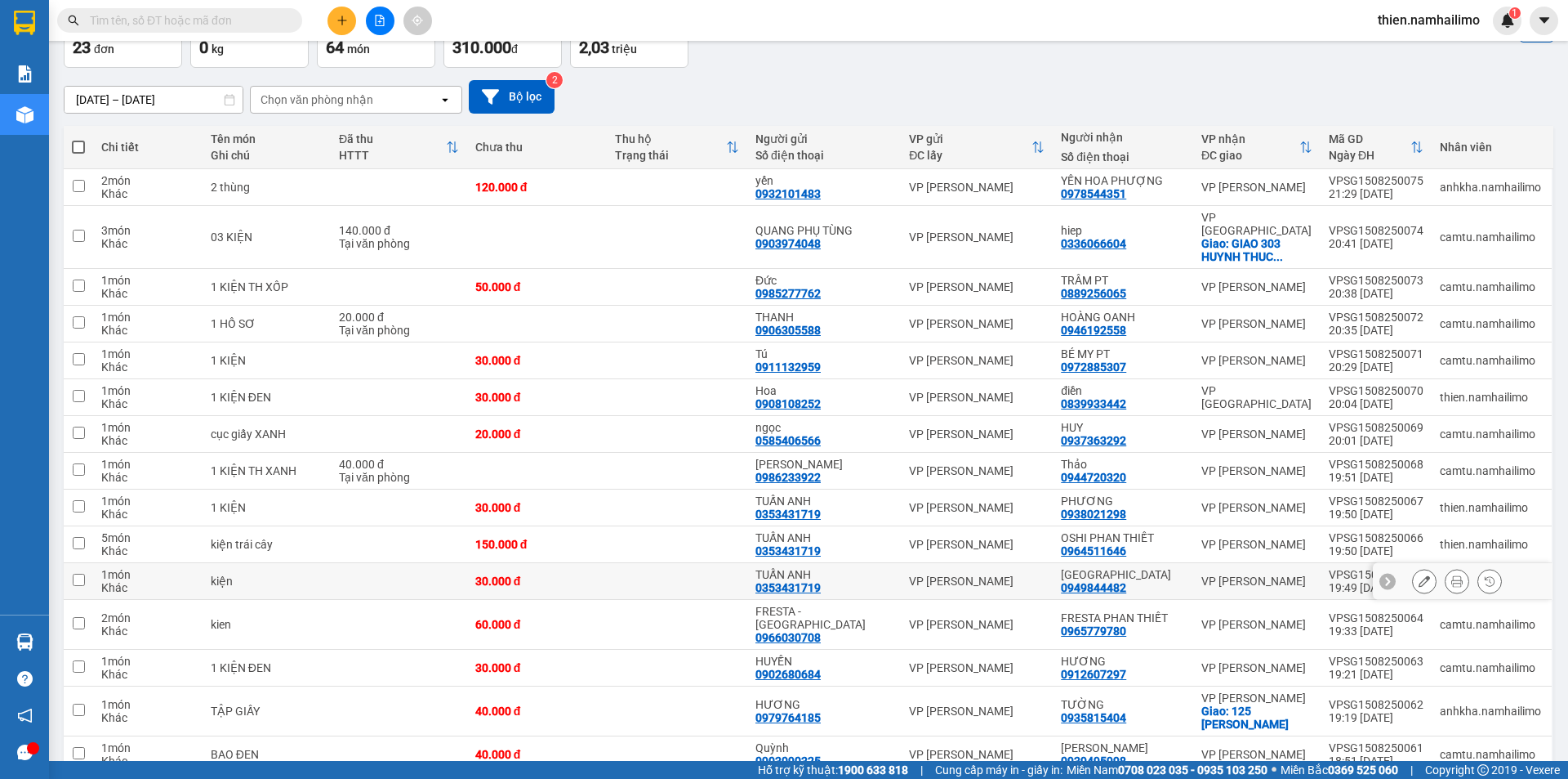
scroll to position [57, 0]
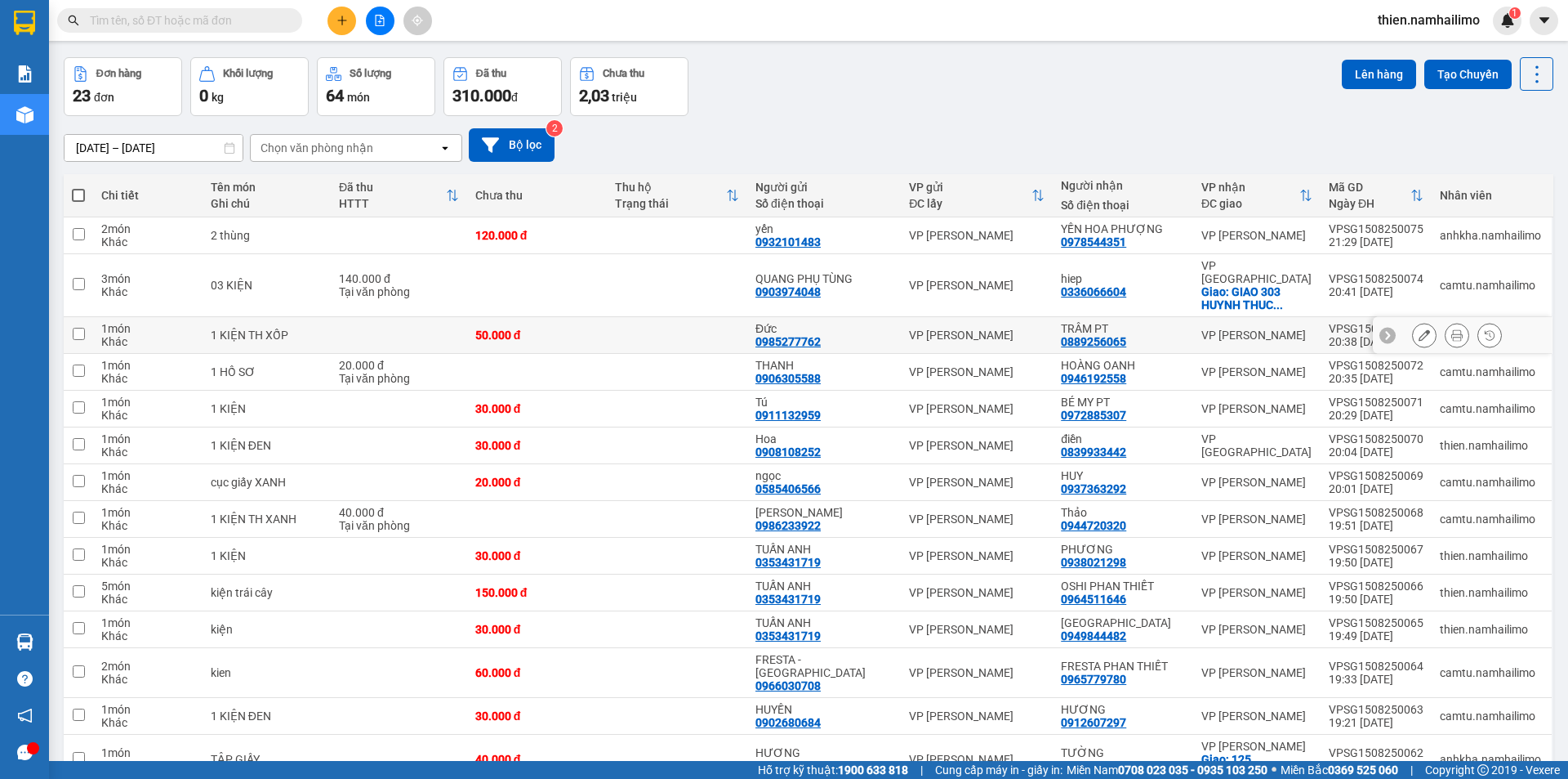
click at [1452, 329] on icon at bounding box center [1458, 335] width 11 height 11
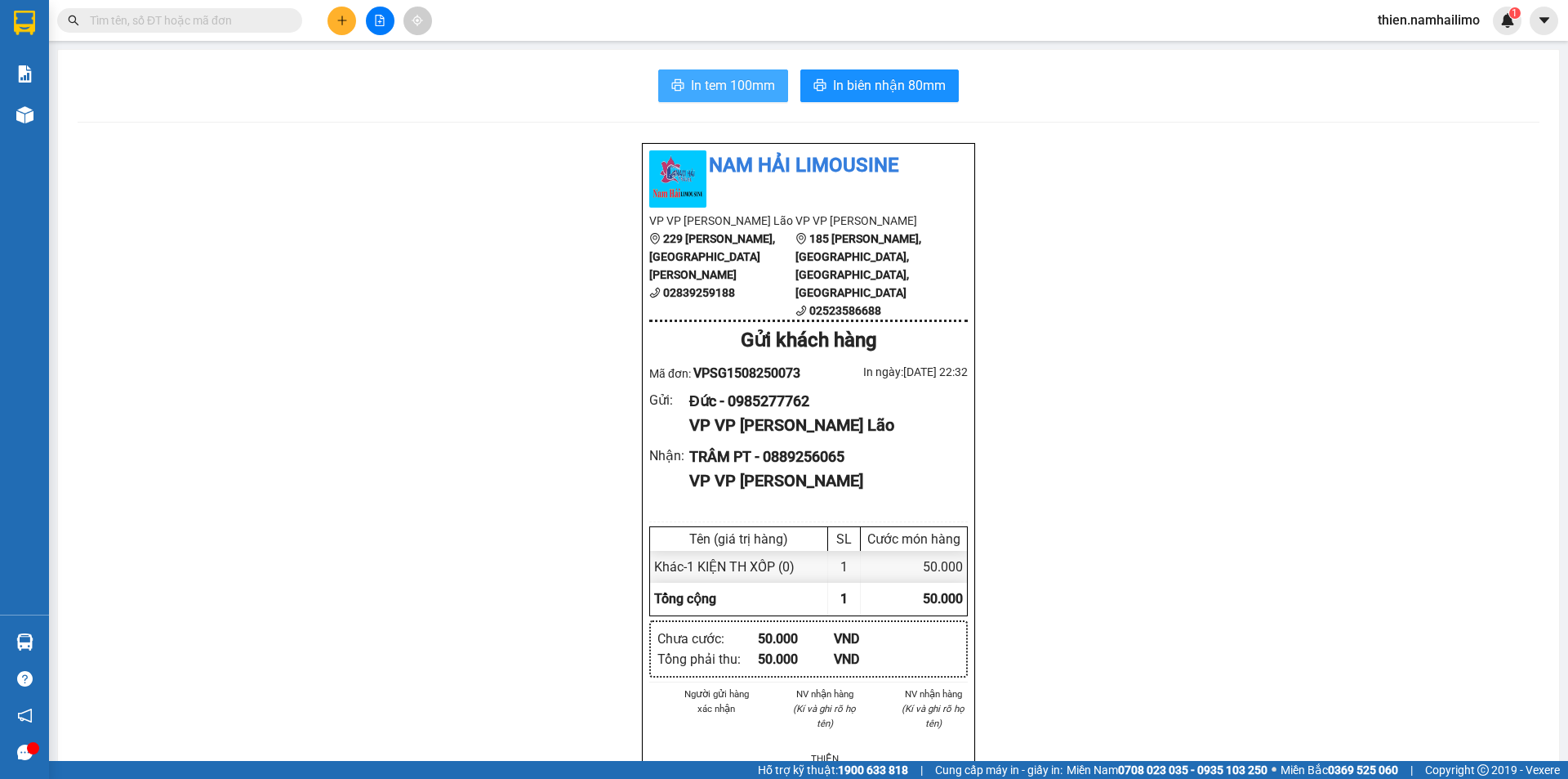
click at [712, 77] on span "In tem 100mm" at bounding box center [733, 86] width 84 height 21
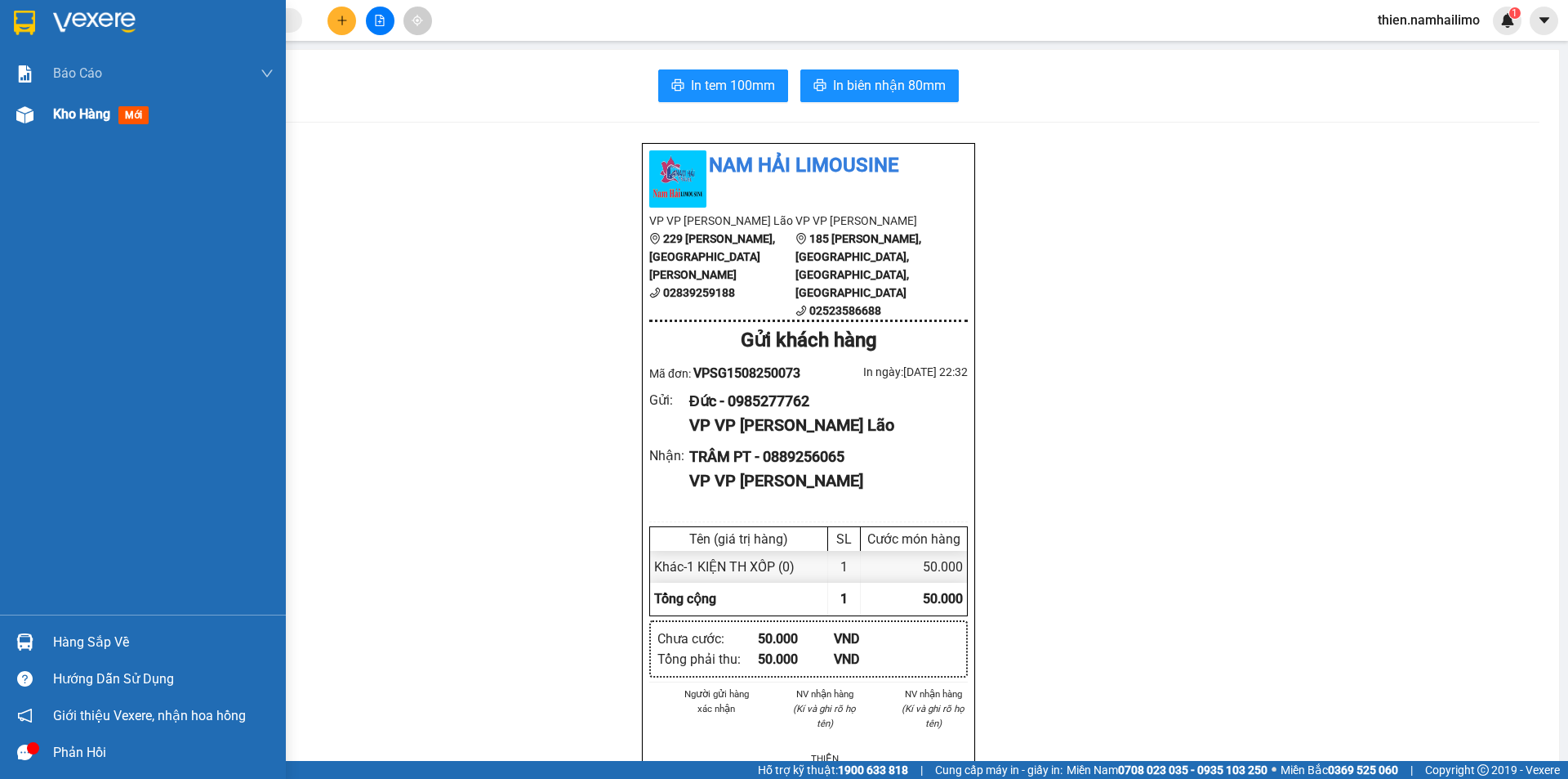
click at [58, 119] on span "Kho hàng" at bounding box center [81, 114] width 58 height 15
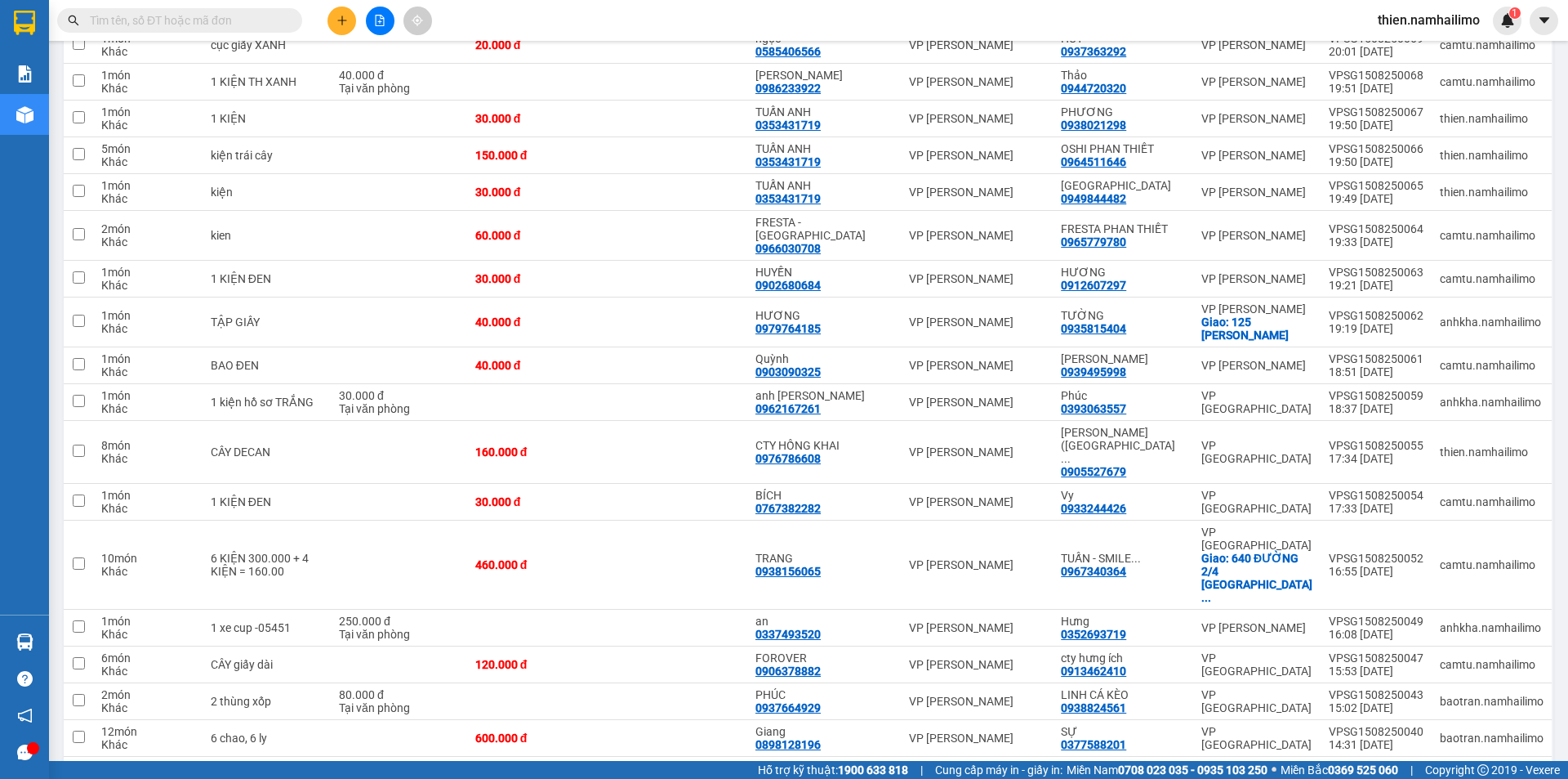
scroll to position [502, 0]
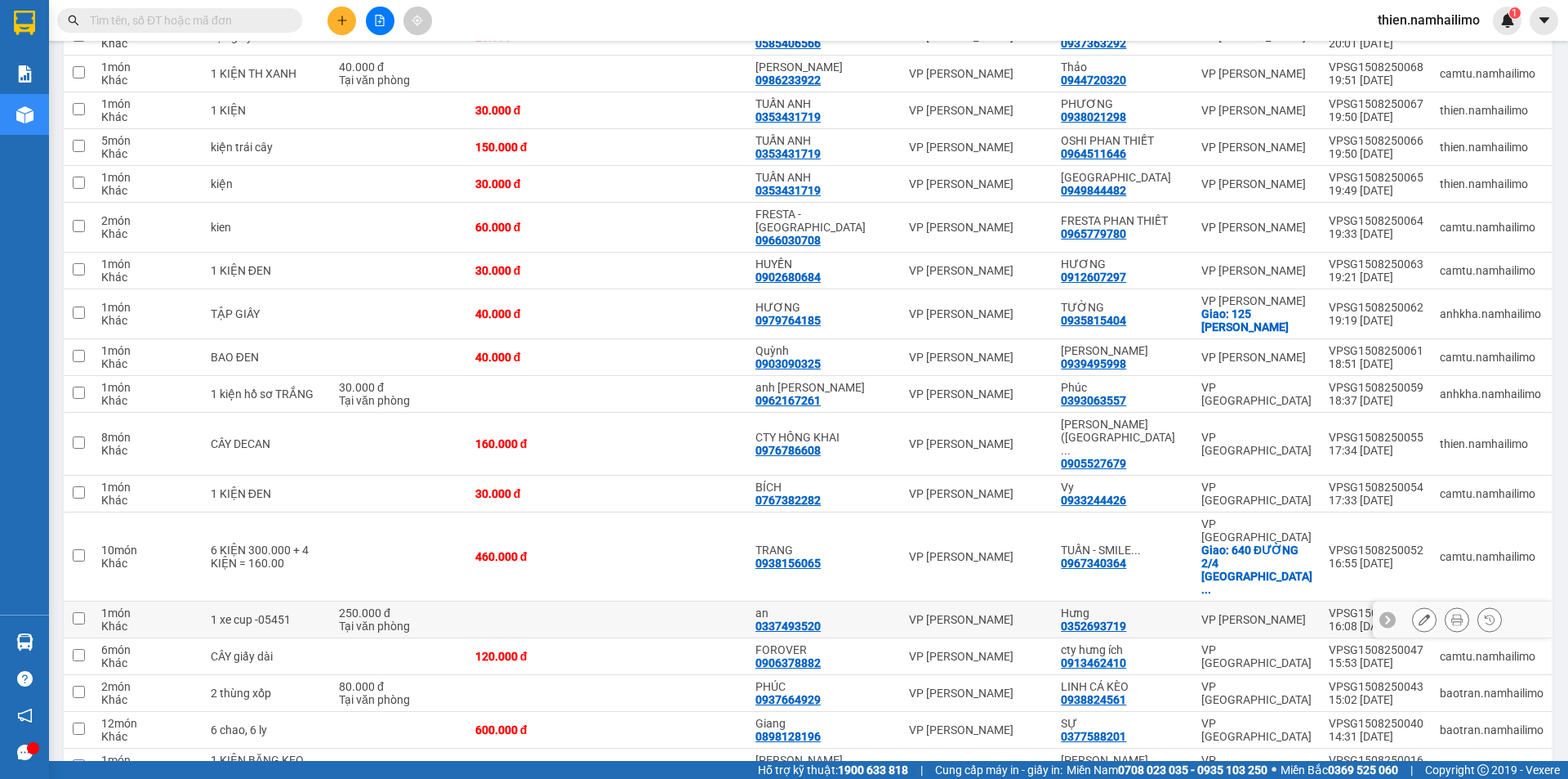
click at [1446, 605] on button at bounding box center [1458, 620] width 23 height 28
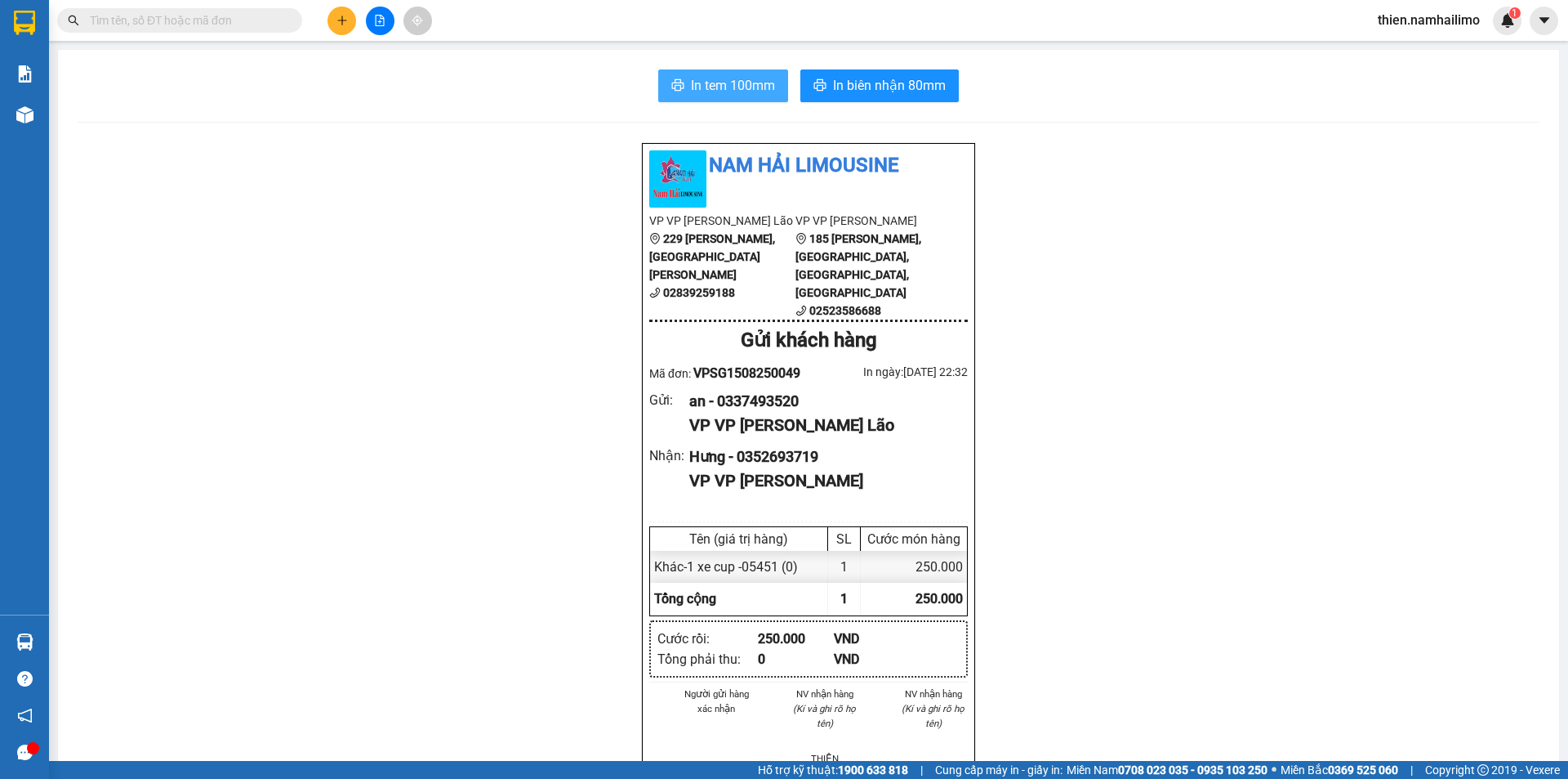
click at [695, 91] on span "In tem 100mm" at bounding box center [733, 86] width 84 height 21
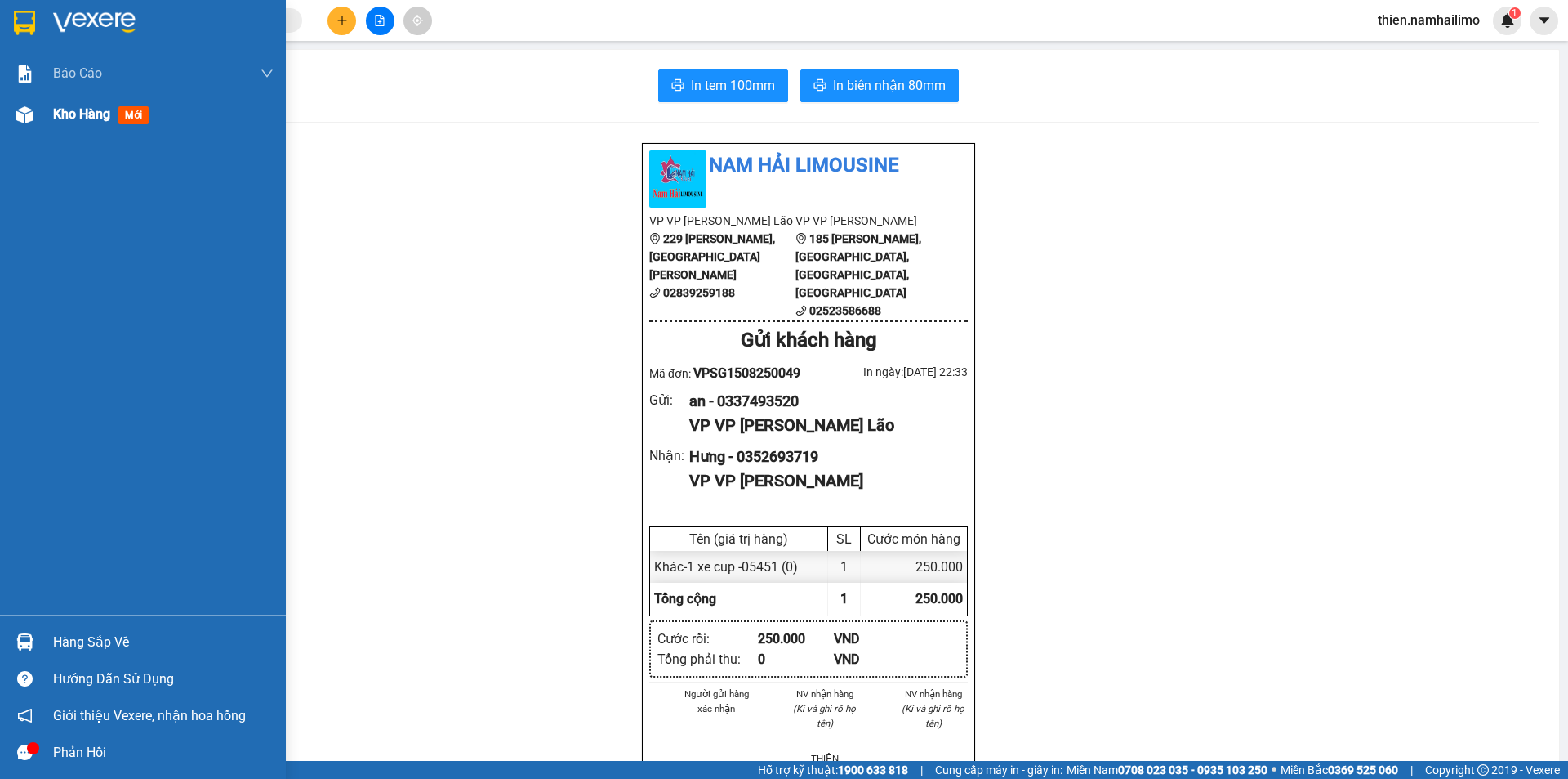
click at [70, 111] on span "Kho hàng" at bounding box center [81, 114] width 58 height 15
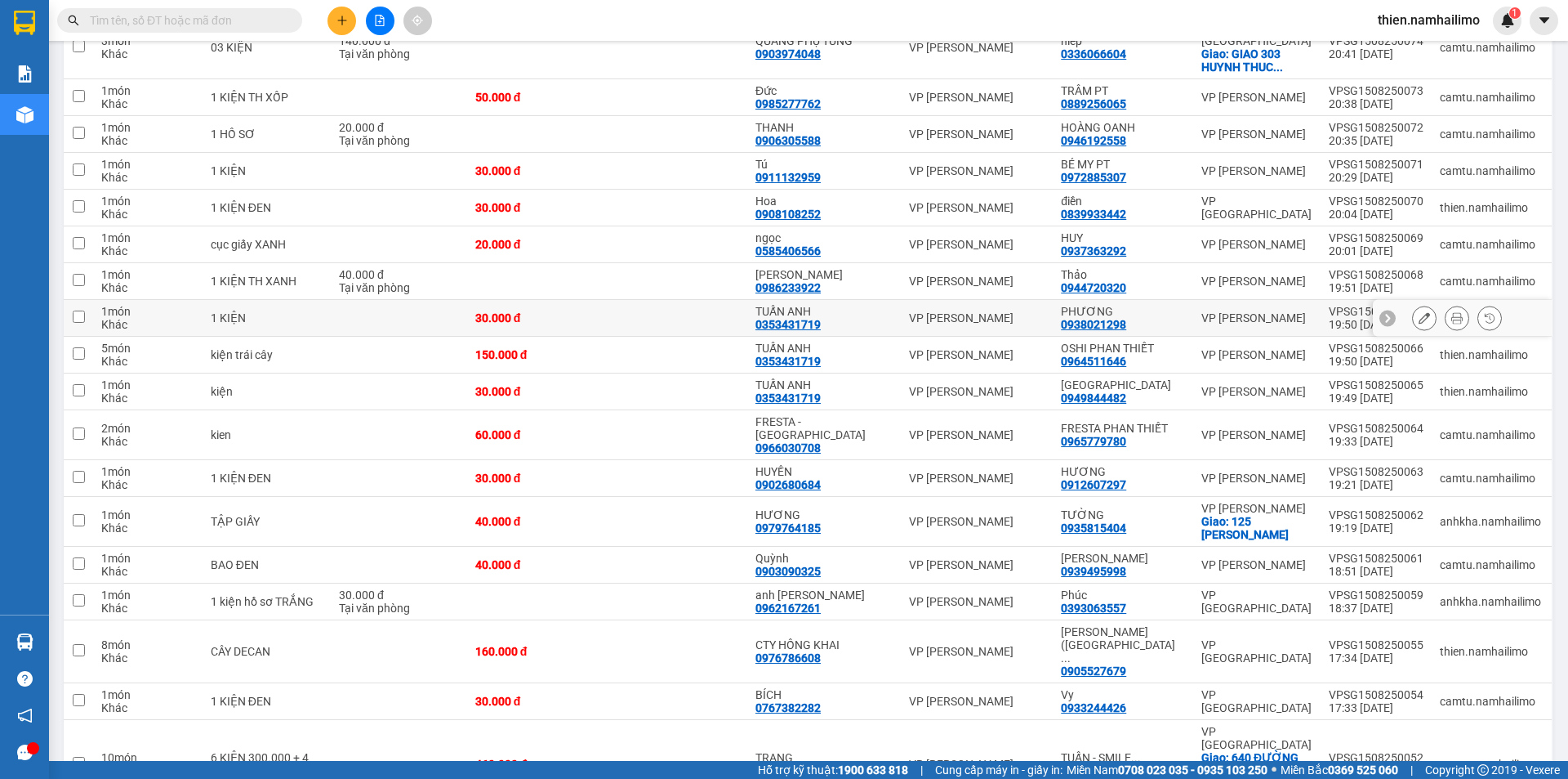
scroll to position [408, 0]
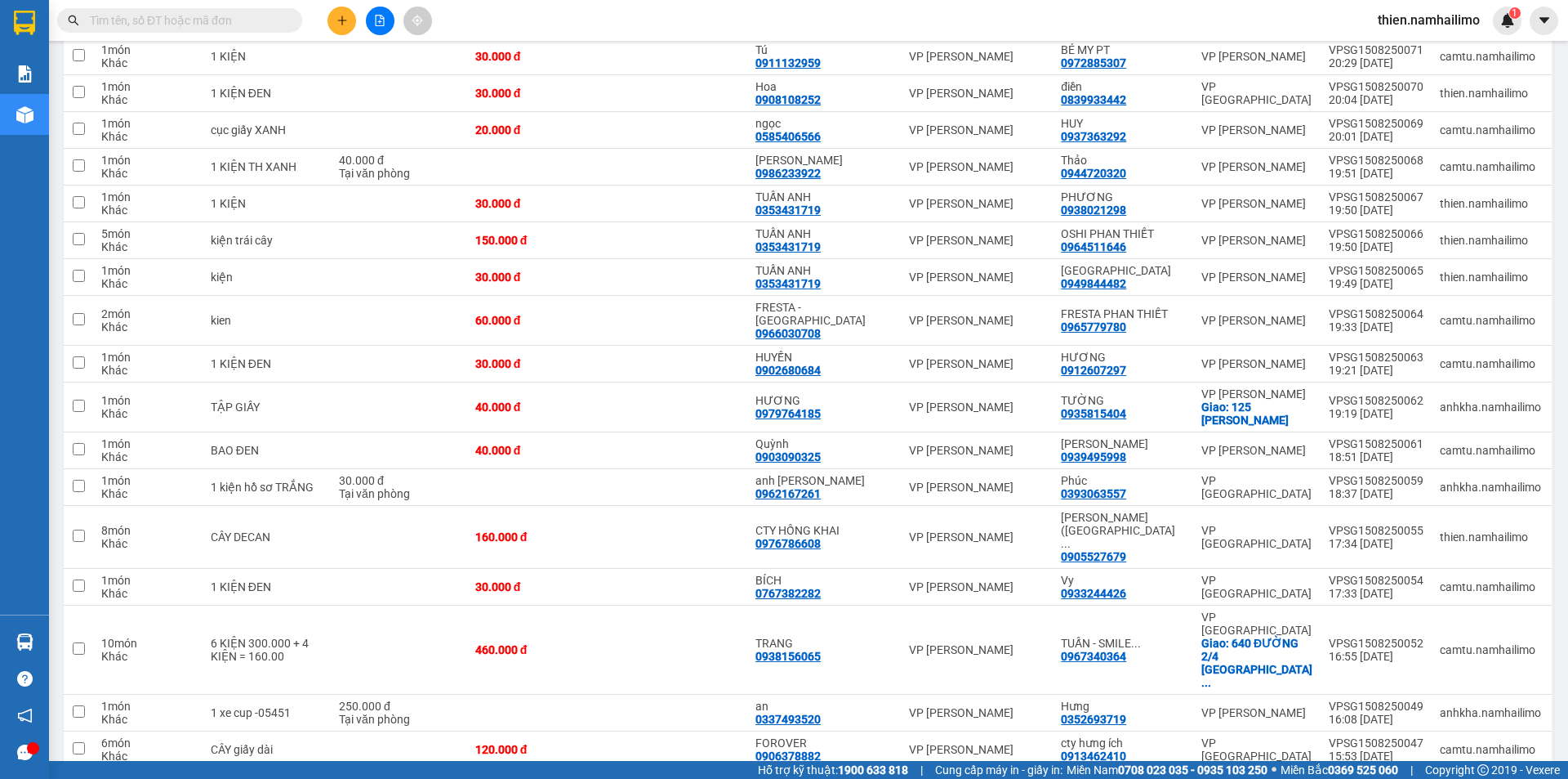
drag, startPoint x: 1444, startPoint y: 735, endPoint x: 1443, endPoint y: 726, distance: 9.1
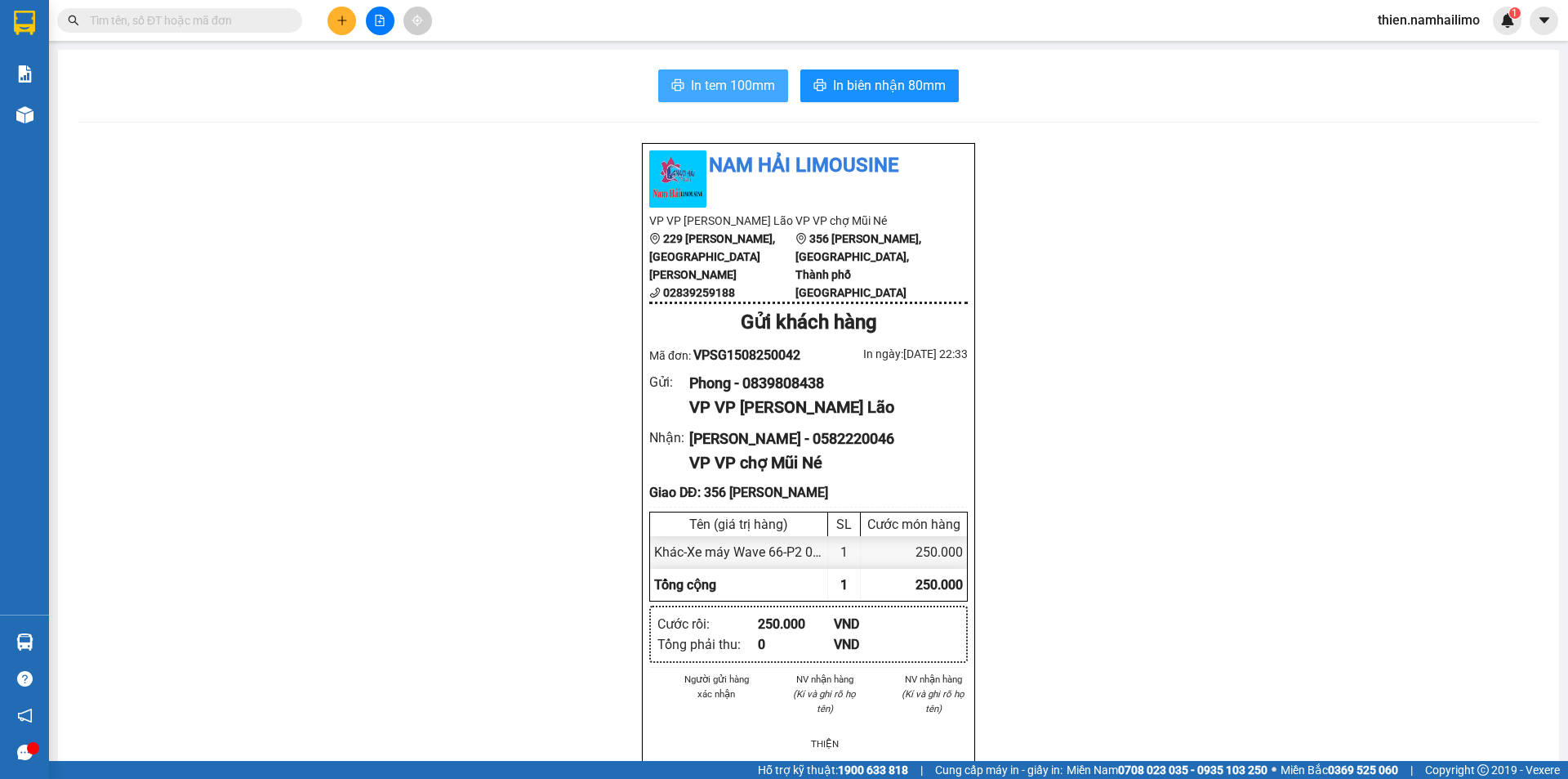
click at [734, 73] on button "In tem 100mm" at bounding box center [723, 86] width 130 height 33
click at [718, 72] on button "In tem 100mm" at bounding box center [723, 86] width 130 height 33
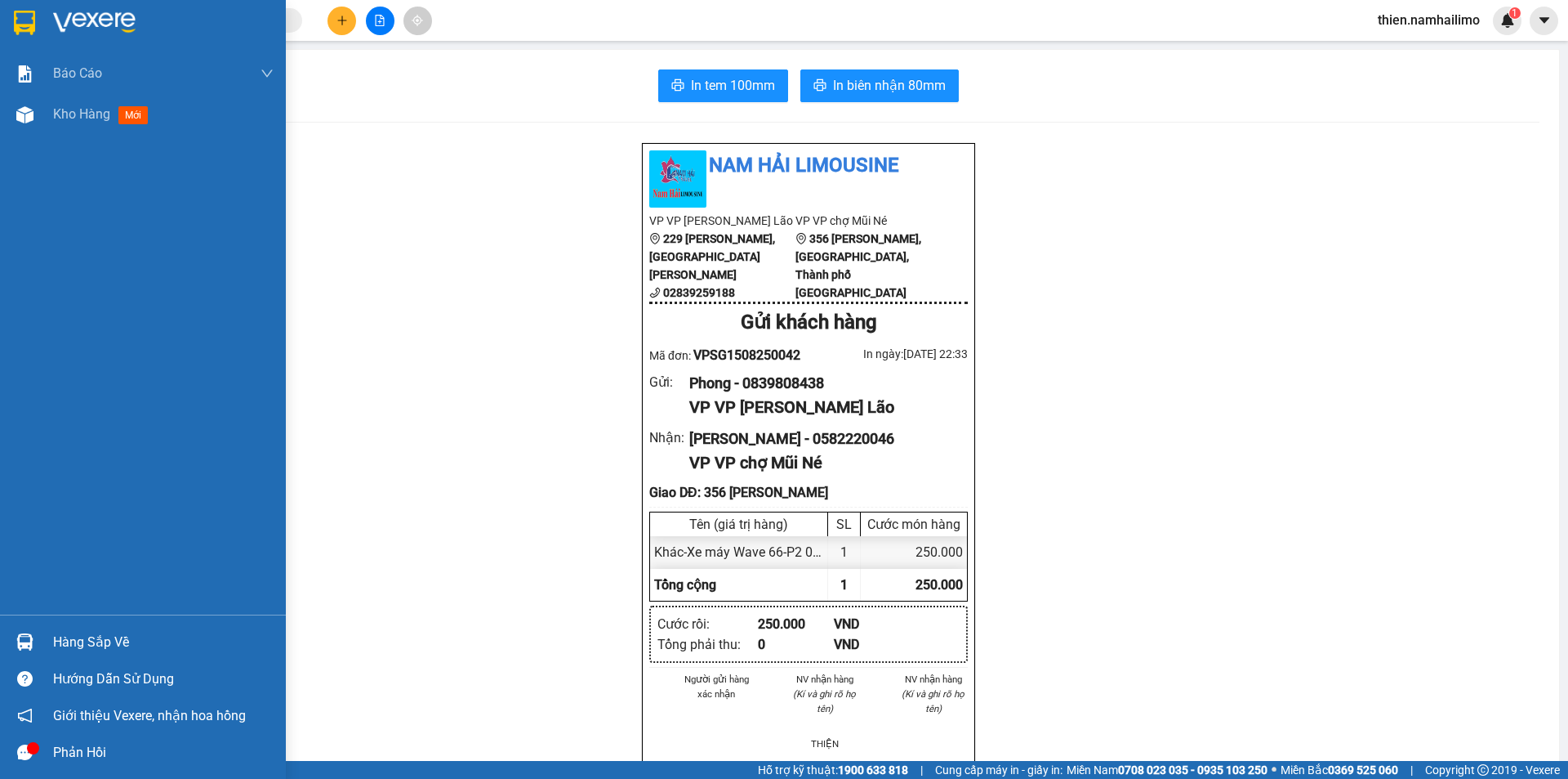
click at [29, 644] on img at bounding box center [25, 641] width 17 height 17
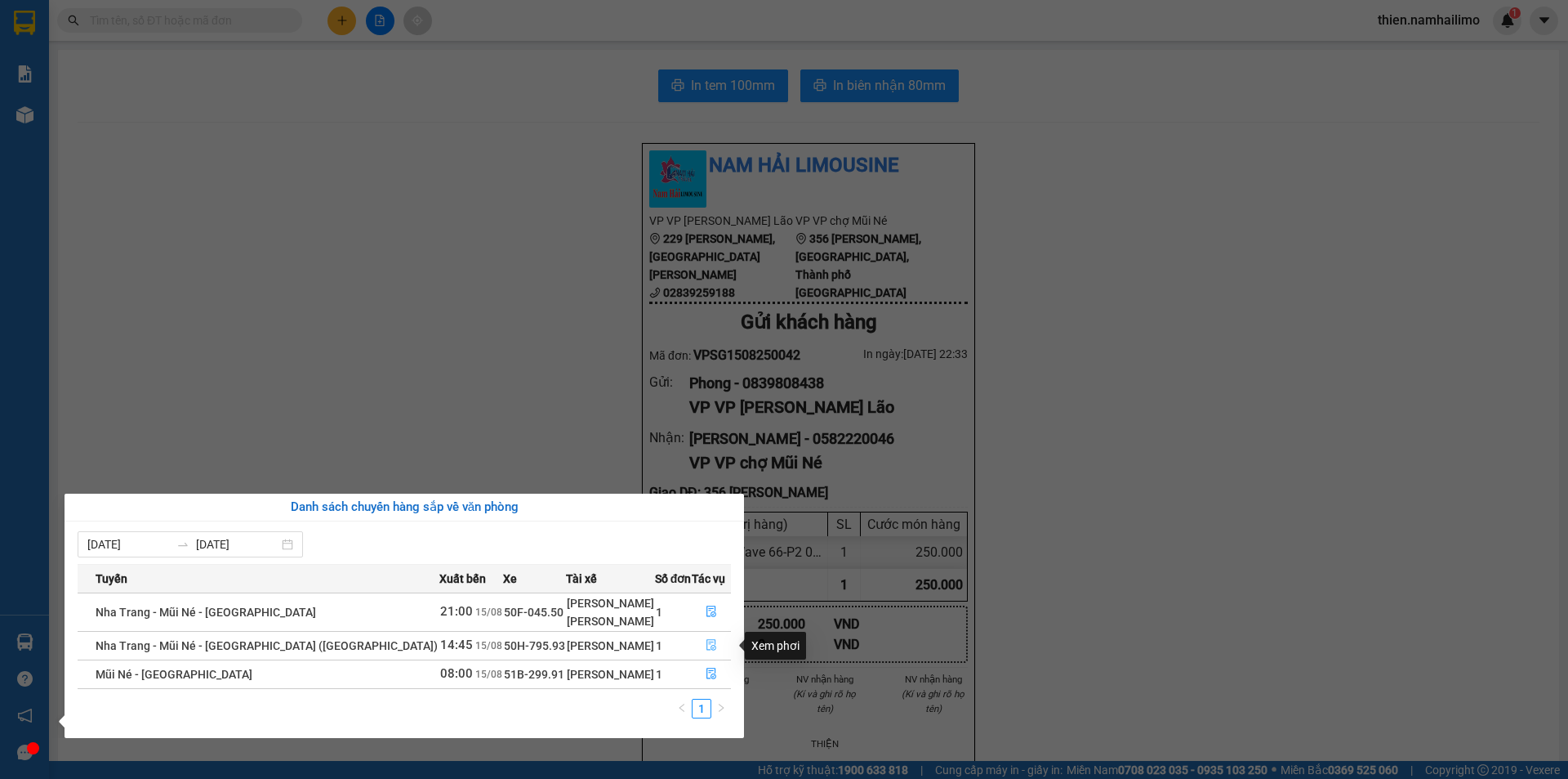
click at [710, 645] on icon "file-done" at bounding box center [712, 645] width 11 height 11
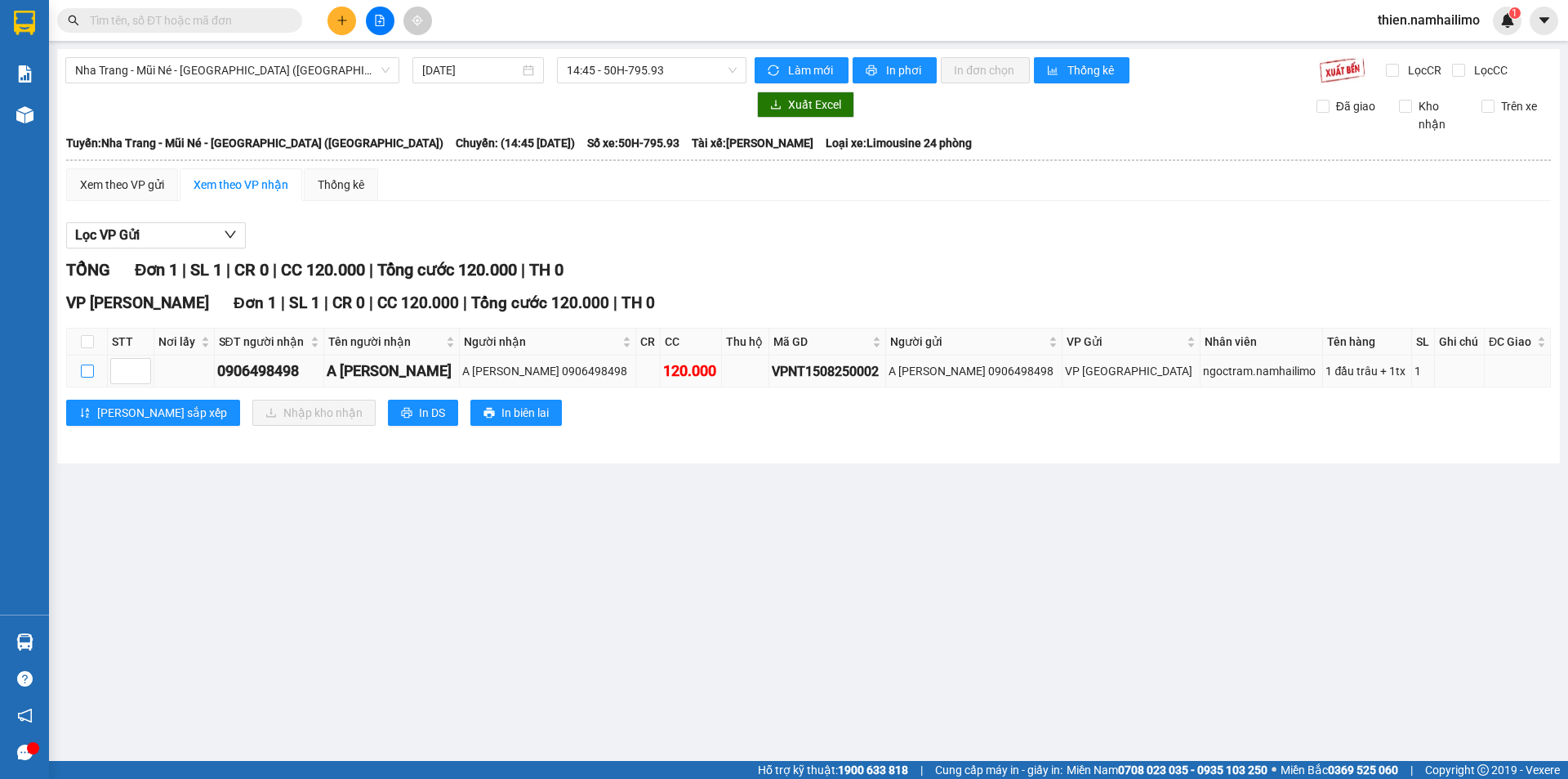
click at [91, 380] on label at bounding box center [88, 371] width 13 height 18
click at [91, 377] on input "checkbox" at bounding box center [88, 371] width 13 height 13
checkbox input "true"
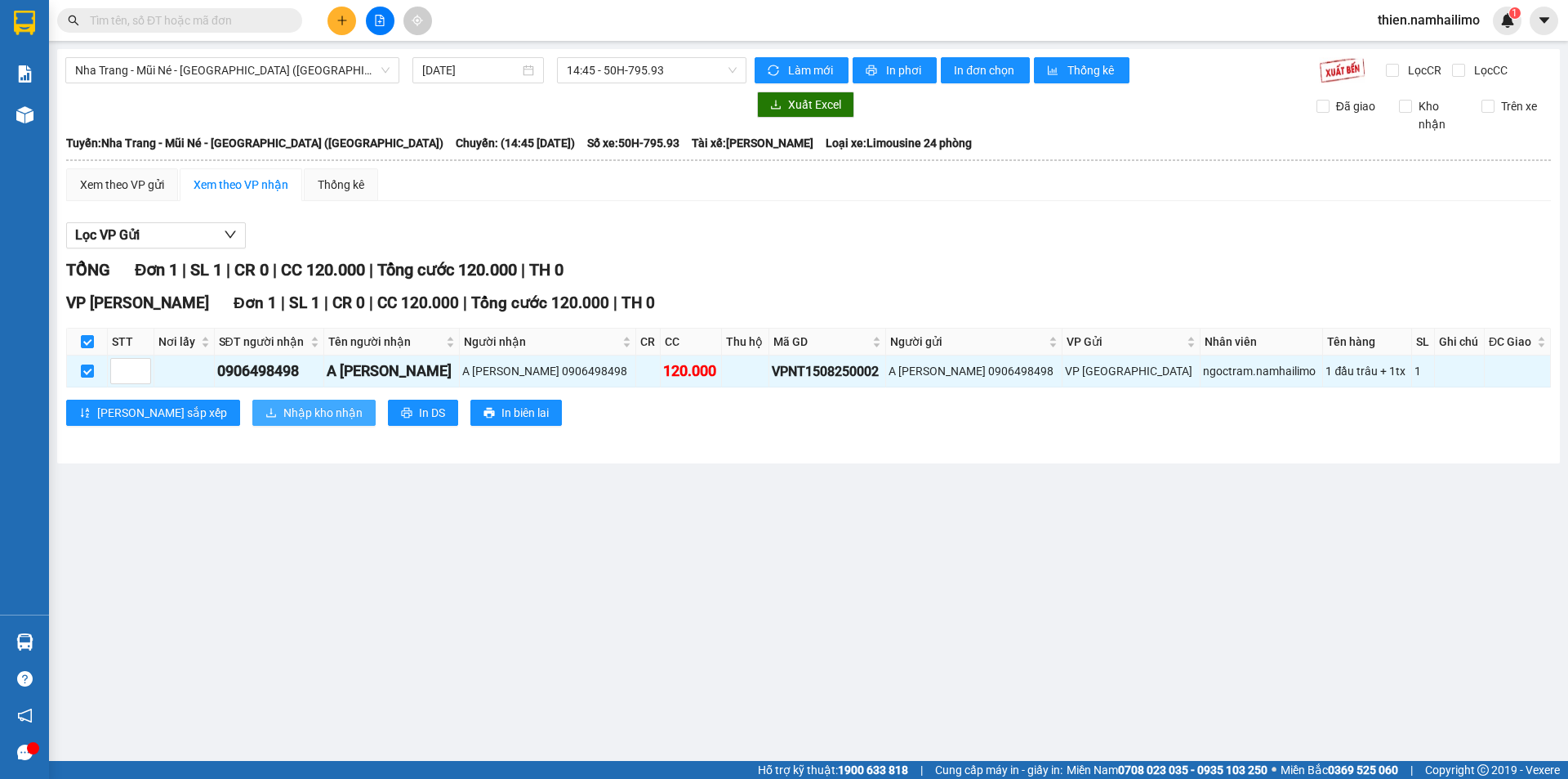
click at [284, 412] on span "Nhập kho nhận" at bounding box center [323, 412] width 79 height 18
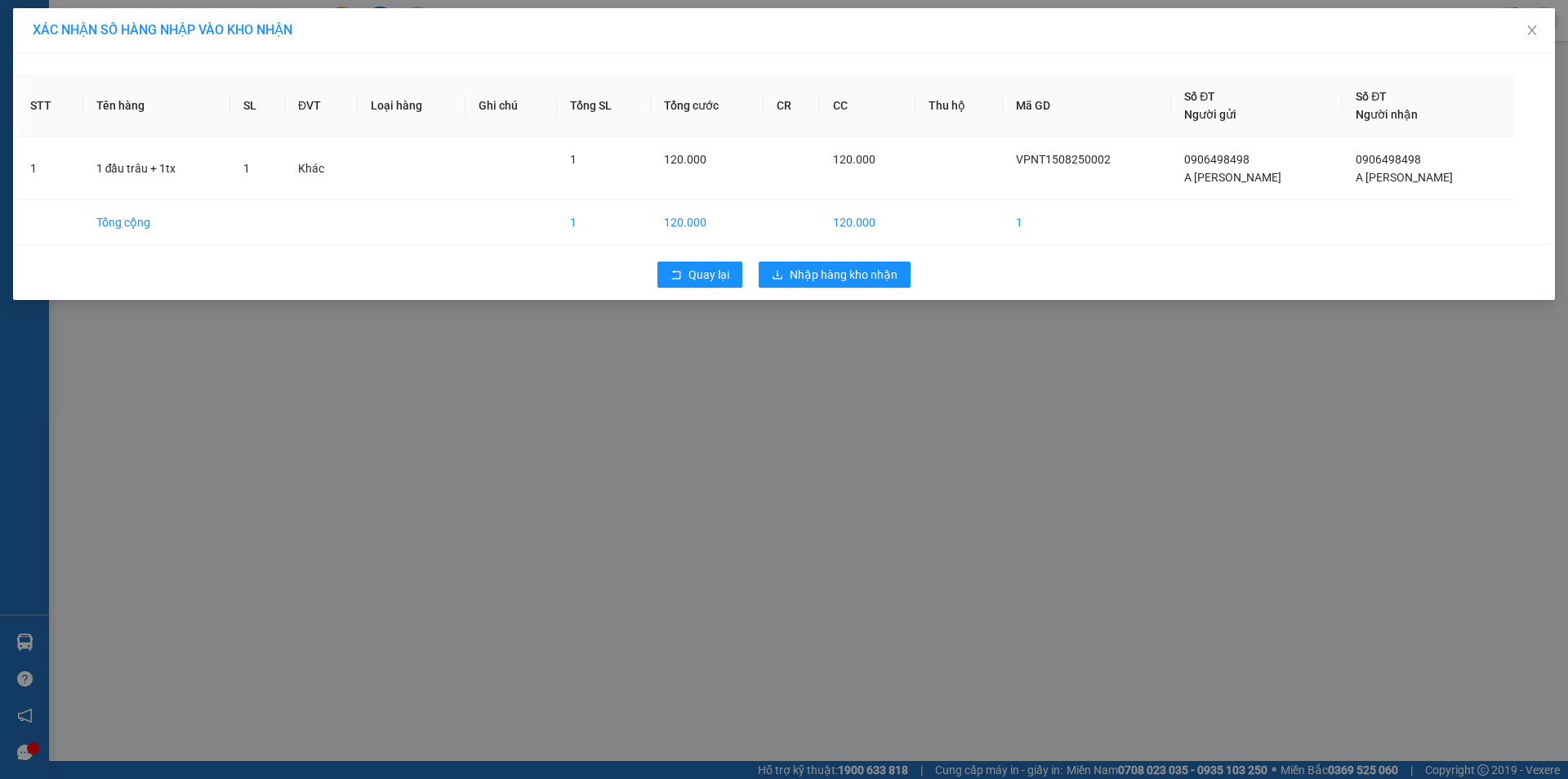
drag, startPoint x: 926, startPoint y: 341, endPoint x: 916, endPoint y: 330, distance: 14.9
click at [916, 330] on div "XÁC NHẬN SỐ HÀNG NHẬP VÀO KHO NHẬN STT Tên hàng SL ĐVT Loại hàng Ghi chú Tổng S…" at bounding box center [784, 390] width 1568 height 779
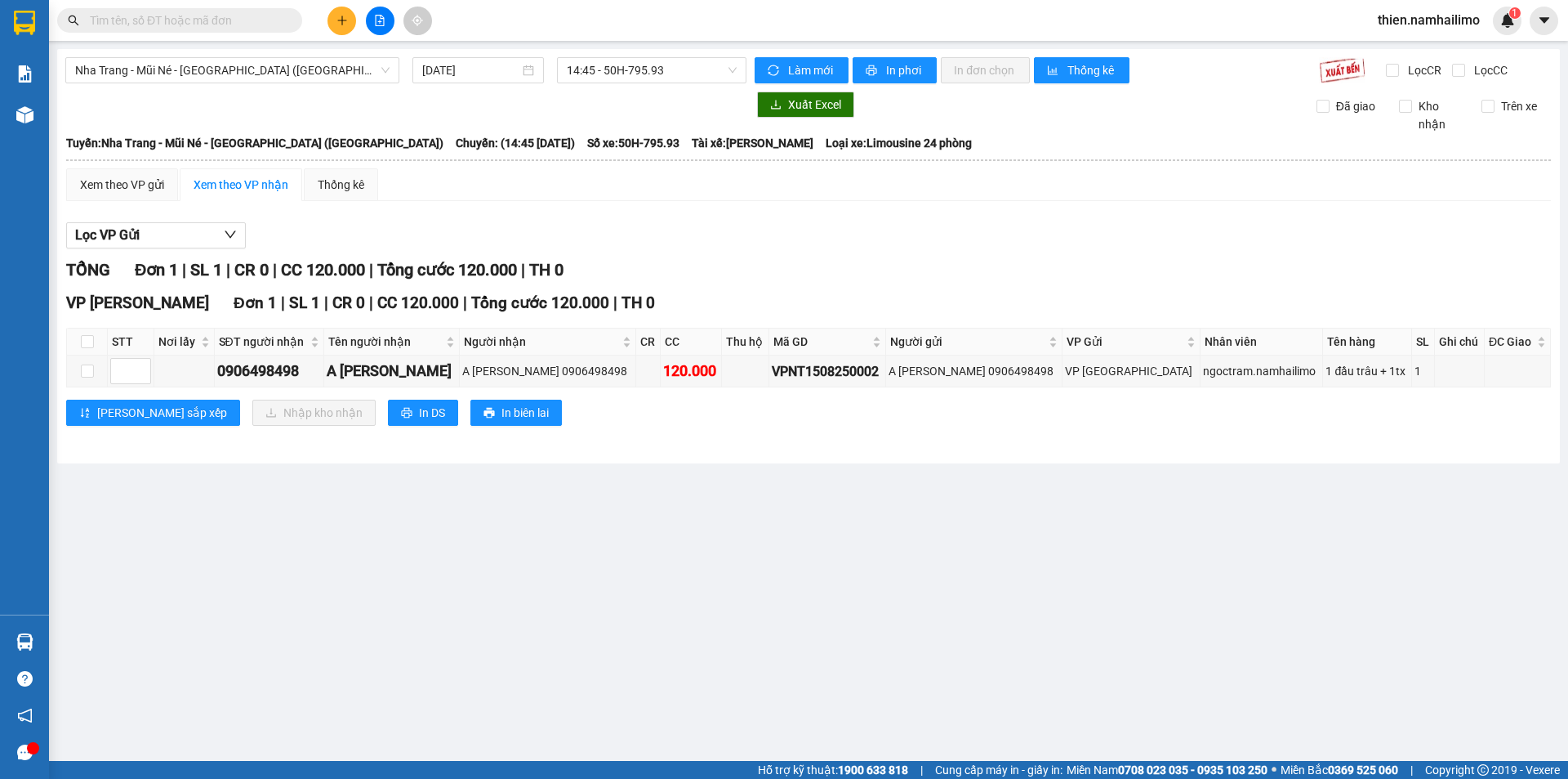
click at [868, 274] on div "TỔNG Đơn 1 | SL 1 | CR 0 | CC 120.000 | Tổng cước 120.000 | TH 0" at bounding box center [808, 270] width 1485 height 25
click at [92, 367] on input "checkbox" at bounding box center [88, 371] width 13 height 13
checkbox input "true"
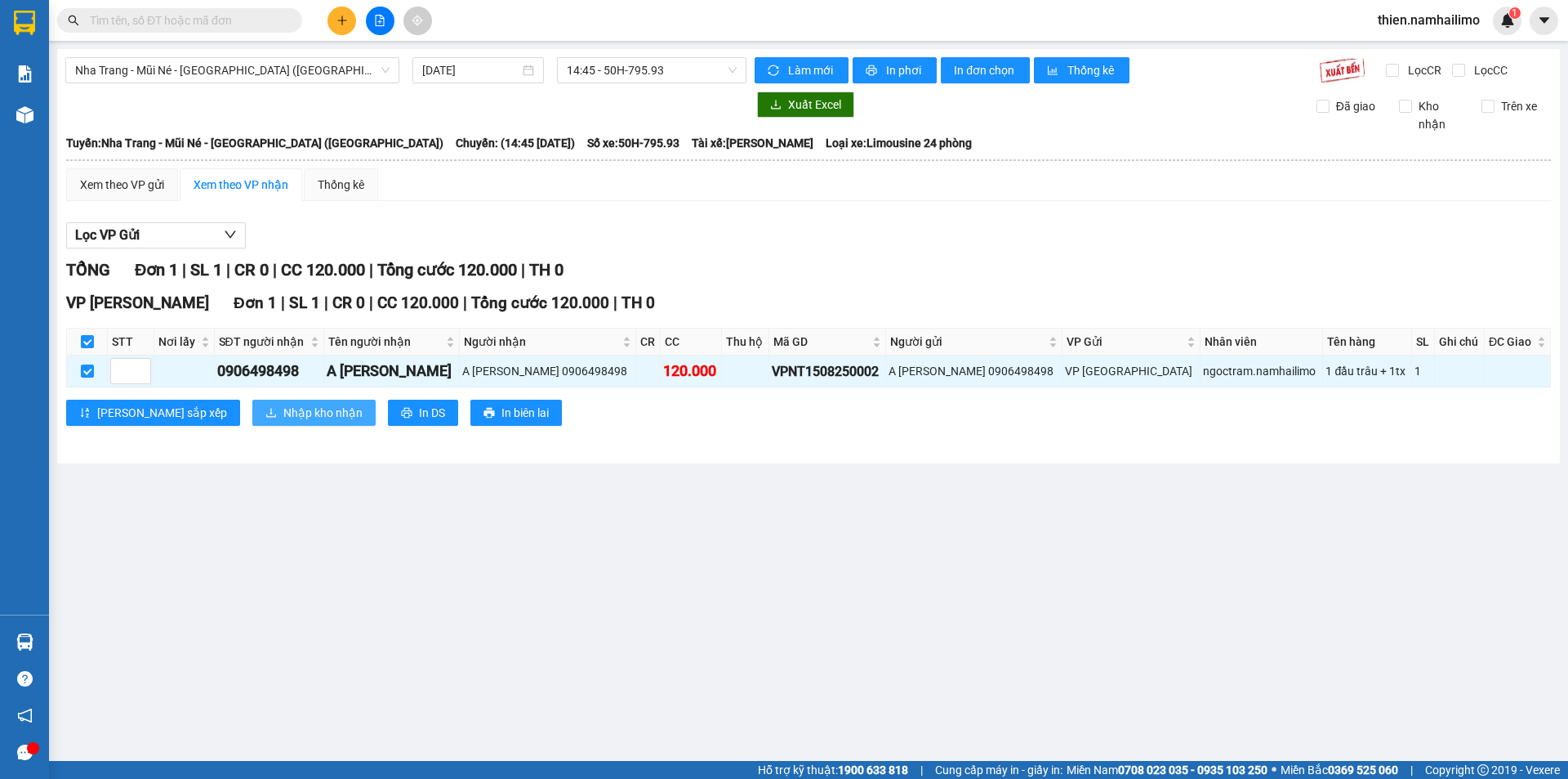
click at [289, 406] on span "Nhập kho nhận" at bounding box center [323, 412] width 79 height 18
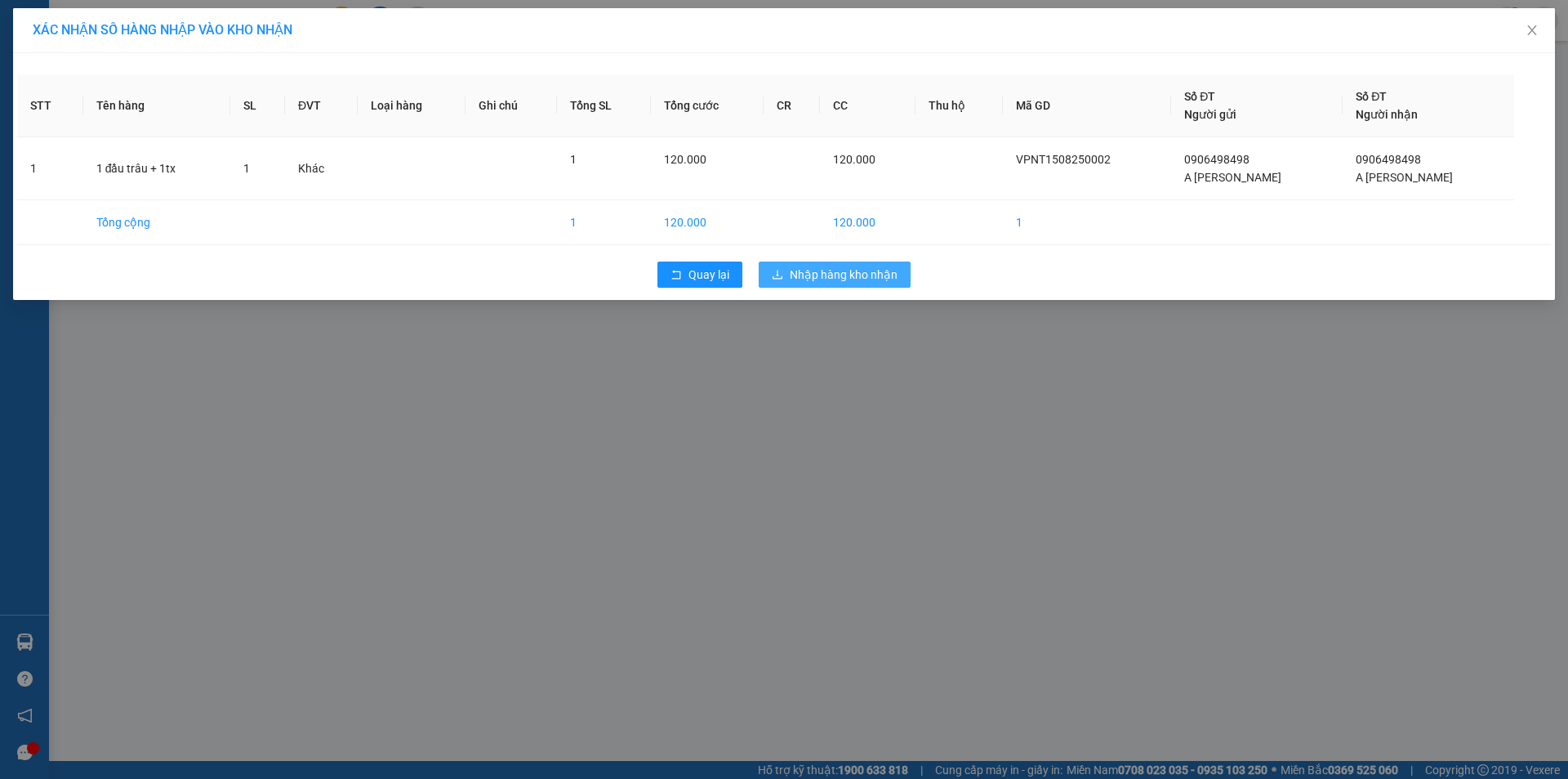
click at [859, 273] on span "Nhập hàng kho nhận" at bounding box center [844, 274] width 107 height 18
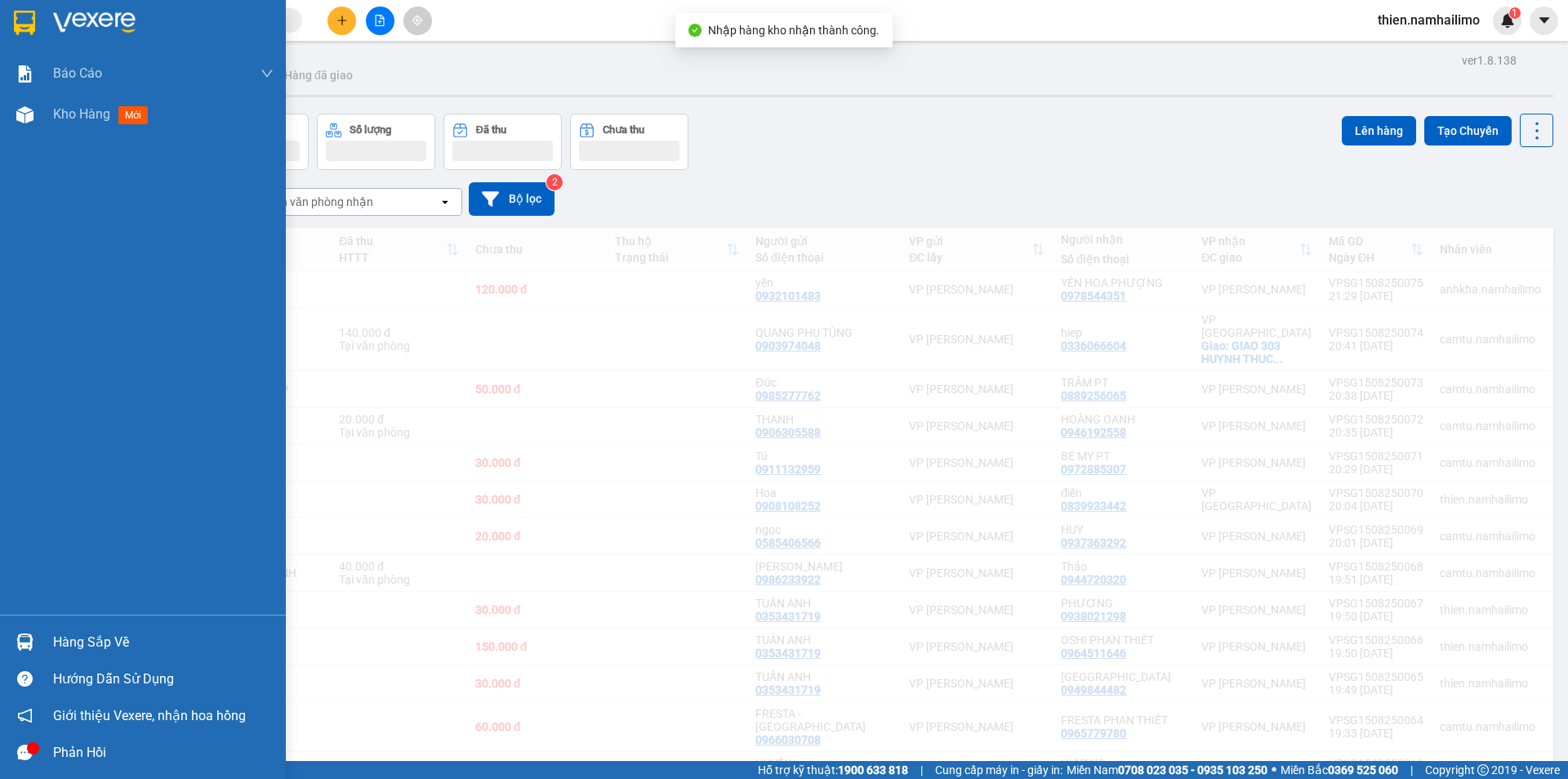
click at [151, 636] on div "Hàng sắp về" at bounding box center [163, 642] width 221 height 25
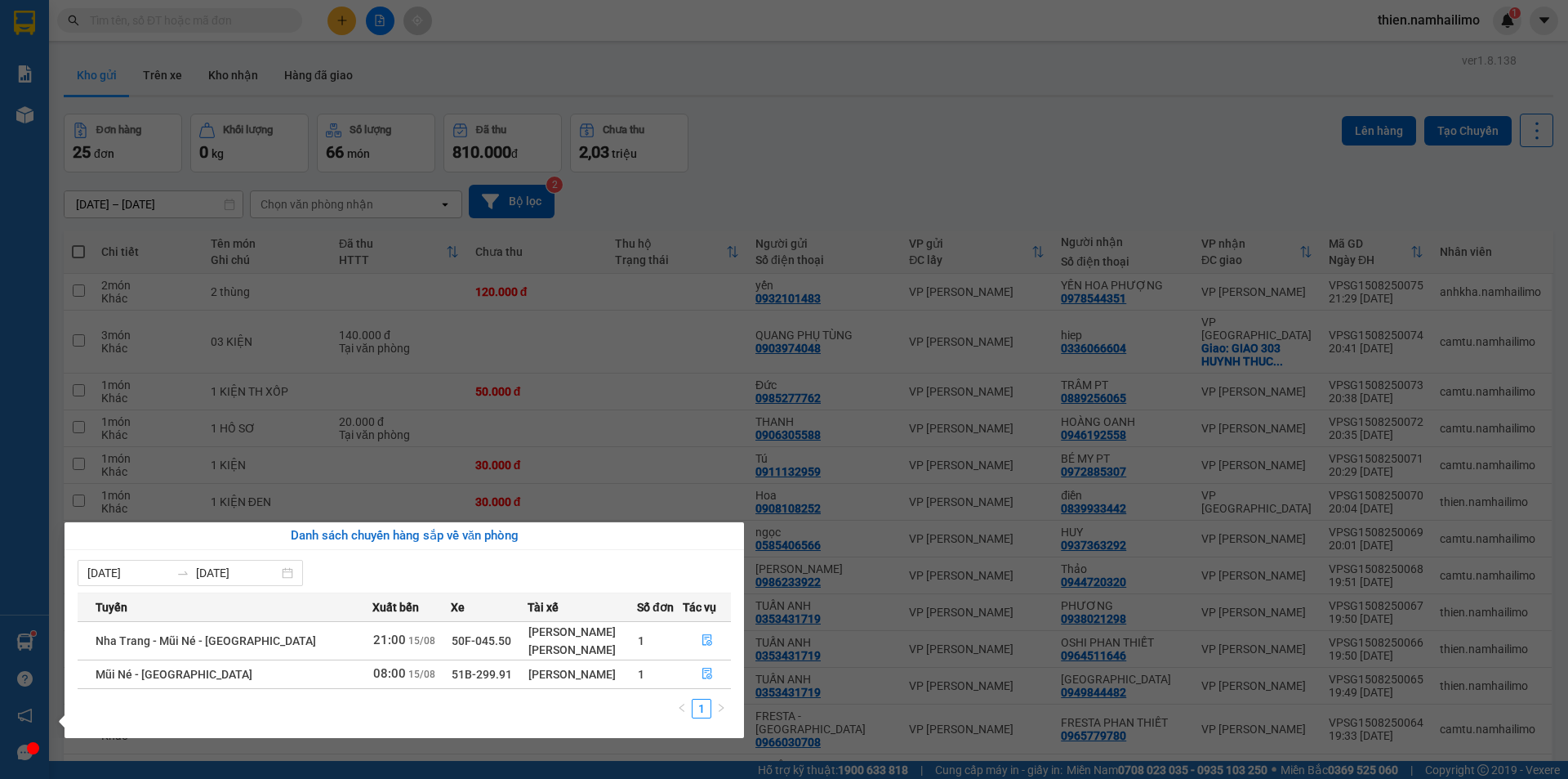
click at [209, 28] on section "Kết quả tìm kiếm ( 0 ) Bộ lọc No Data thien.namhailimo 1 Báo cáo Báo cáo dòng t…" at bounding box center [784, 390] width 1568 height 779
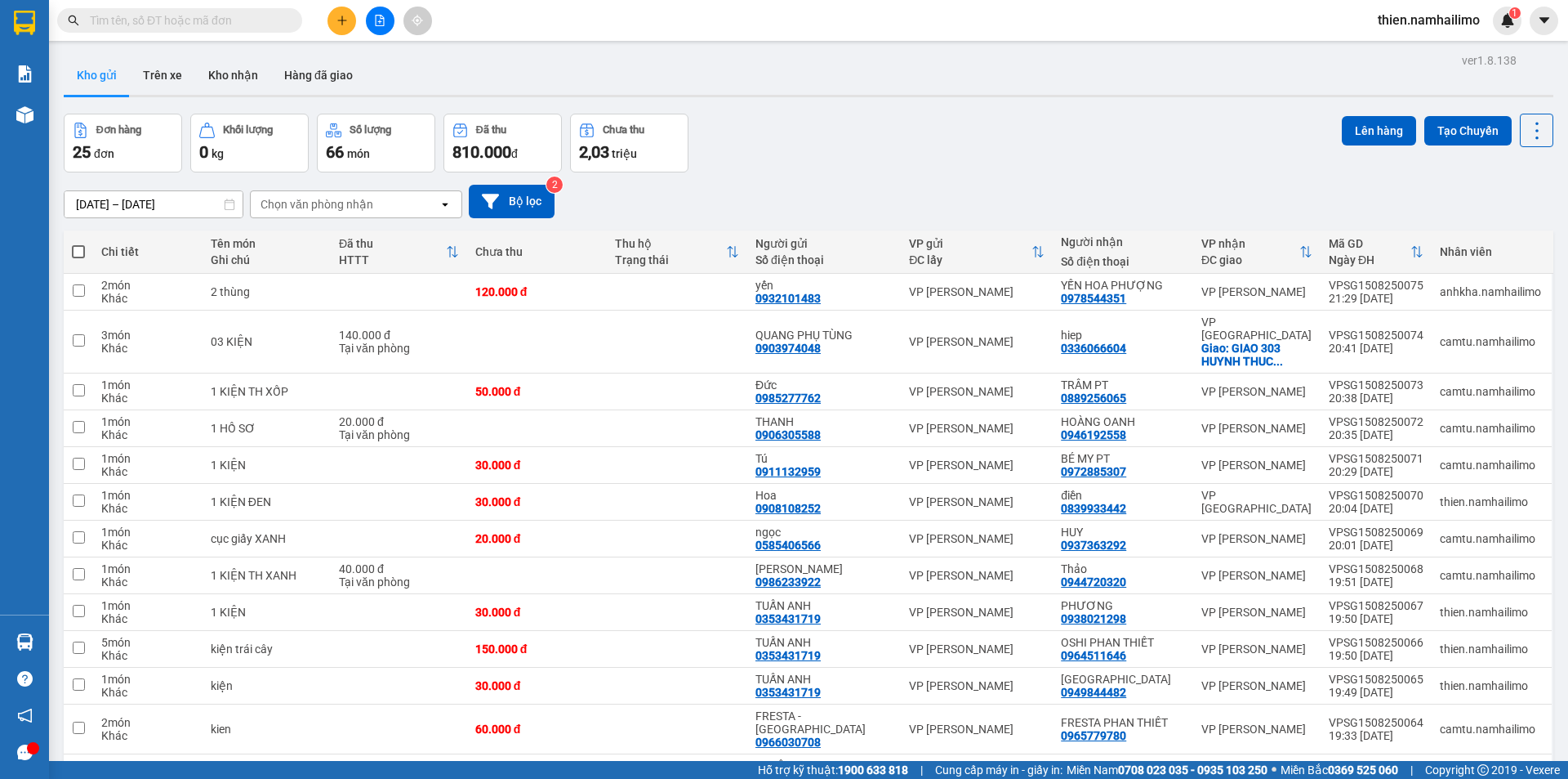
click at [209, 18] on input "text" at bounding box center [186, 20] width 192 height 18
click at [367, 199] on div "Chọn văn phòng nhận" at bounding box center [317, 204] width 113 height 16
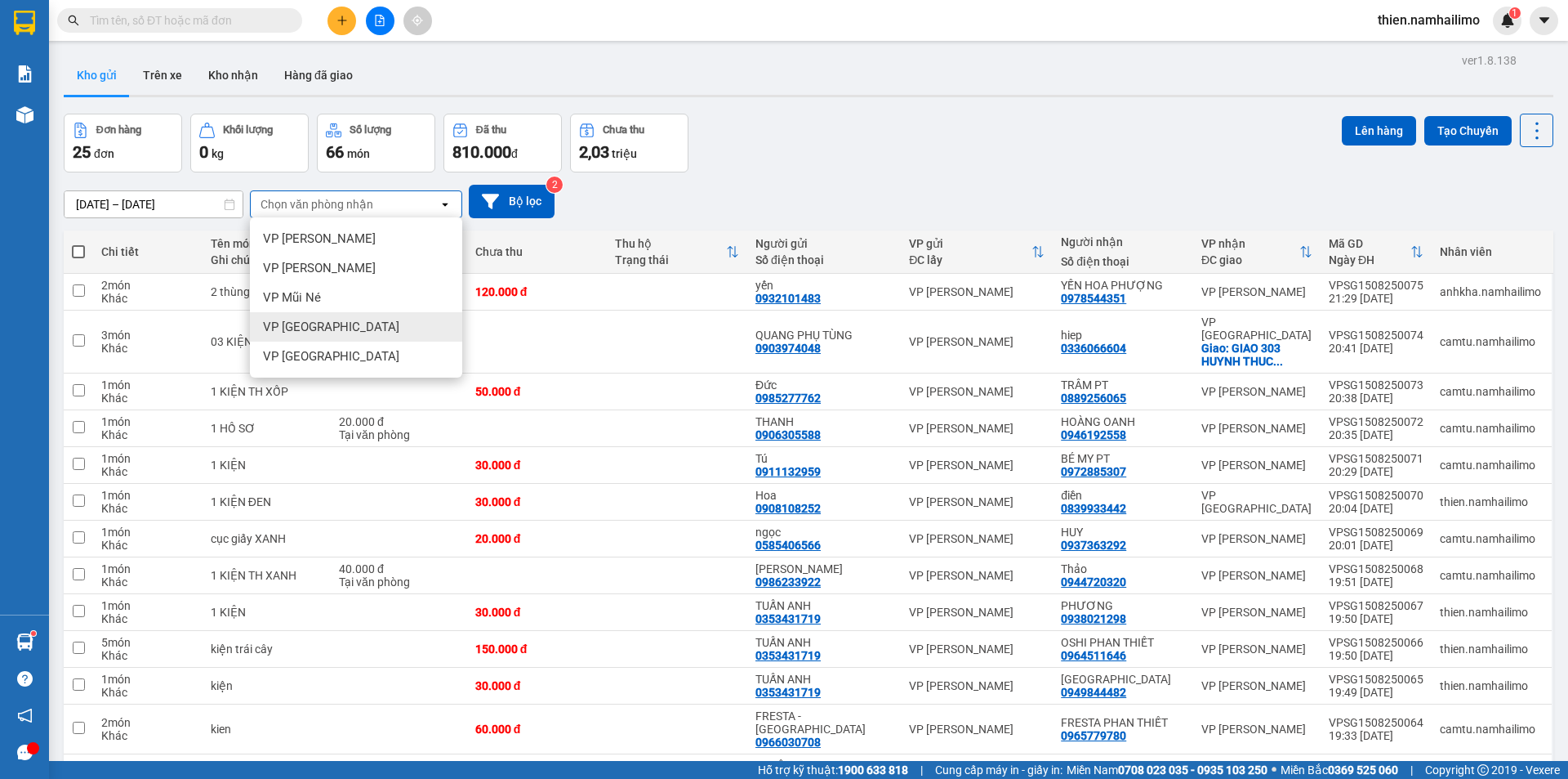
click at [377, 323] on div "VP [GEOGRAPHIC_DATA]" at bounding box center [355, 326] width 212 height 29
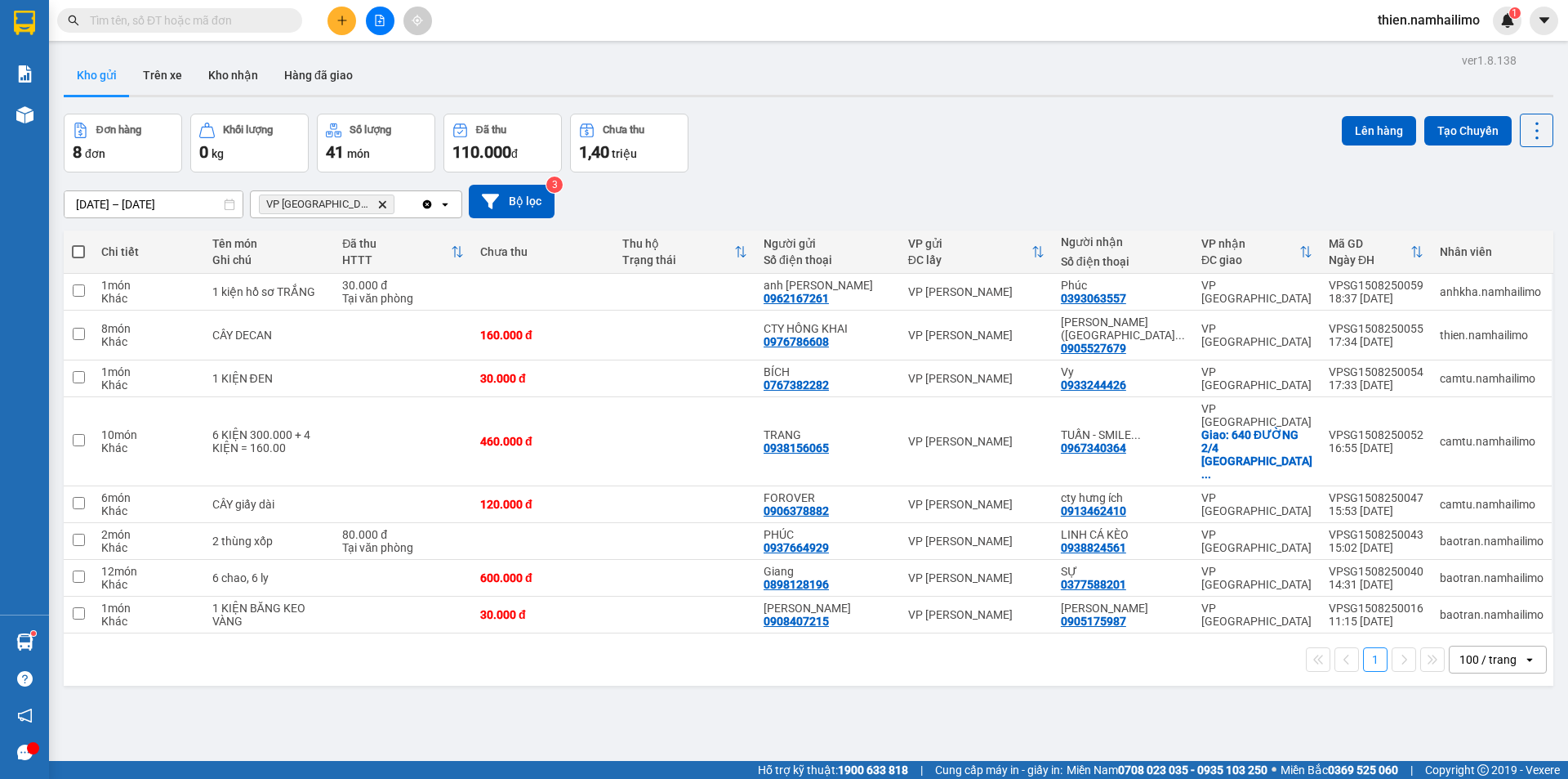
click at [83, 252] on span at bounding box center [78, 252] width 13 height 13
click at [78, 243] on input "checkbox" at bounding box center [78, 243] width 0 height 0
checkbox input "true"
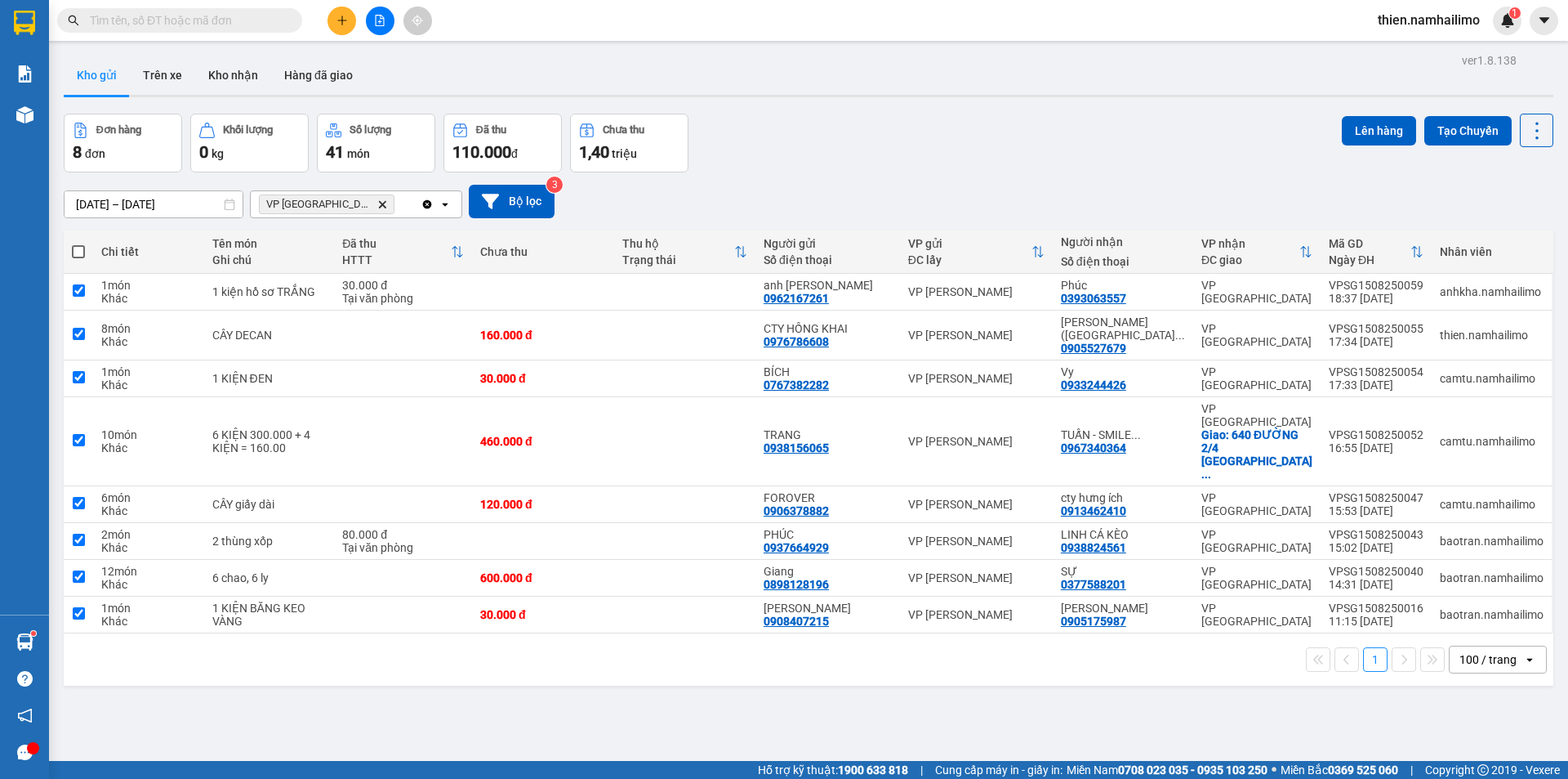
checkbox input "true"
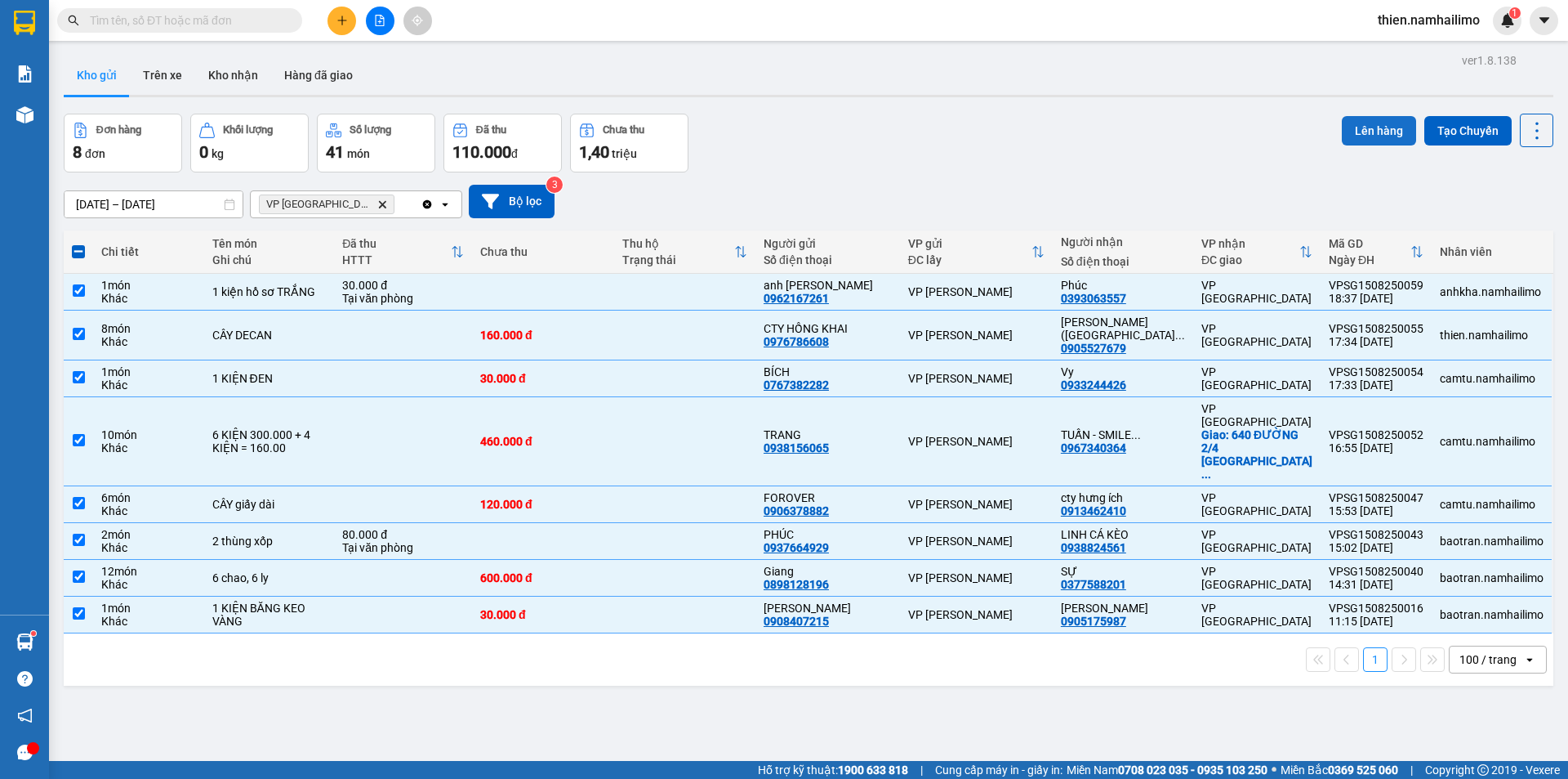
click at [1348, 138] on button "Lên hàng" at bounding box center [1378, 130] width 74 height 29
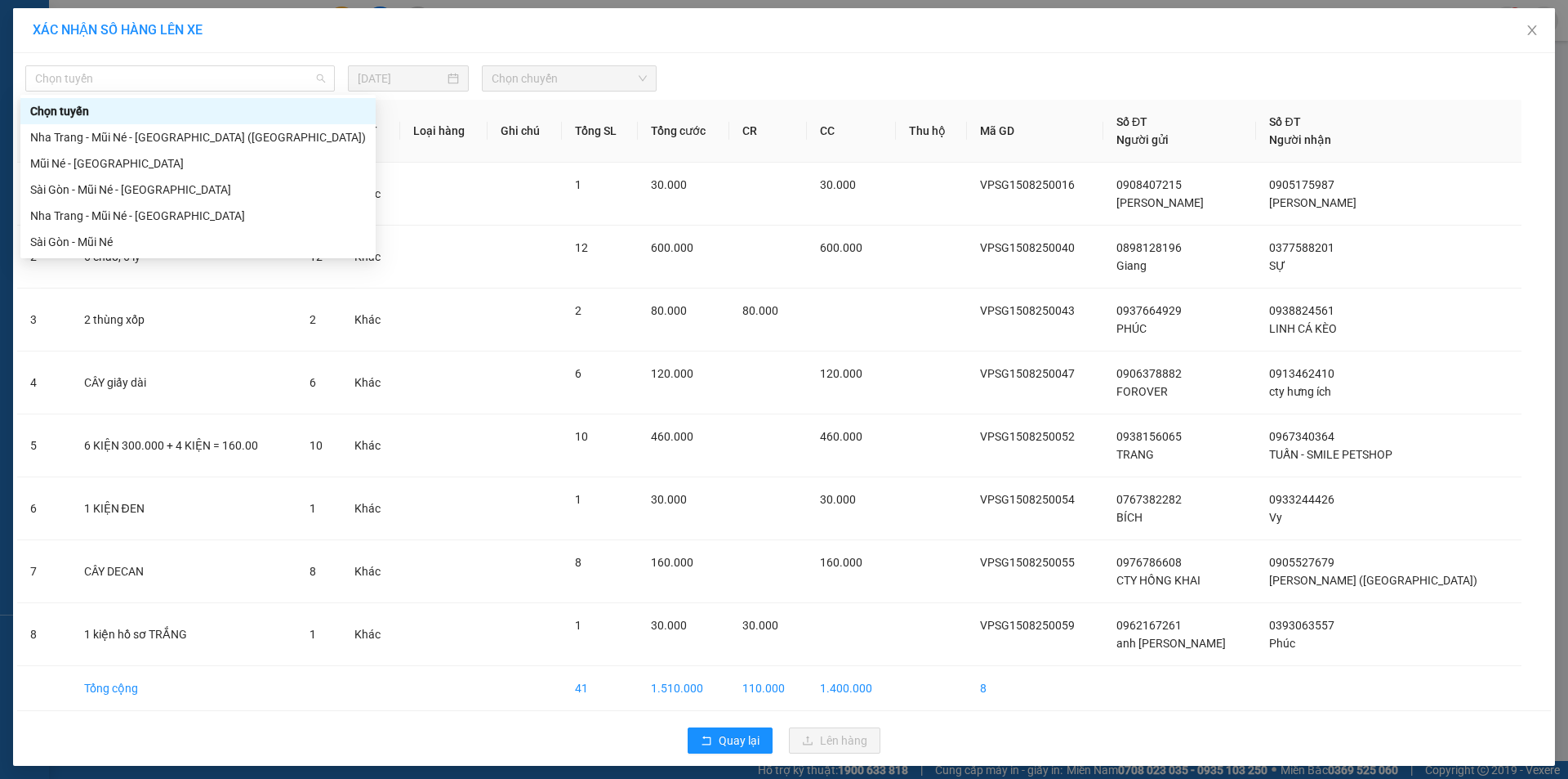
drag, startPoint x: 211, startPoint y: 81, endPoint x: 214, endPoint y: 154, distance: 73.1
click at [211, 83] on span "Chọn tuyến" at bounding box center [180, 78] width 290 height 25
click at [162, 245] on div "Sài Gòn - Mũi Né" at bounding box center [198, 241] width 336 height 18
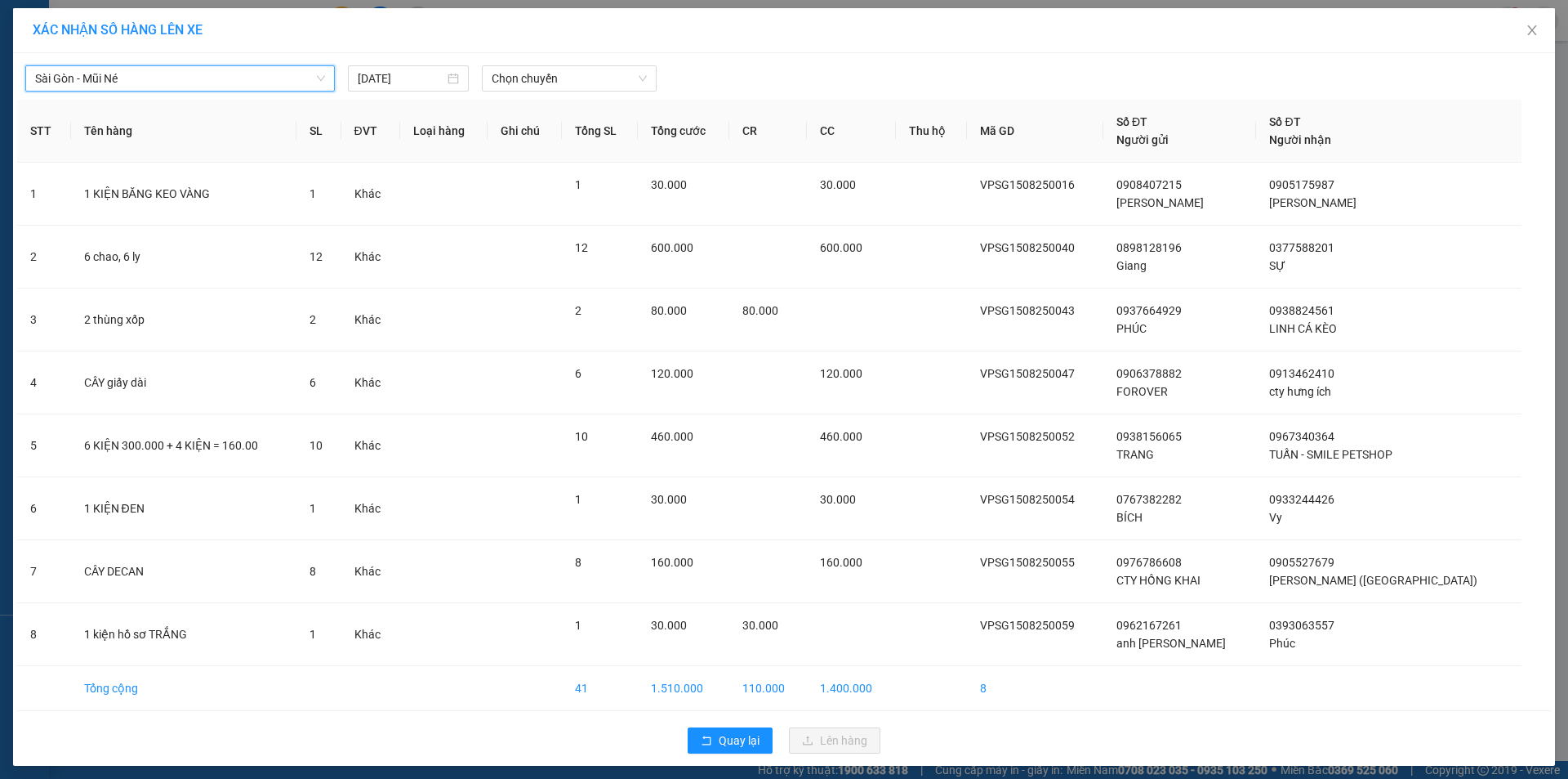
drag, startPoint x: 190, startPoint y: 79, endPoint x: 190, endPoint y: 96, distance: 17.0
click at [190, 82] on span "Sài Gòn - Mũi Né" at bounding box center [180, 78] width 290 height 25
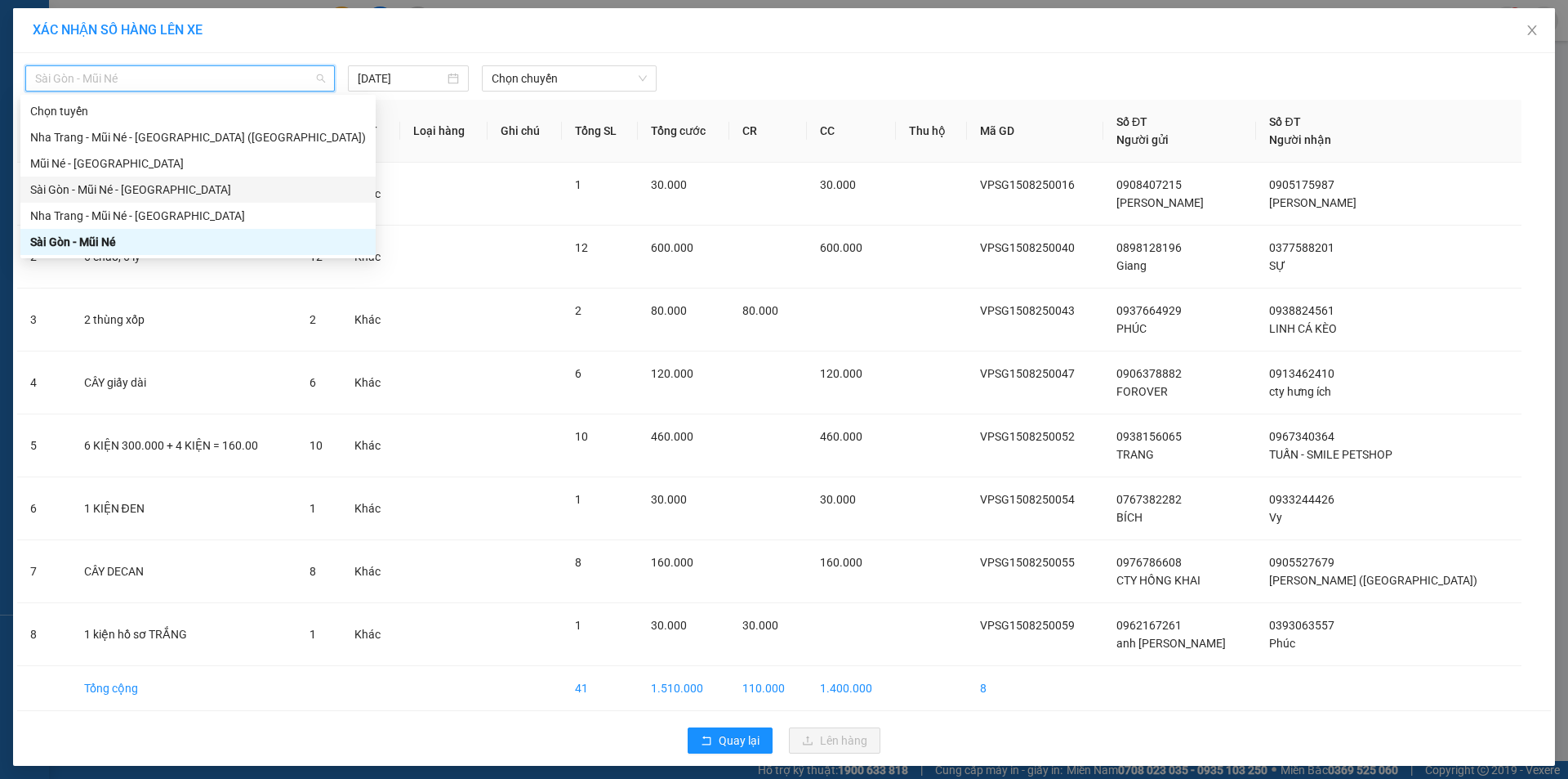
click at [190, 192] on div "Sài Gòn - Mũi Né - [GEOGRAPHIC_DATA]" at bounding box center [198, 189] width 336 height 18
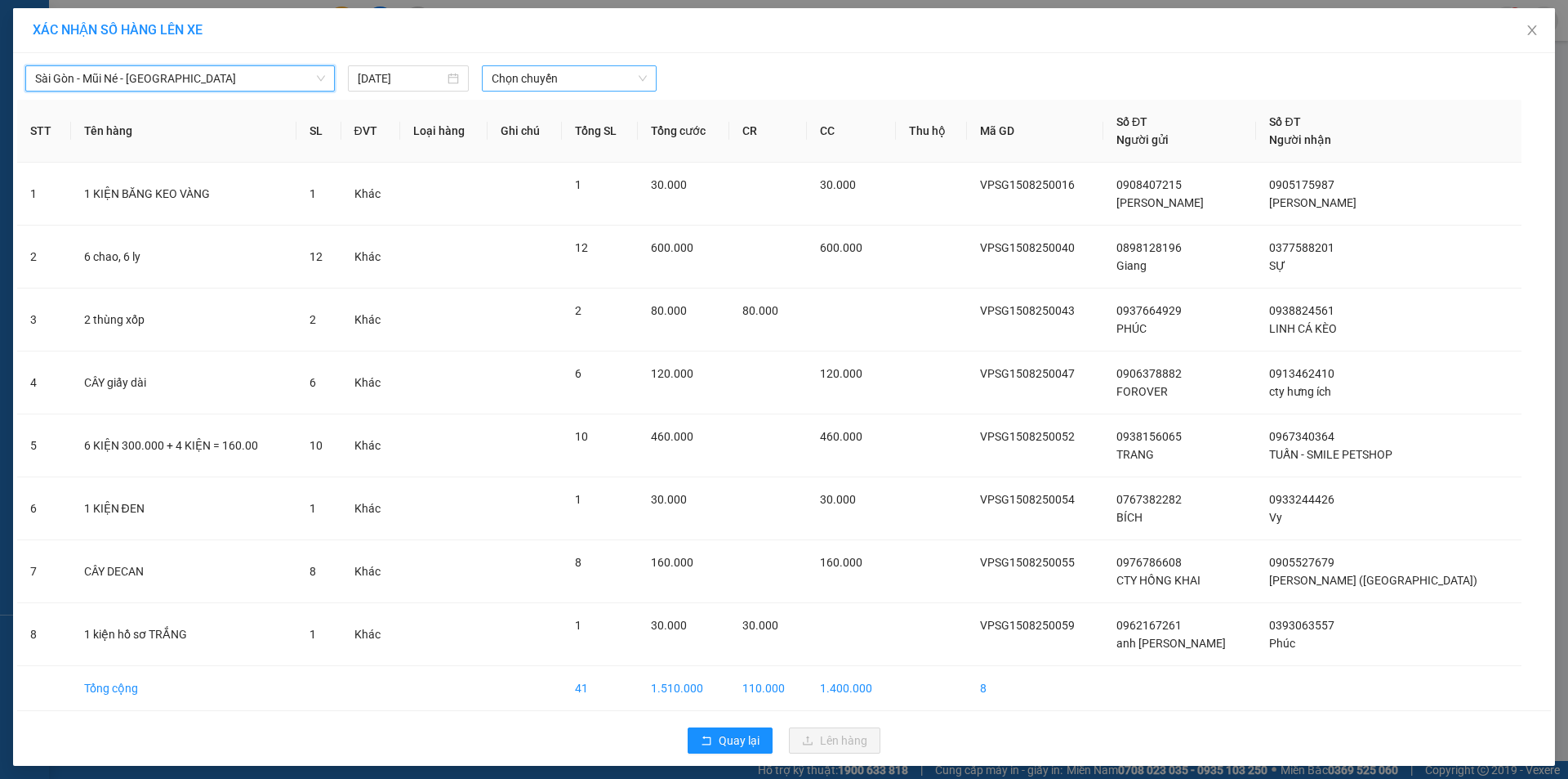
click at [549, 86] on span "Chọn chuyến" at bounding box center [569, 78] width 156 height 25
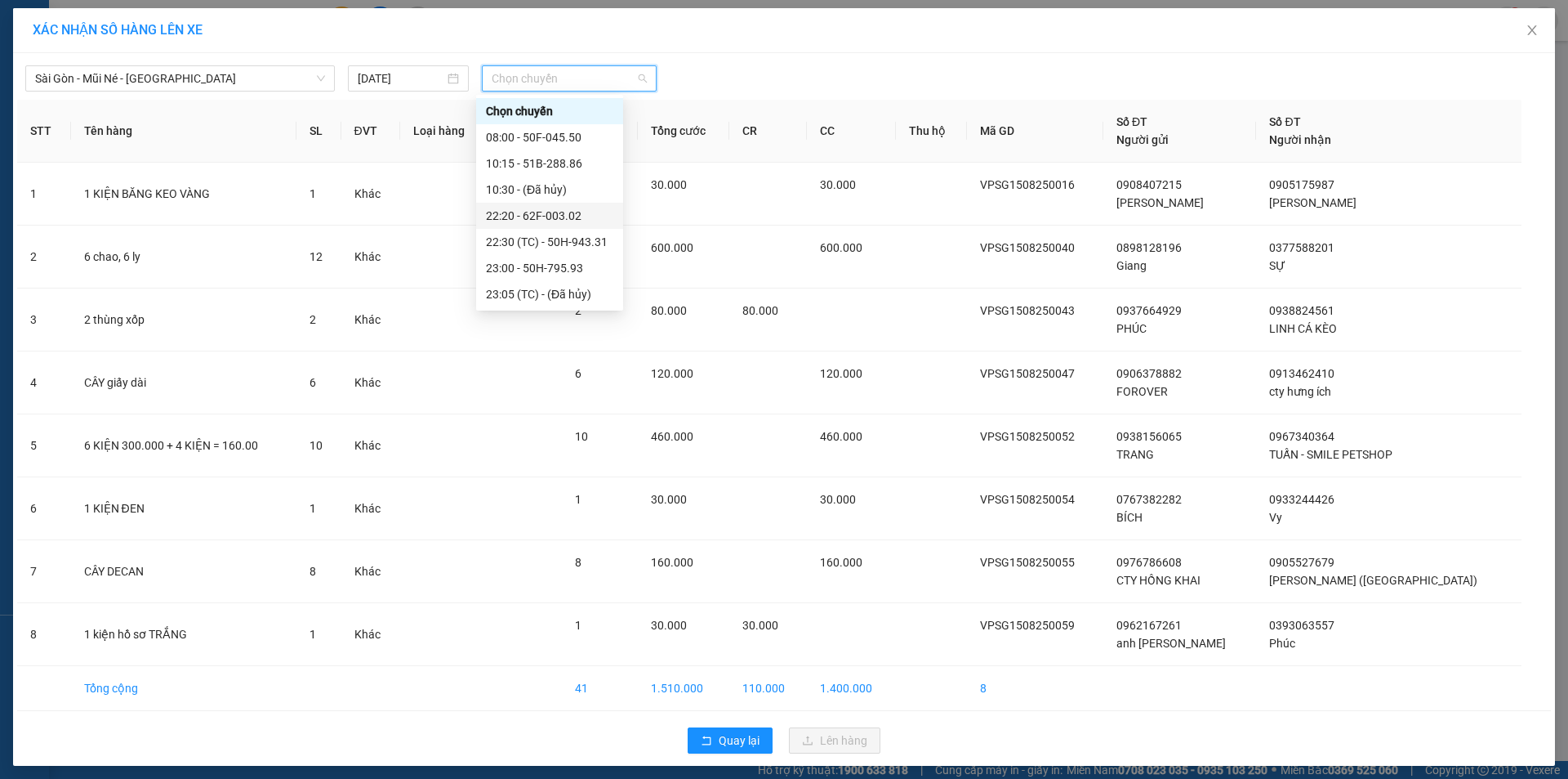
click at [579, 214] on div "22:20 - 62F-003.02" at bounding box center [550, 215] width 127 height 18
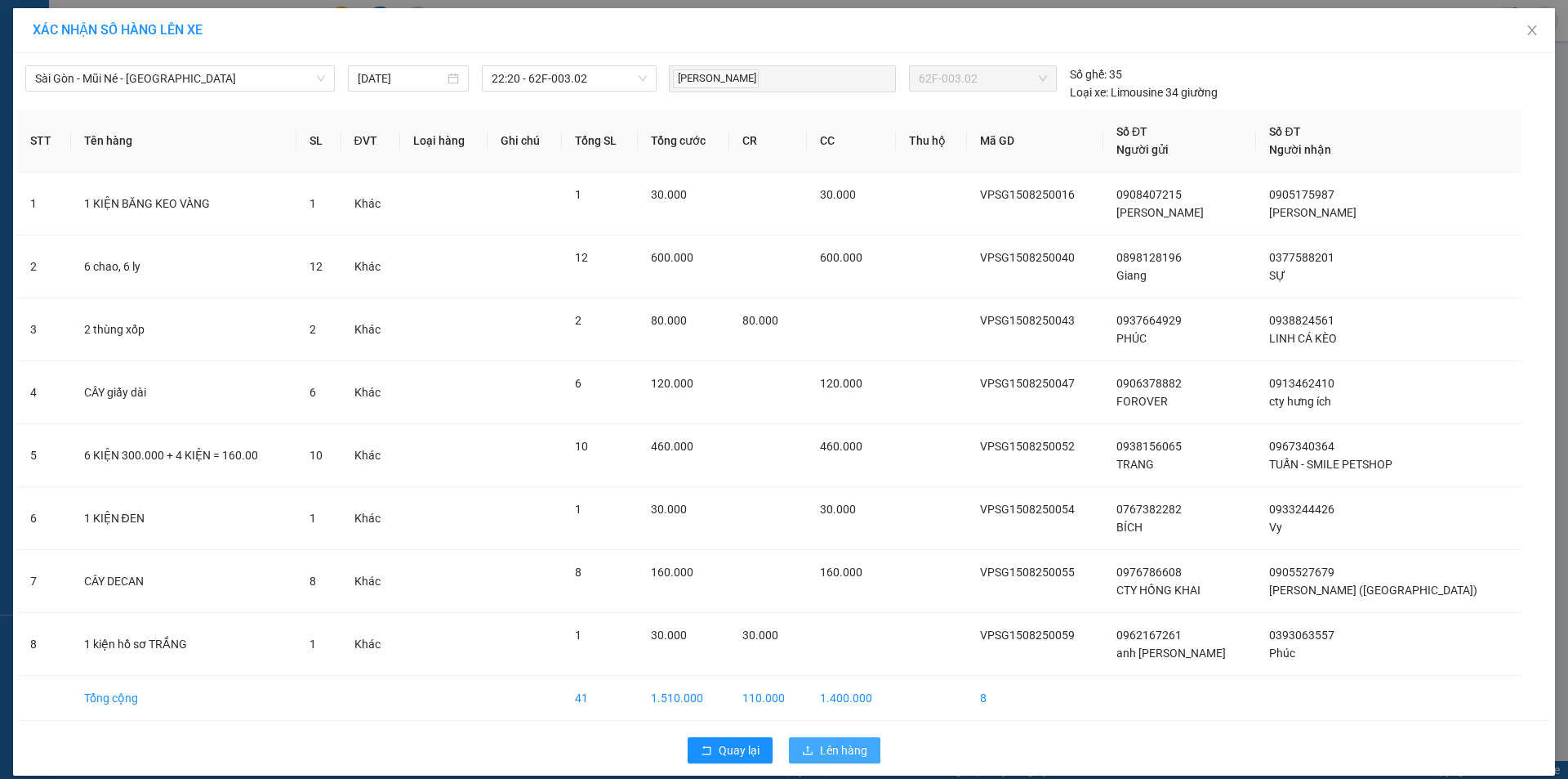
click at [804, 750] on icon "upload" at bounding box center [808, 750] width 11 height 11
